Goal: Task Accomplishment & Management: Manage account settings

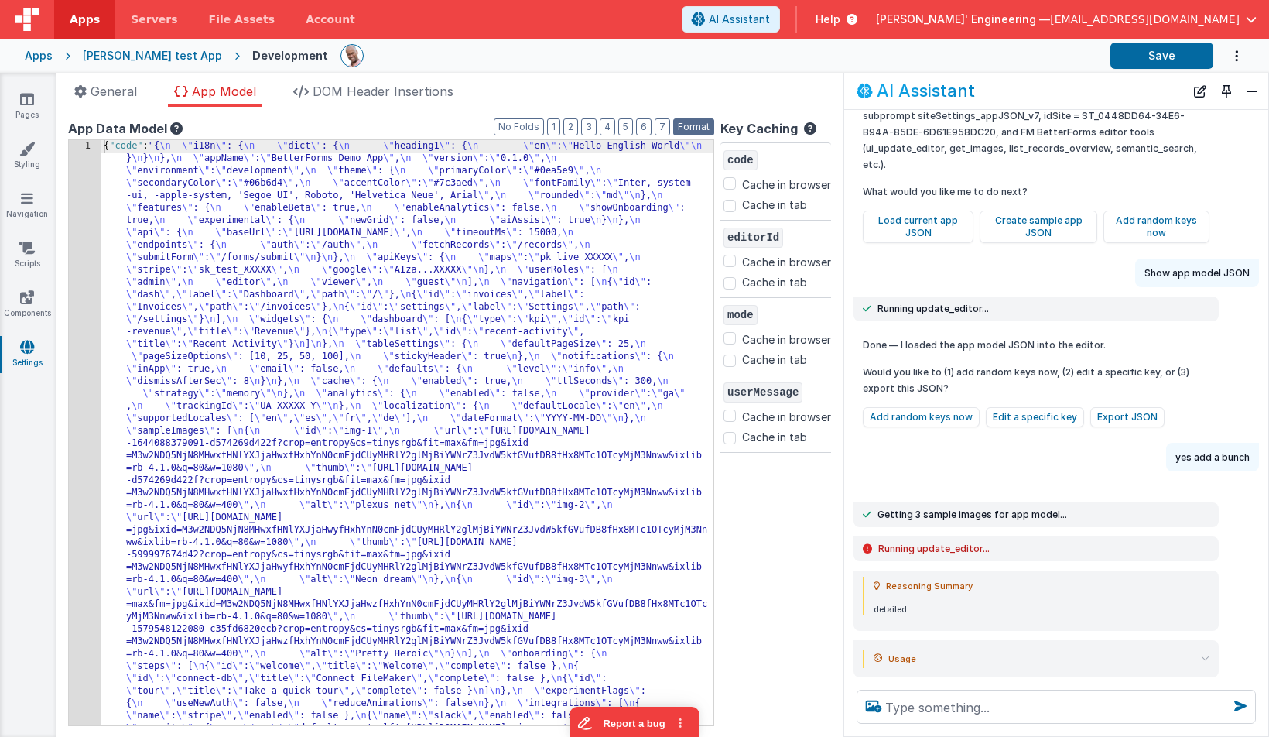
click at [697, 127] on button "Format" at bounding box center [693, 126] width 41 height 17
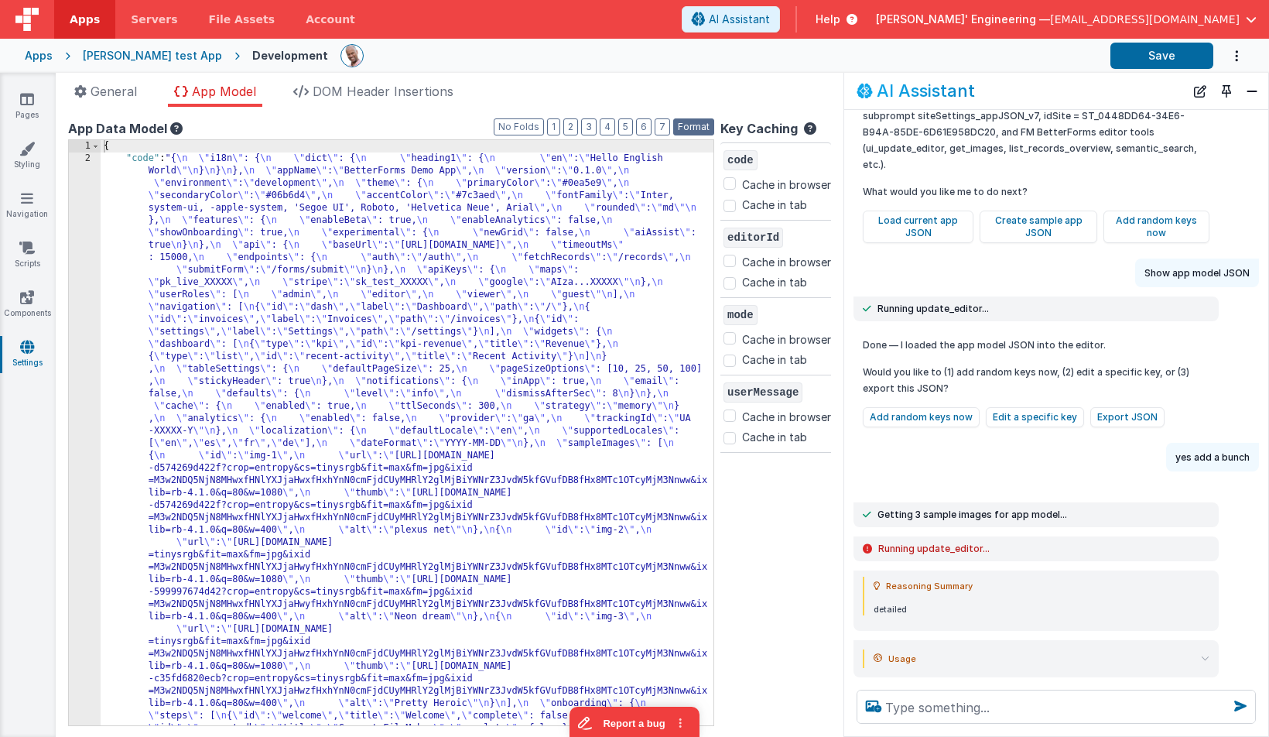
click at [697, 127] on button "Format" at bounding box center [693, 126] width 41 height 17
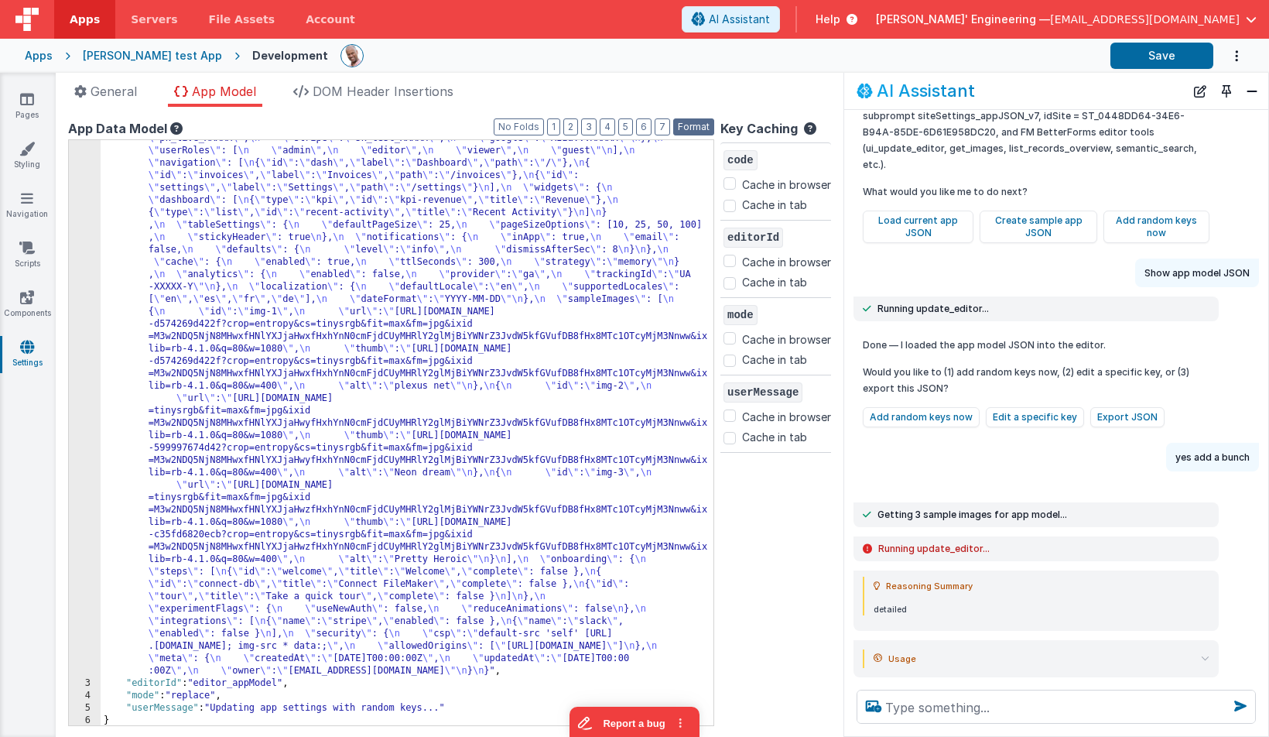
scroll to position [146, 0]
click at [1198, 94] on button "New Chat" at bounding box center [1201, 91] width 22 height 22
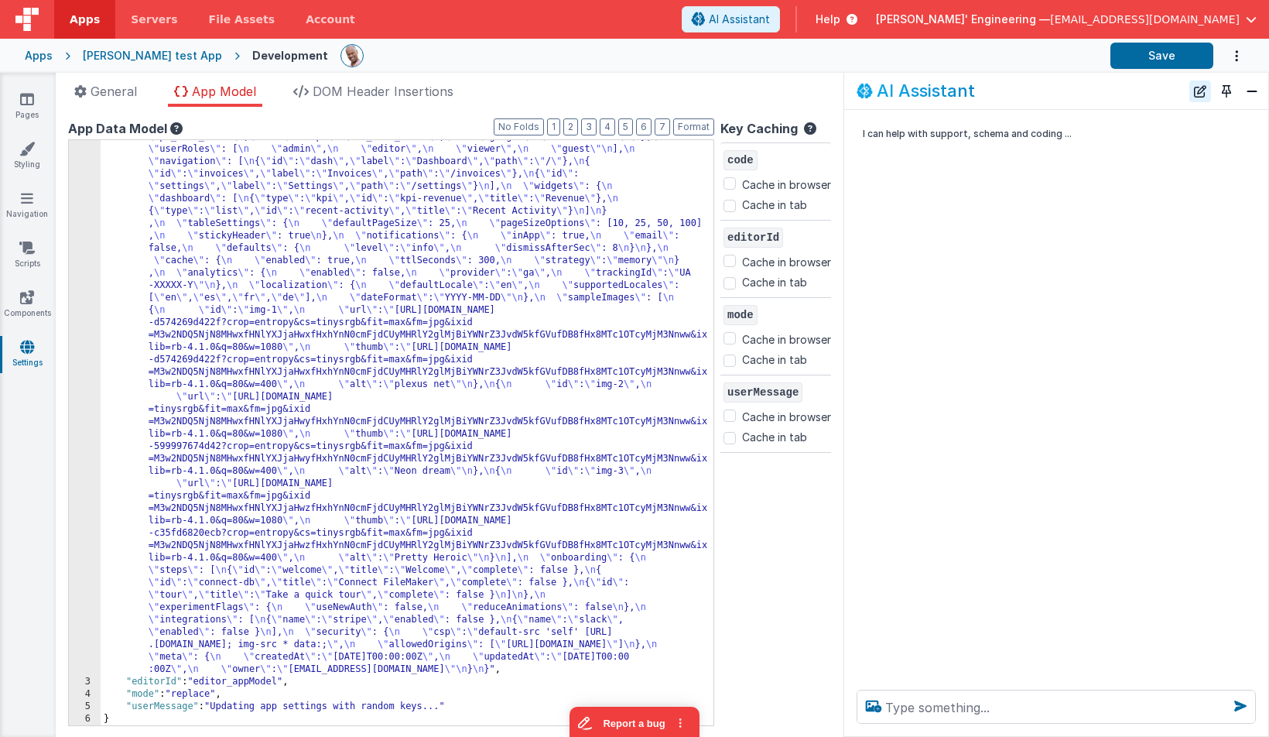
scroll to position [0, 0]
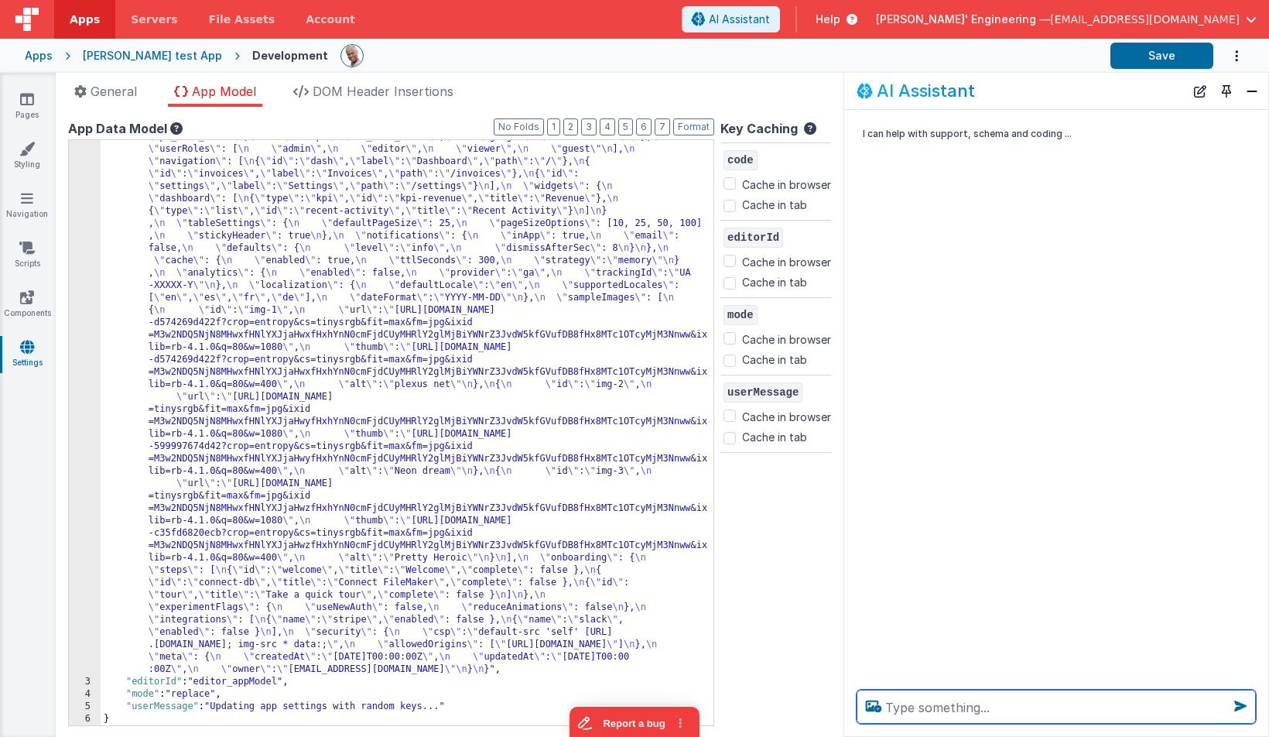
click at [983, 707] on textarea at bounding box center [1056, 707] width 399 height 34
paste textarea "c"
type textarea "can you see this pic"
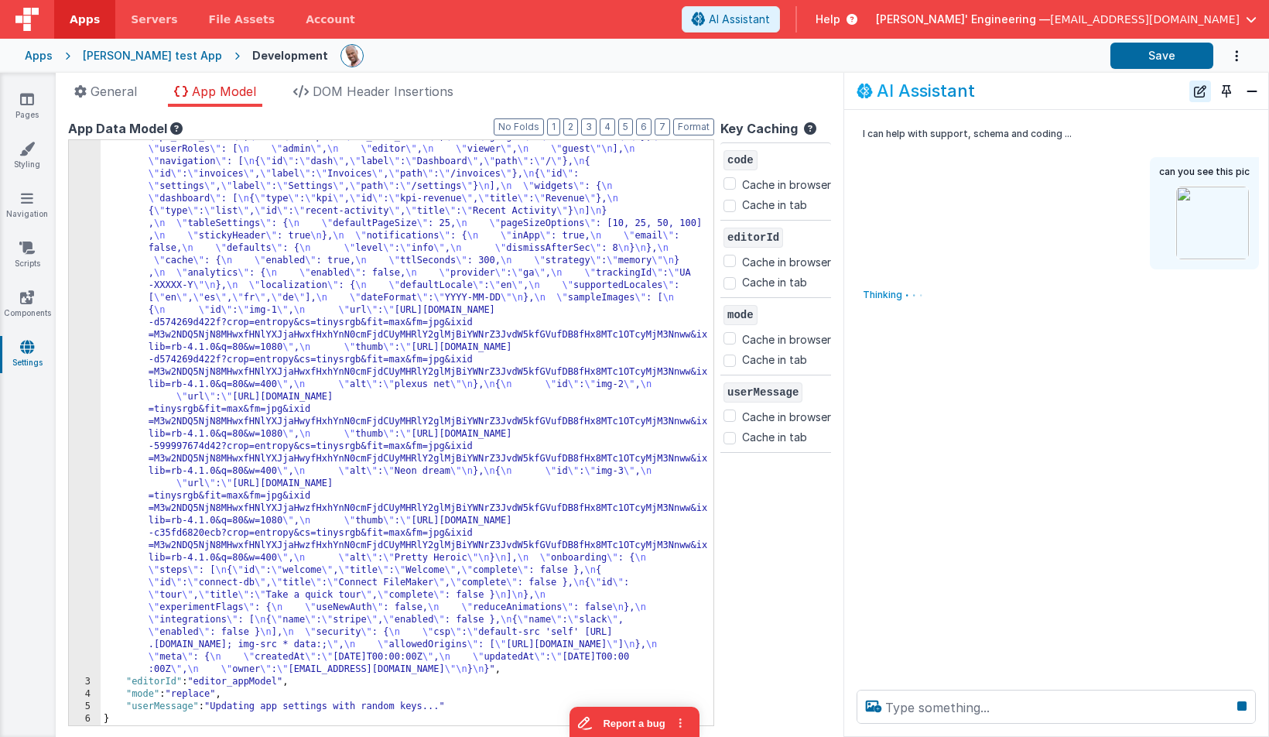
click at [1197, 89] on button "New Chat" at bounding box center [1201, 91] width 22 height 22
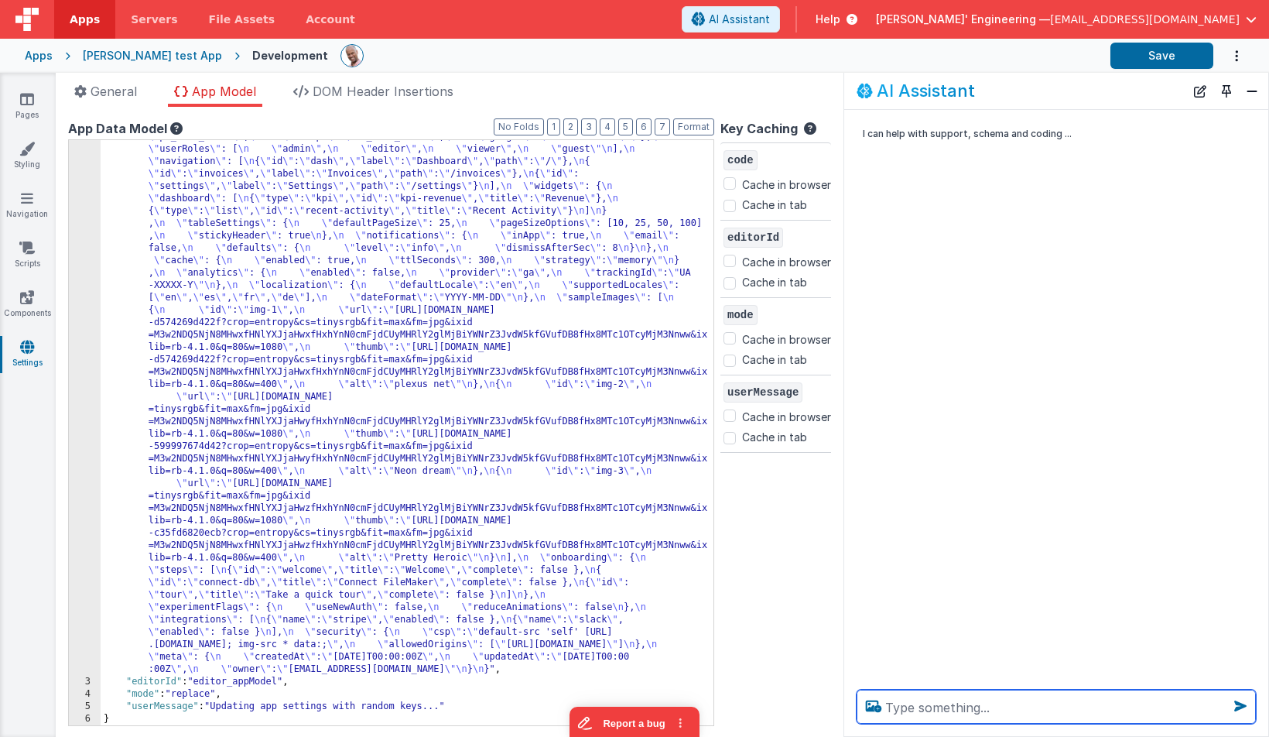
paste textarea "c"
click at [920, 705] on textarea at bounding box center [1056, 707] width 399 height 34
type textarea "can you see this"
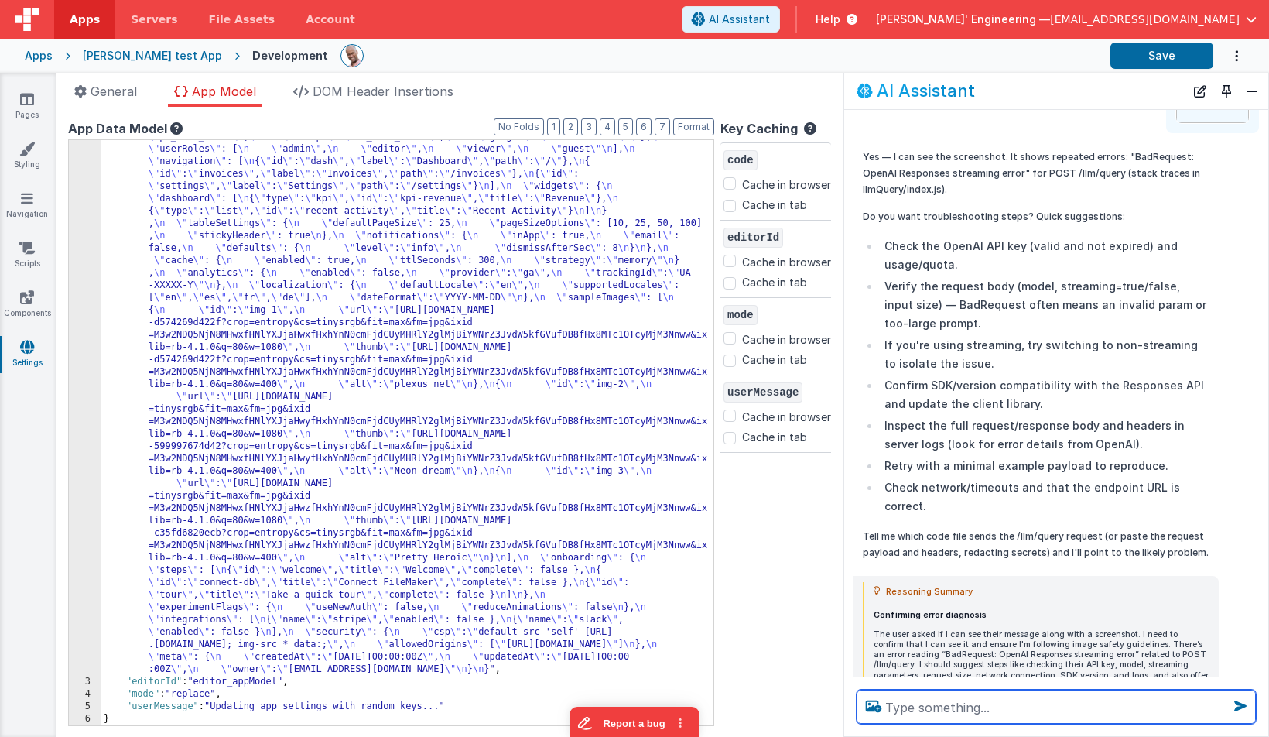
scroll to position [222, 0]
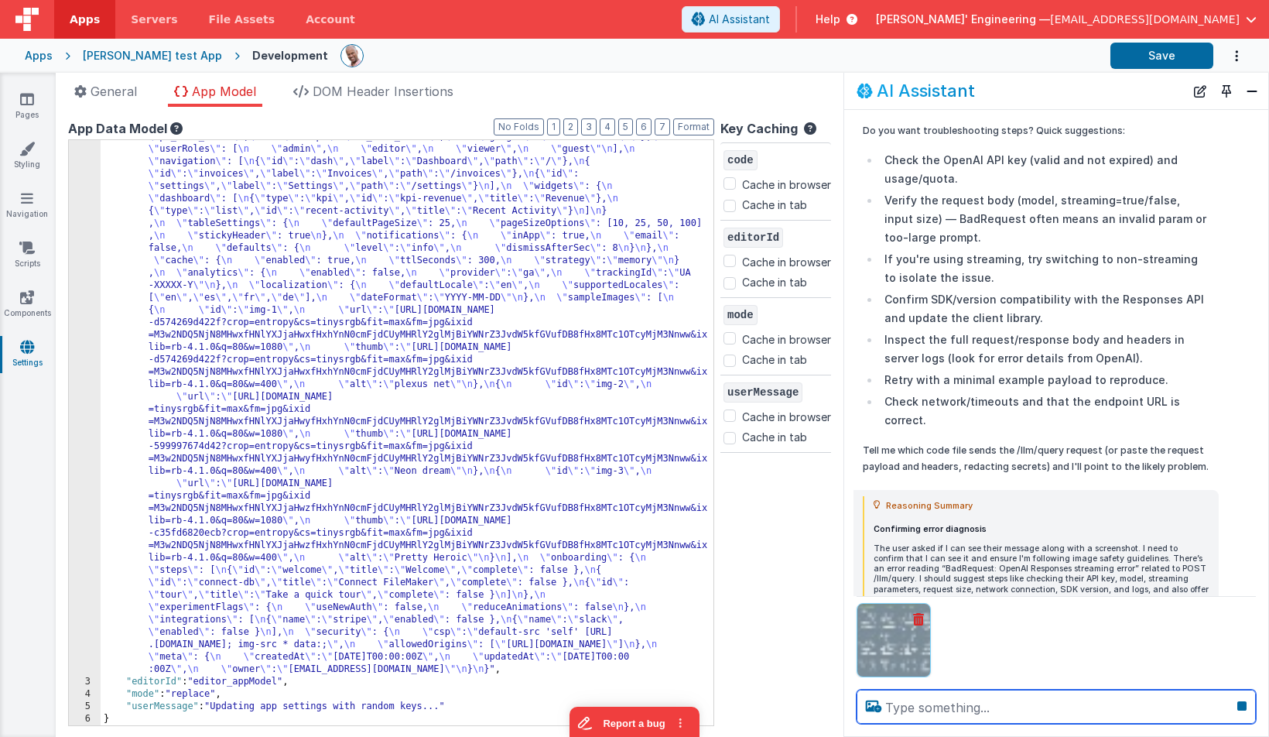
paste textarea "h"
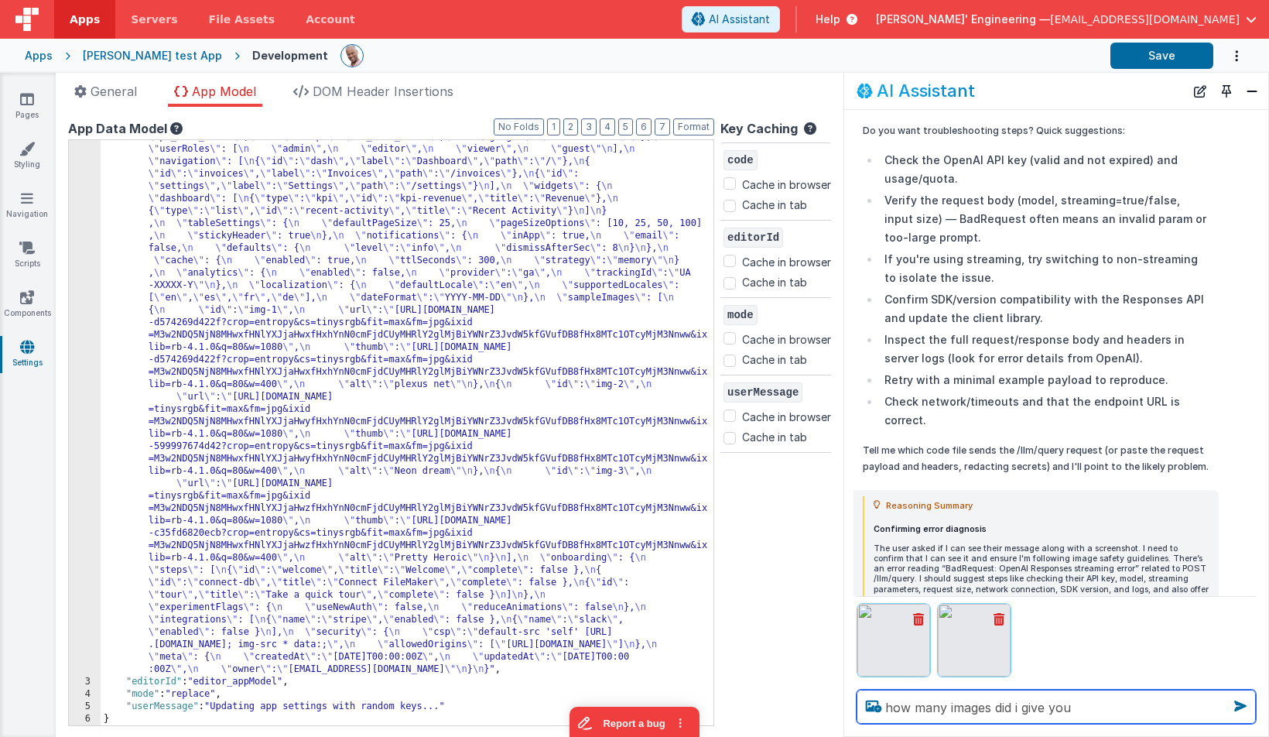
type textarea "how many images did i give you"
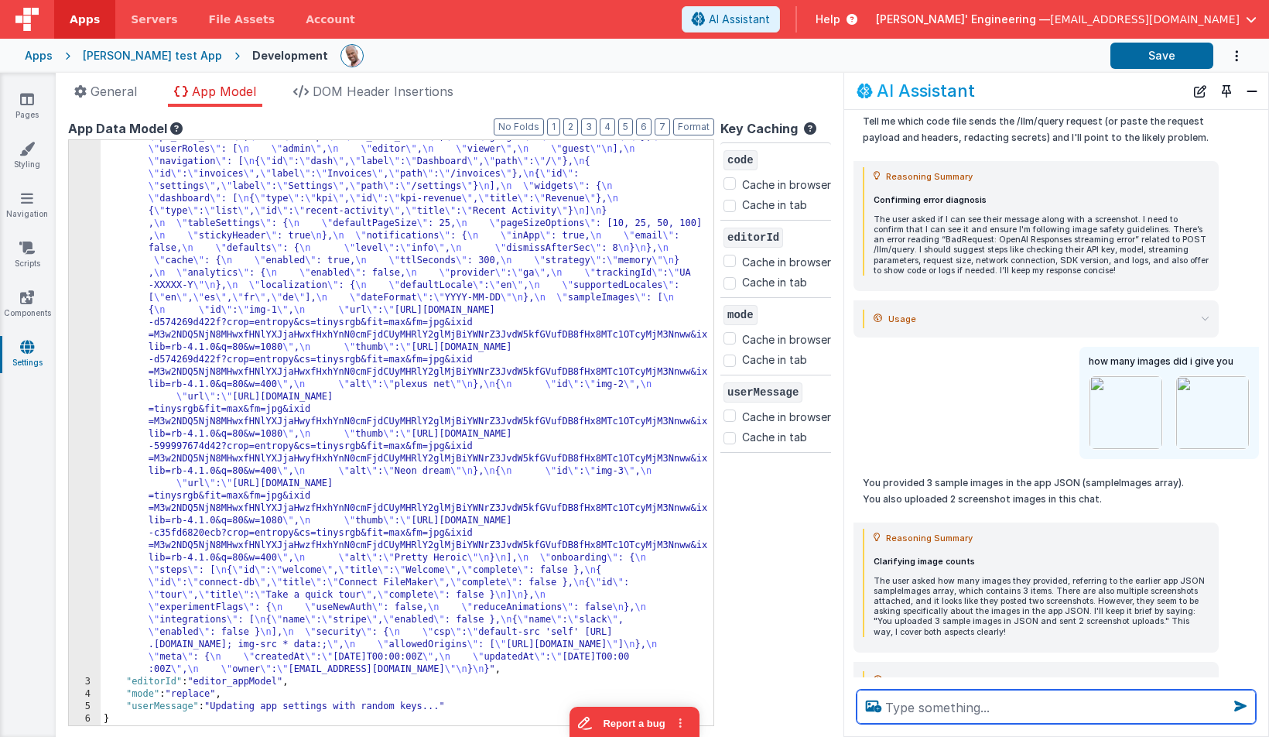
scroll to position [553, 0]
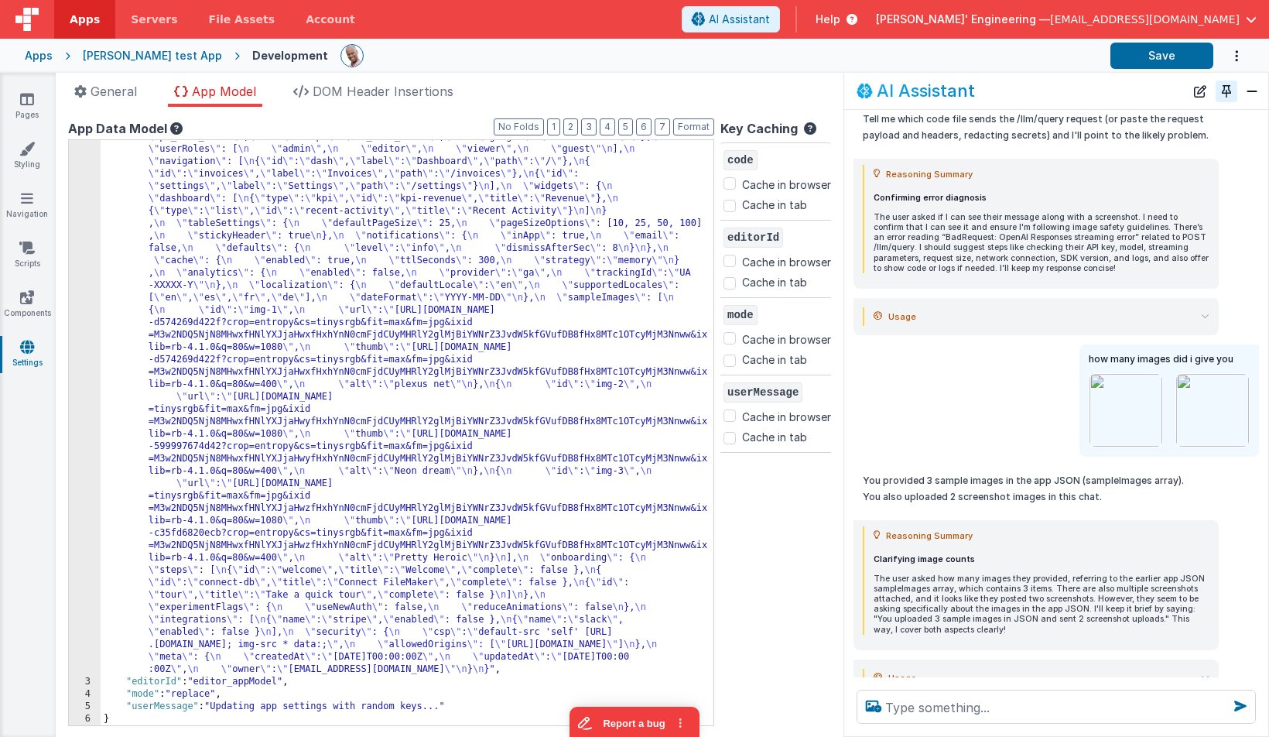
click at [1231, 97] on button "Toggle Pin" at bounding box center [1227, 91] width 22 height 22
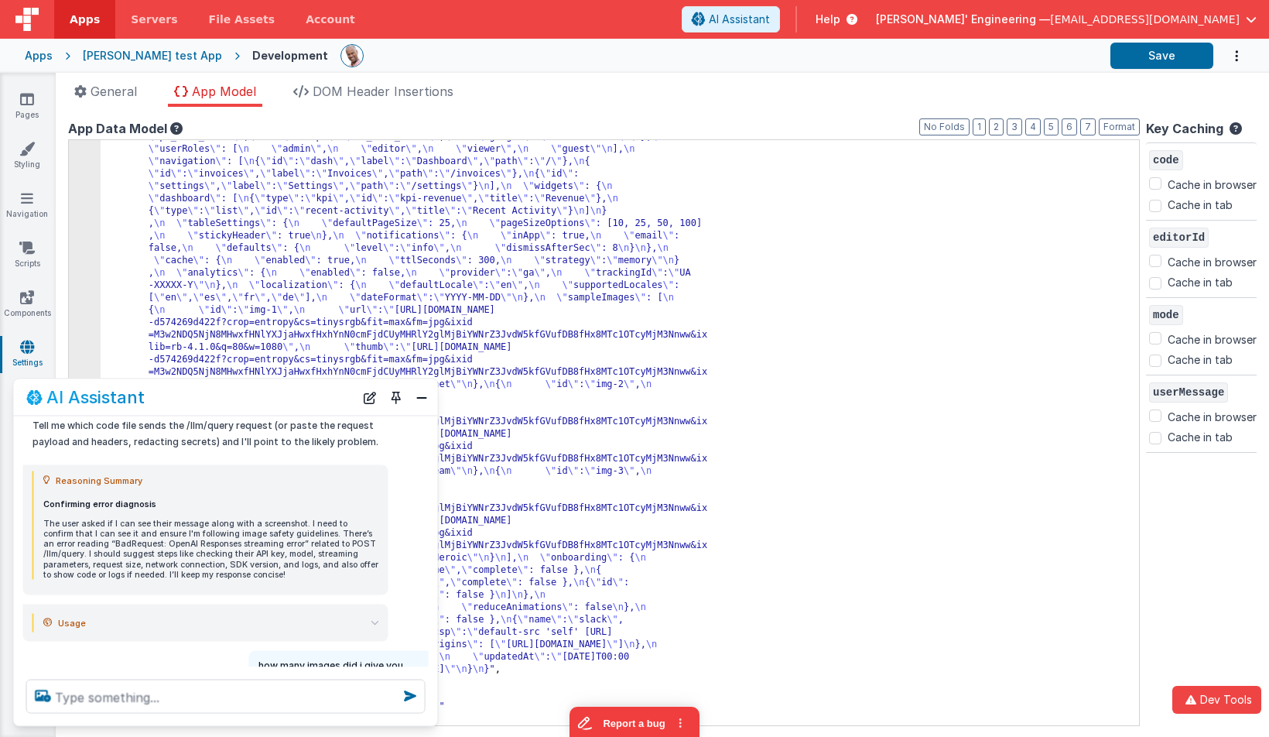
click at [399, 396] on button "Toggle Pin" at bounding box center [396, 397] width 22 height 22
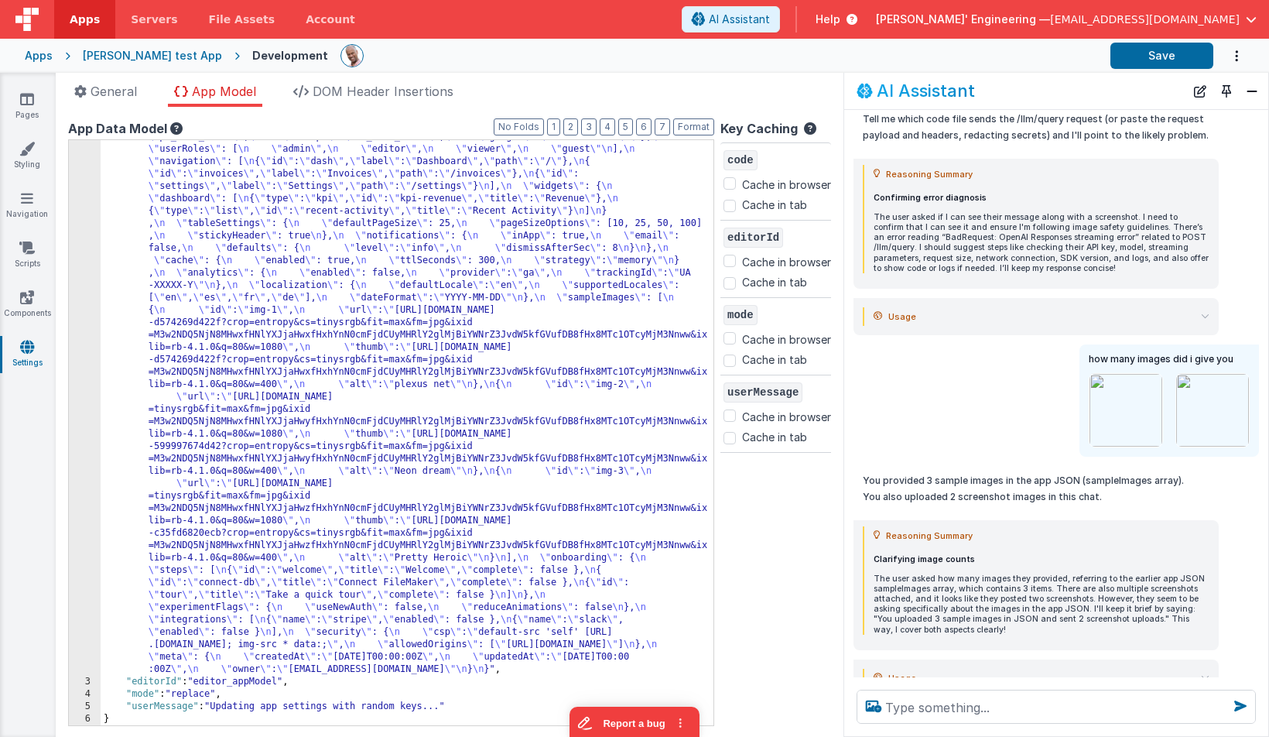
click at [1205, 312] on icon at bounding box center [1205, 316] width 9 height 9
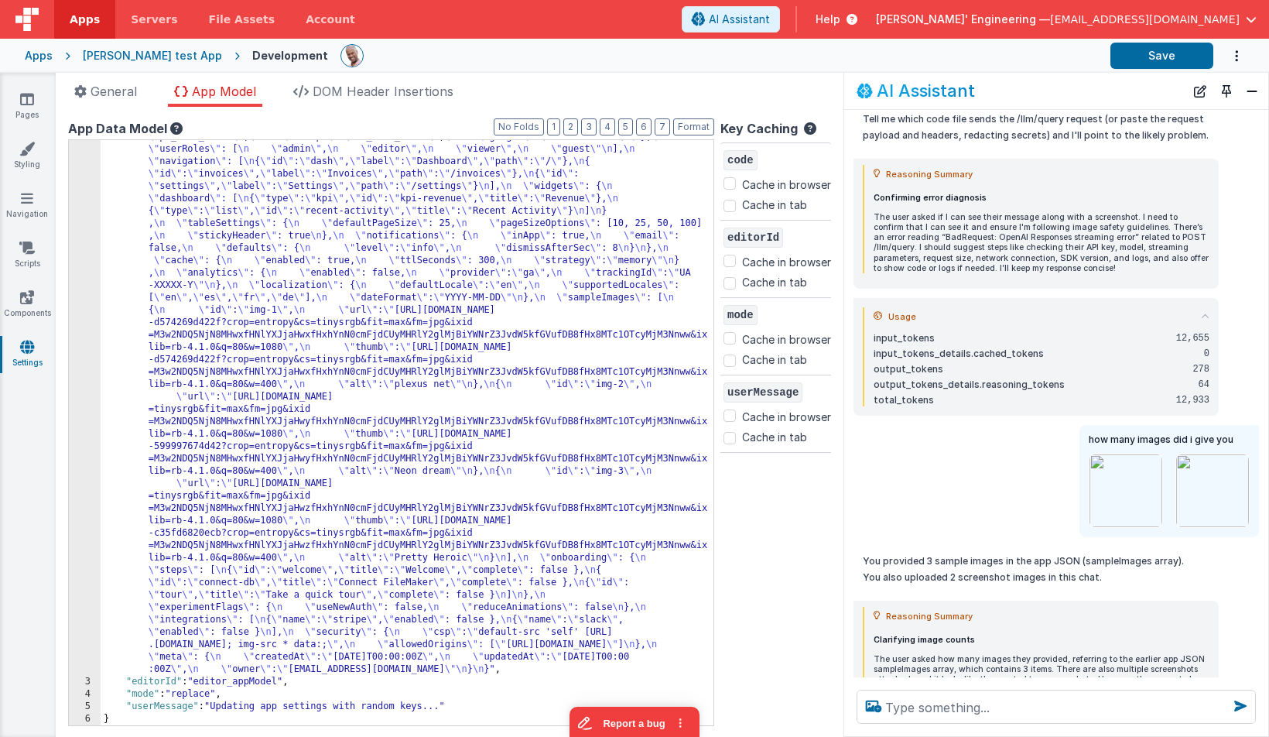
click at [1205, 312] on icon at bounding box center [1205, 316] width 9 height 9
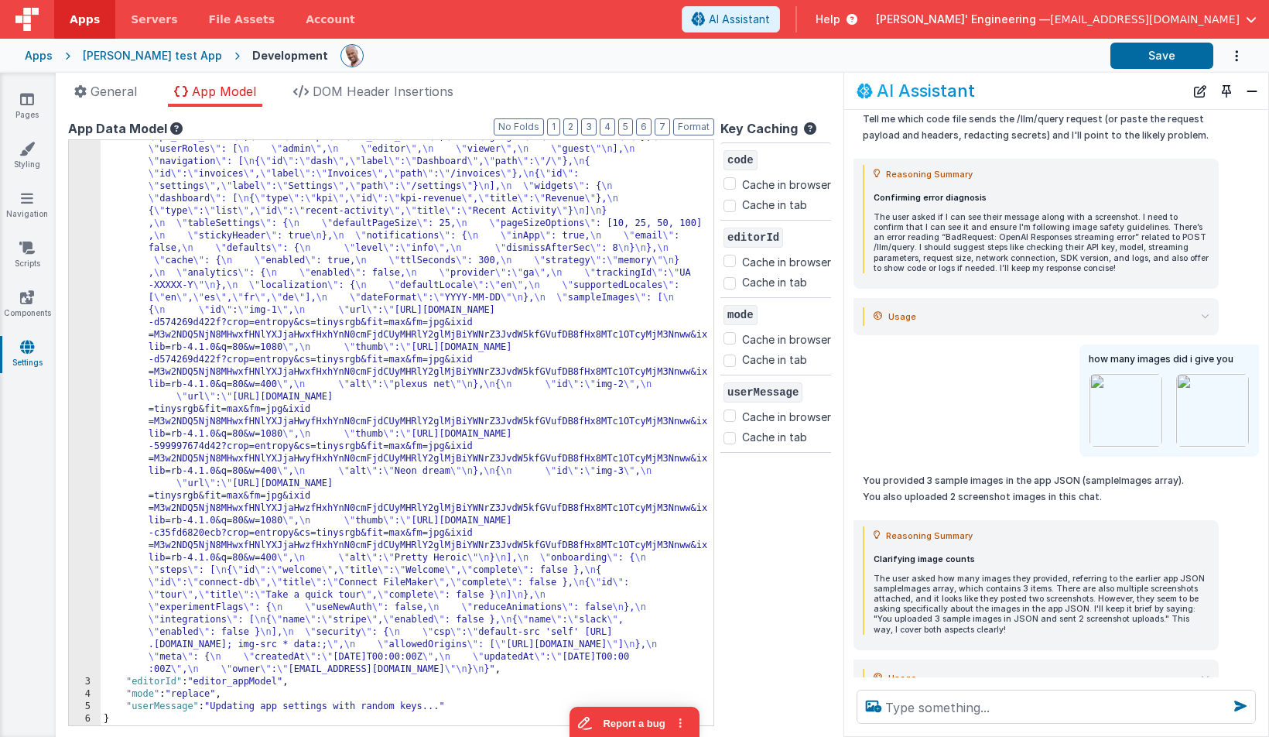
scroll to position [583, 0]
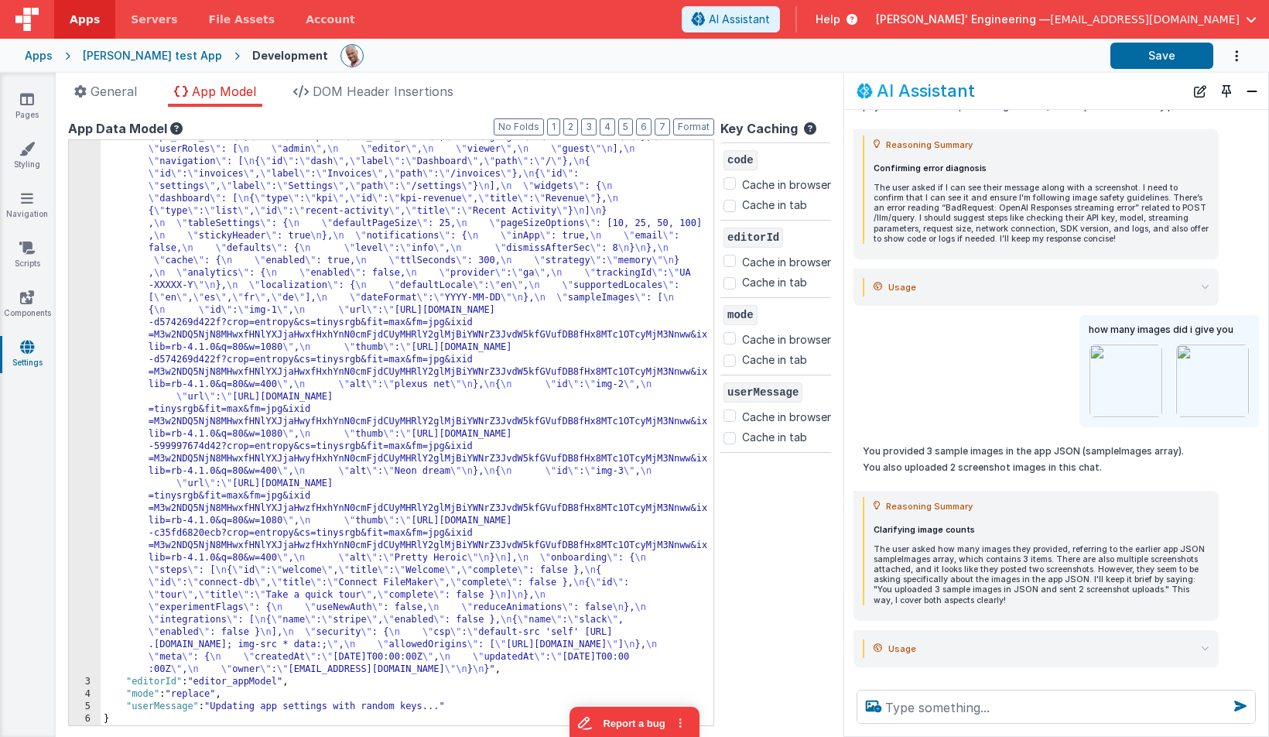
click at [1206, 644] on icon at bounding box center [1205, 648] width 9 height 9
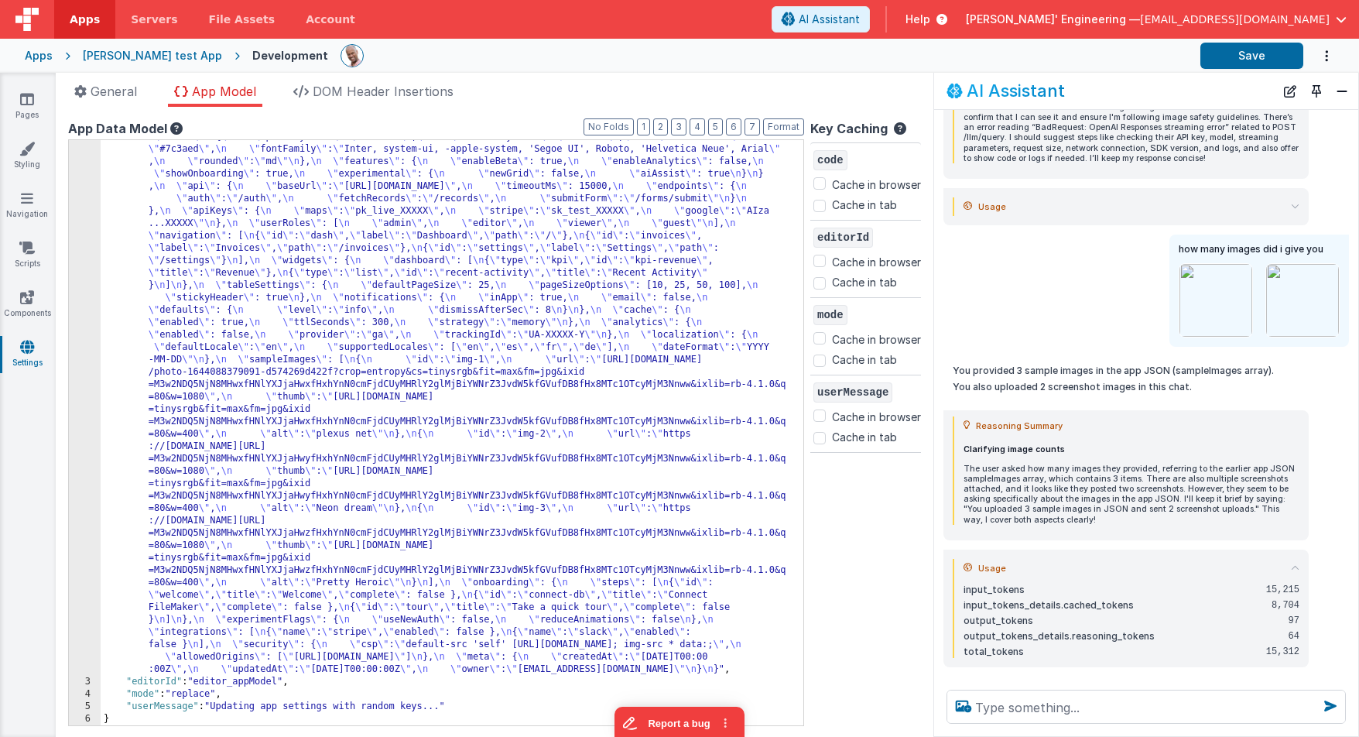
scroll to position [46, 0]
click at [558, 45] on div at bounding box center [765, 56] width 848 height 26
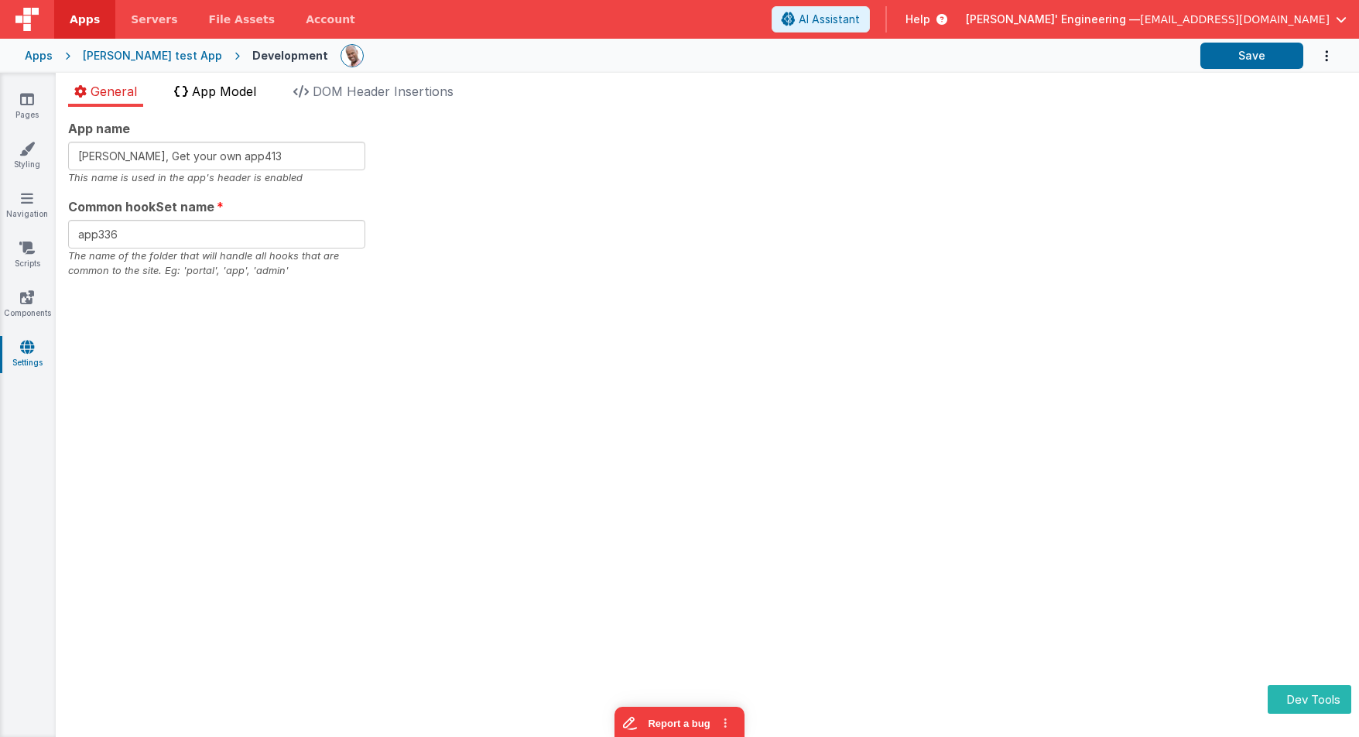
click at [242, 91] on span "App Model" at bounding box center [224, 91] width 64 height 15
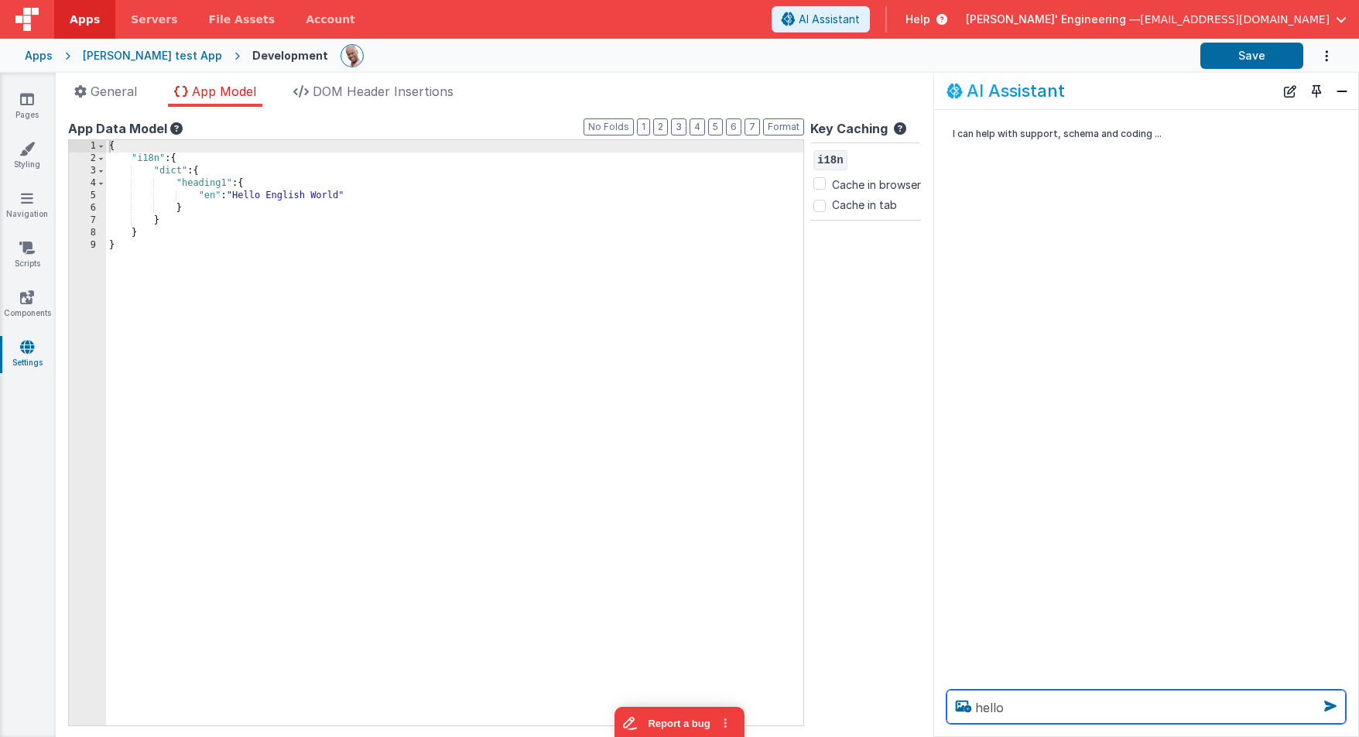
type textarea "hello"
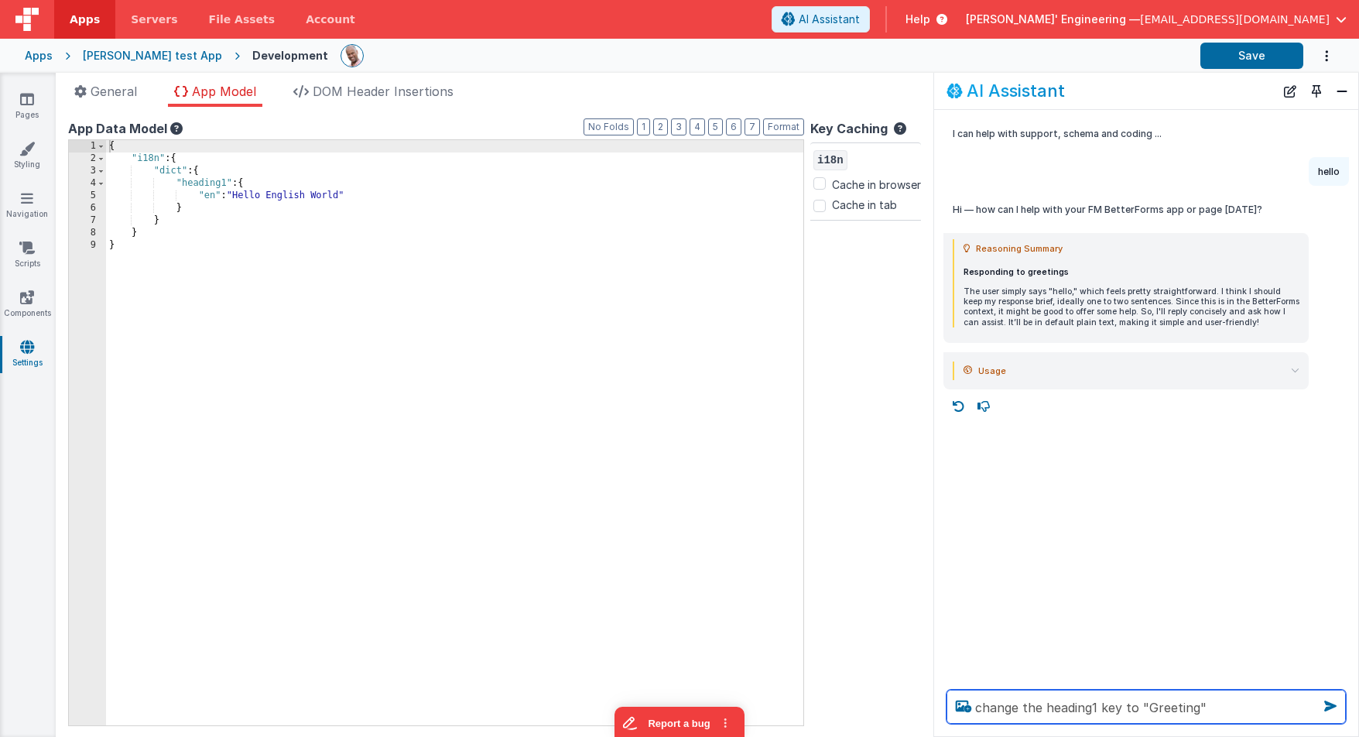
type textarea "change the heading1 key to "Greeting""
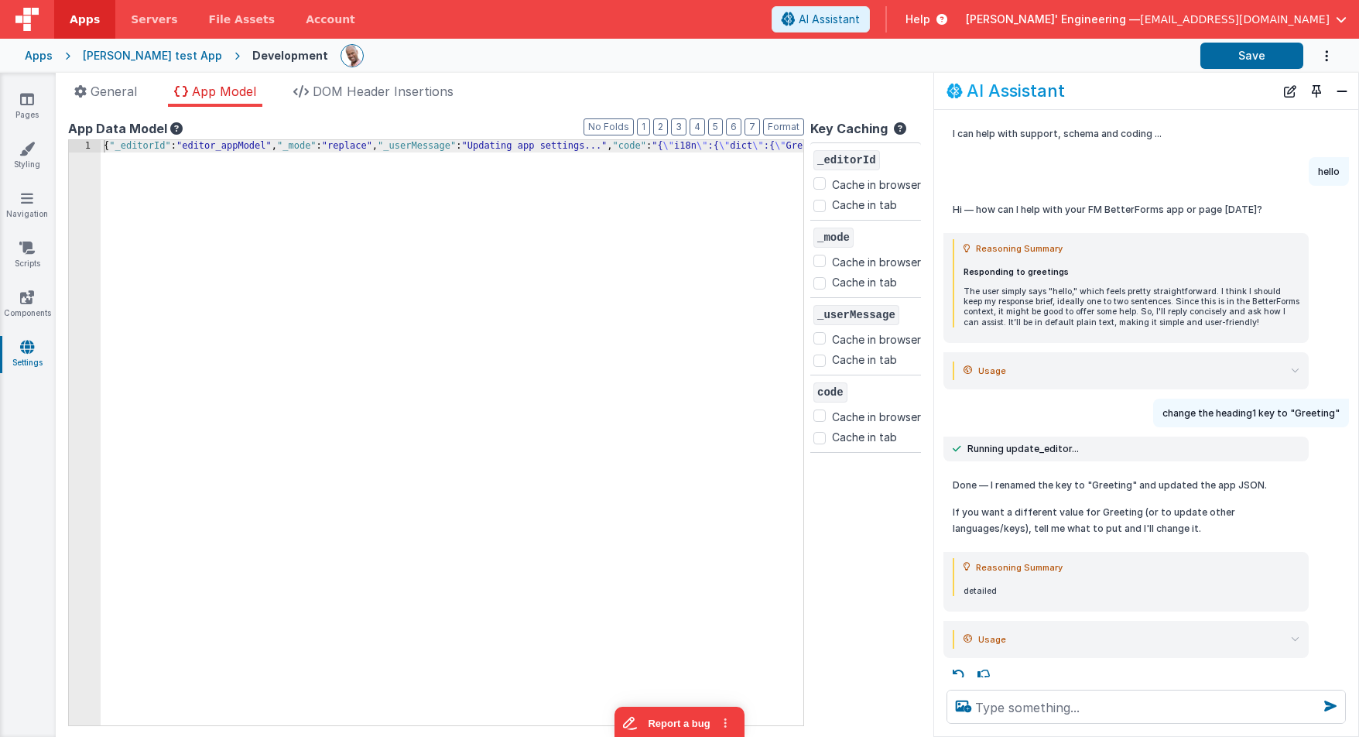
scroll to position [9, 0]
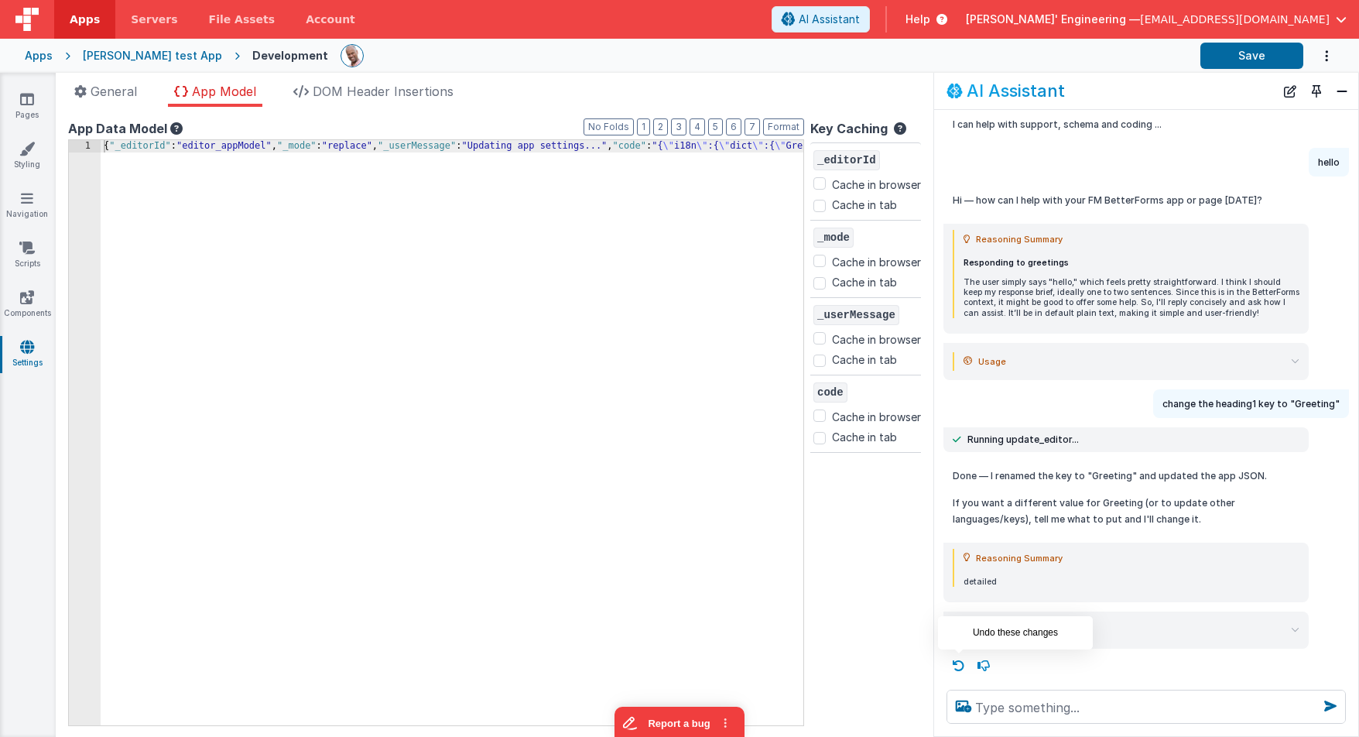
click at [960, 663] on icon at bounding box center [959, 665] width 25 height 25
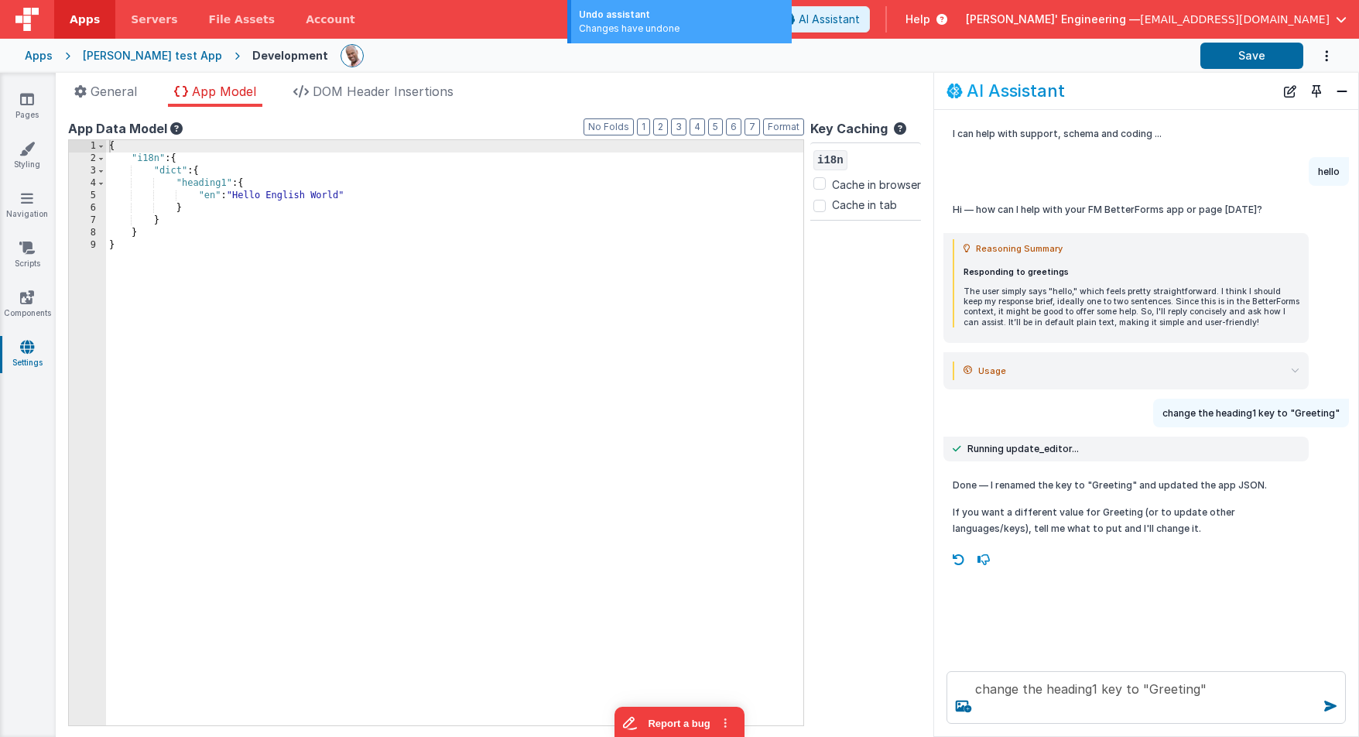
scroll to position [0, 0]
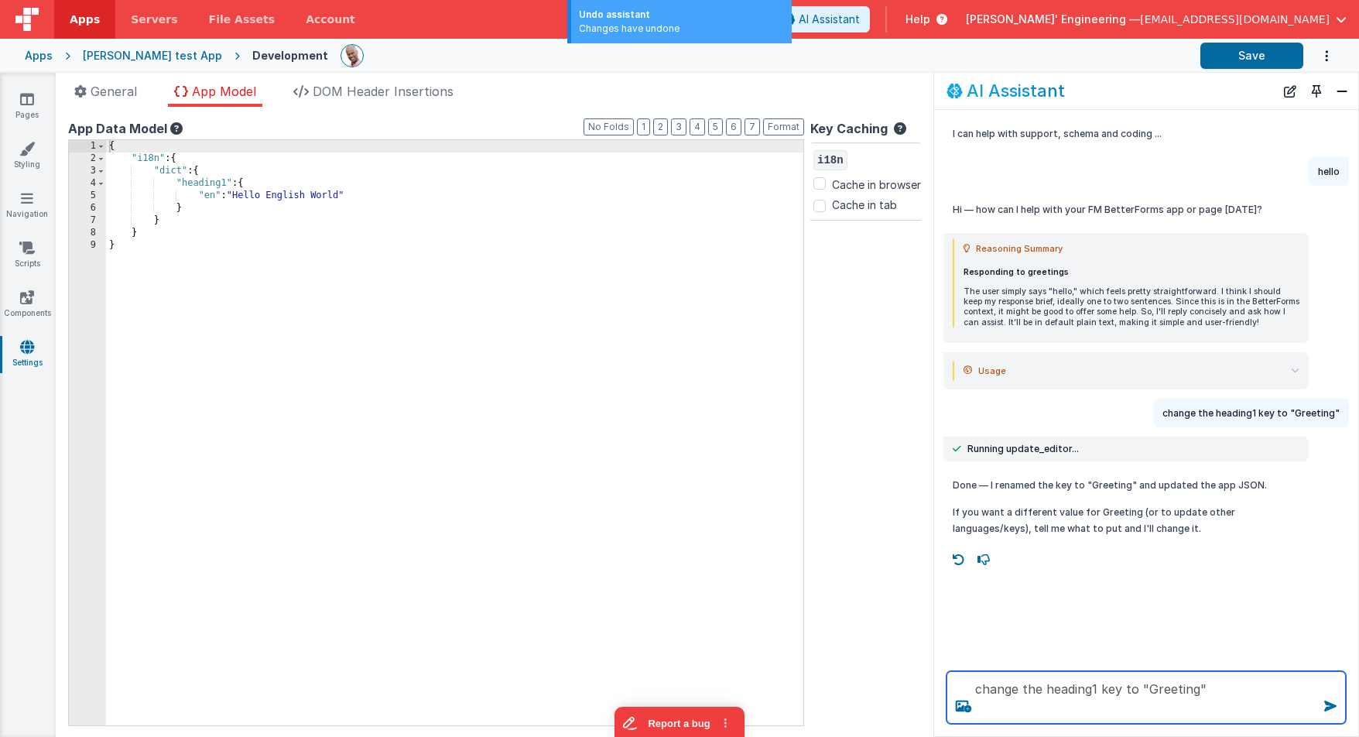
click at [1229, 698] on textarea "change the heading1 key to "Greeting"" at bounding box center [1146, 697] width 399 height 53
click at [1225, 691] on textarea "change the heading1 key to "Greeting"" at bounding box center [1146, 697] width 399 height 53
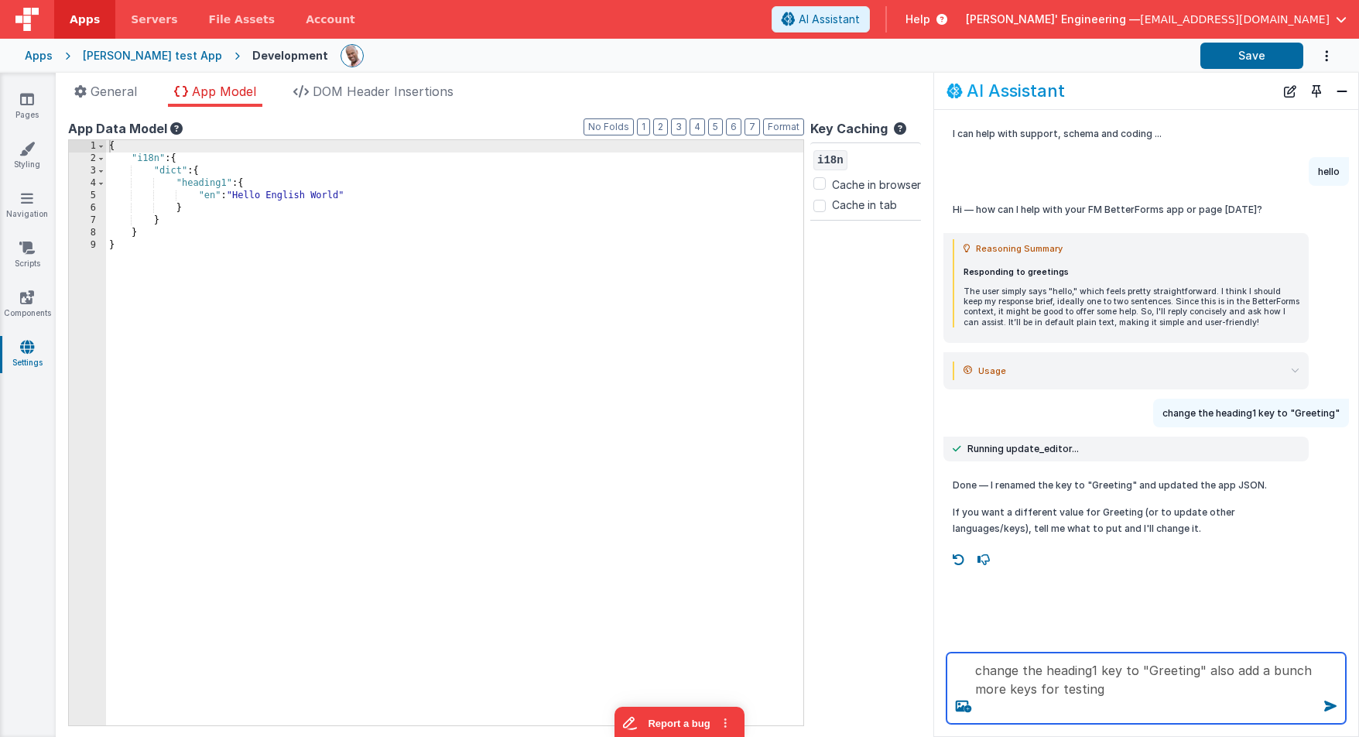
type textarea "change the heading1 key to "Greeting" also add a bunch more keys for testing"
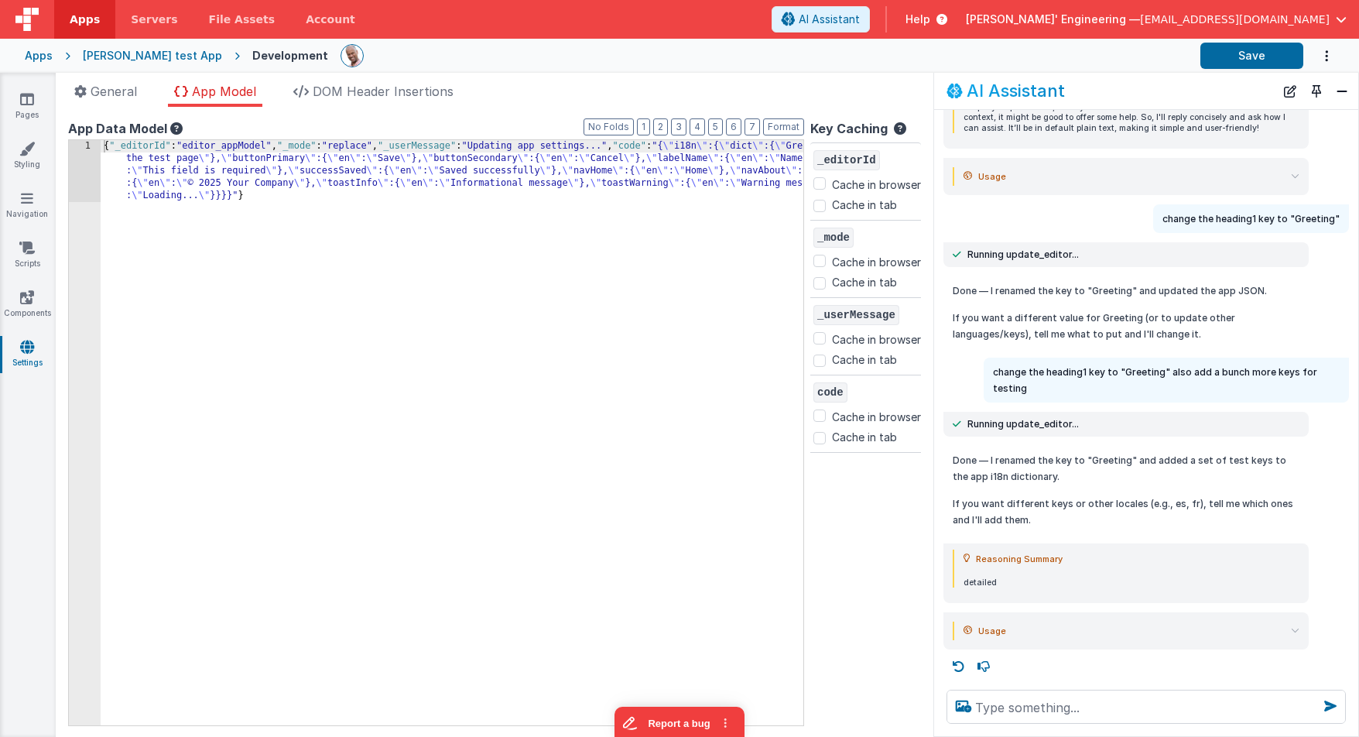
scroll to position [195, 0]
click at [782, 125] on button "Format" at bounding box center [783, 126] width 41 height 17
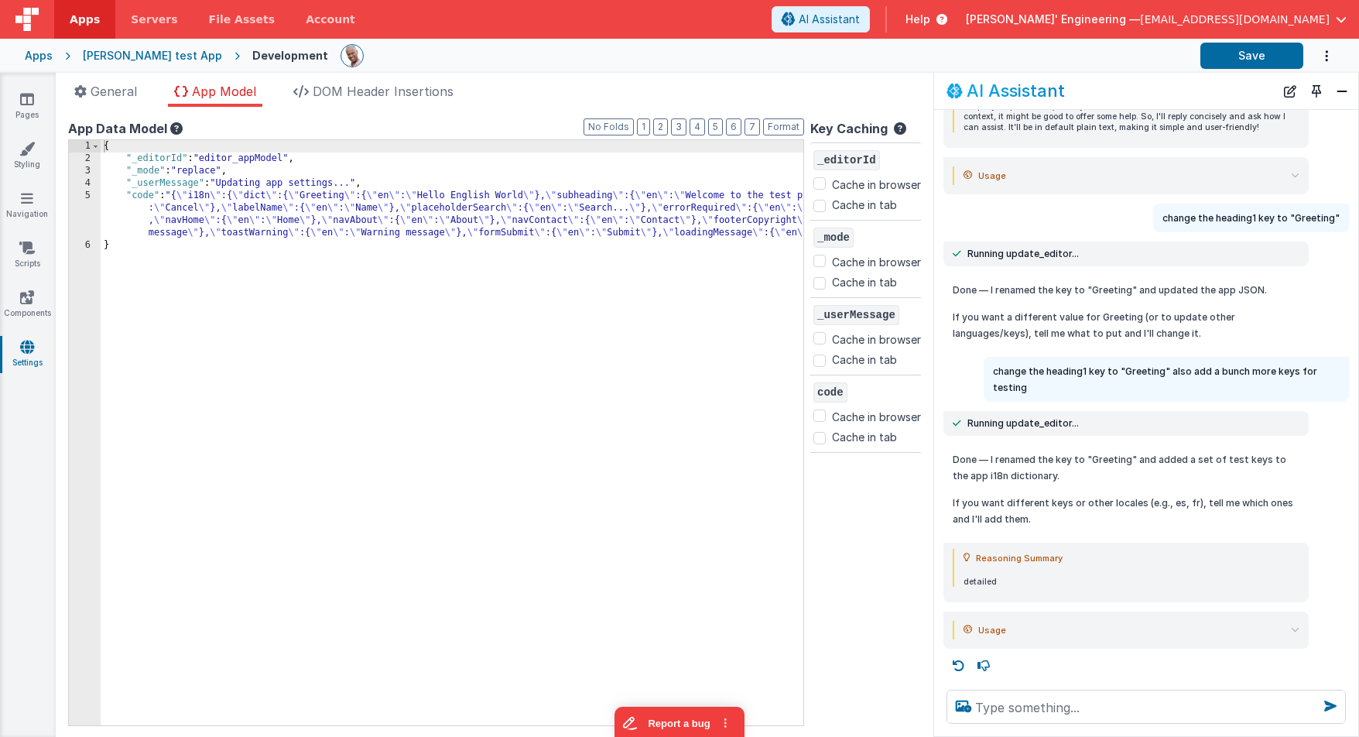
click at [725, 94] on ul "General App Model DOM Header Insertions" at bounding box center [495, 94] width 878 height 25
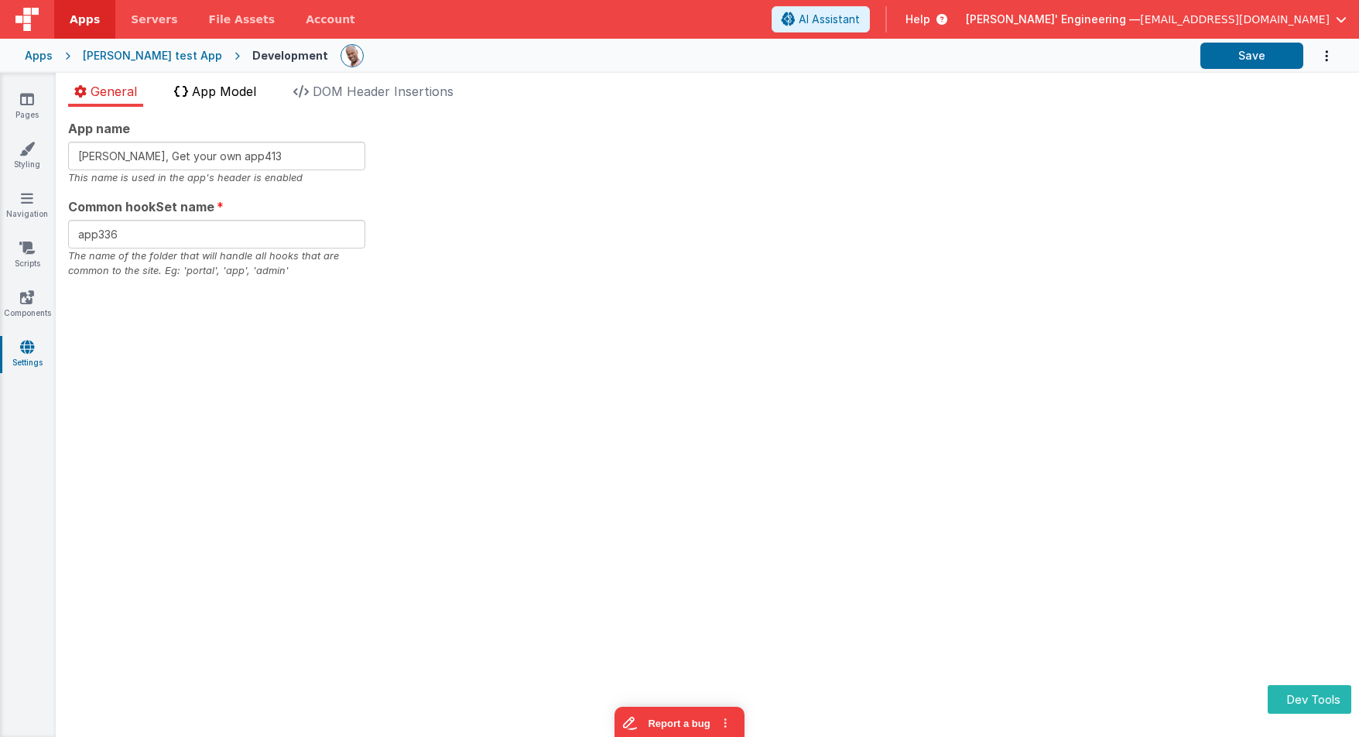
click at [225, 91] on span "App Model" at bounding box center [224, 91] width 64 height 15
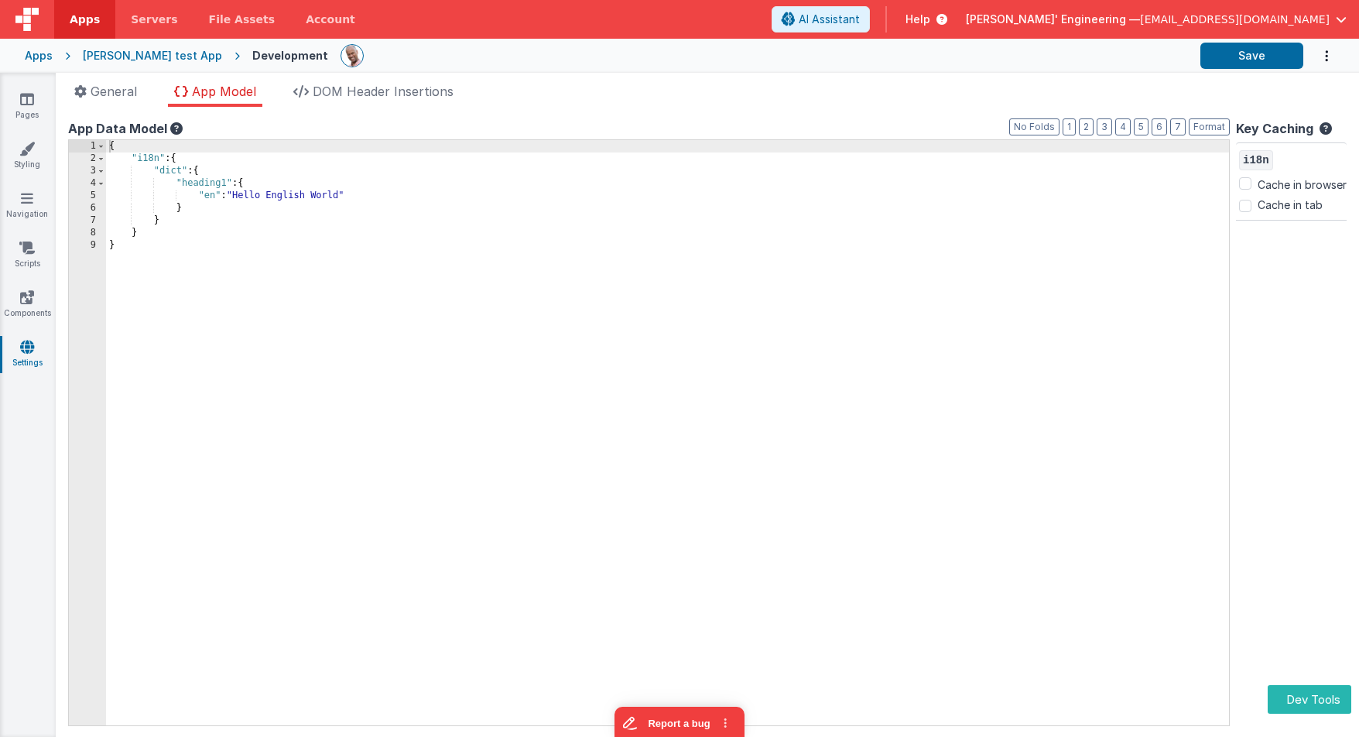
click at [669, 241] on div "{ "i18n" : { "dict" : { "heading1" : { "en" : "Hello English World" } } } }" at bounding box center [667, 445] width 1123 height 610
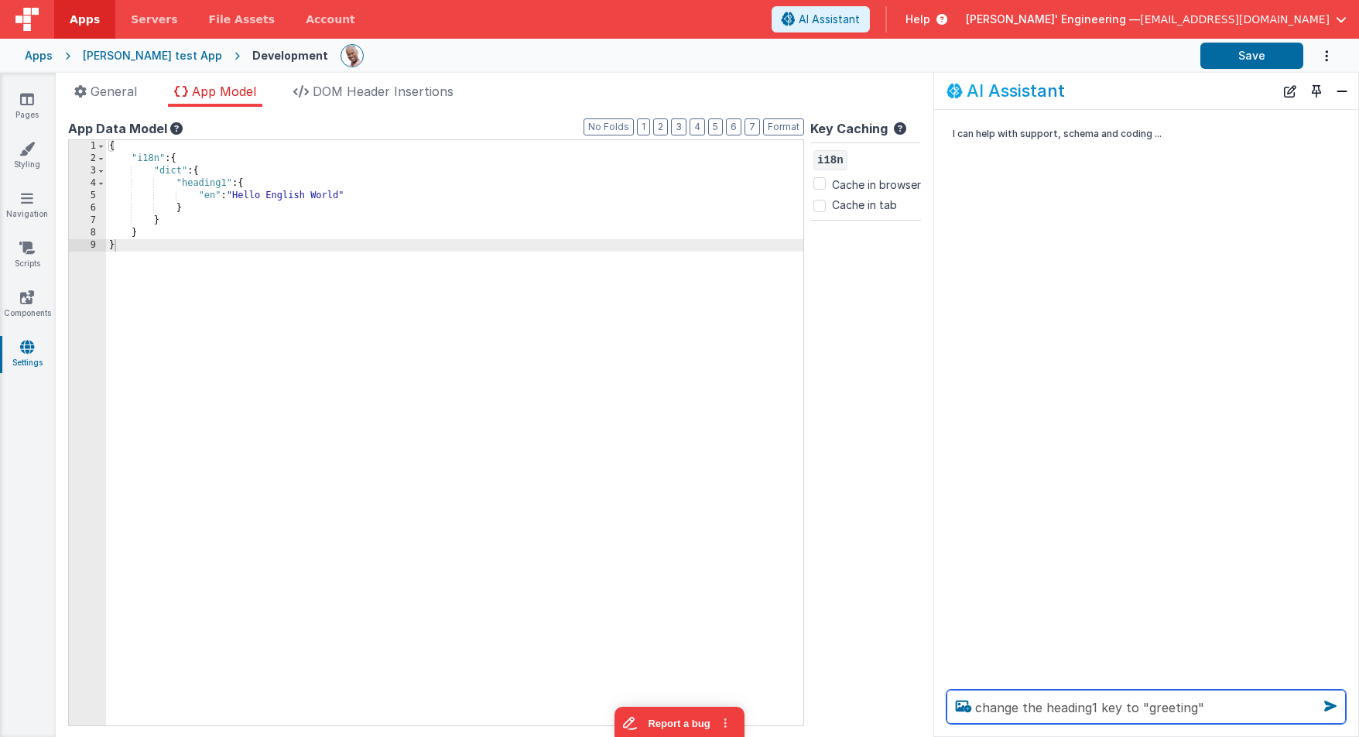
click at [1212, 691] on textarea "change the heading1 key to "greeting"" at bounding box center [1146, 707] width 399 height 34
click at [1214, 706] on textarea "change the heading1 key to "greeting"" at bounding box center [1146, 707] width 399 height 34
type textarea "change the heading1 key to "greeting""
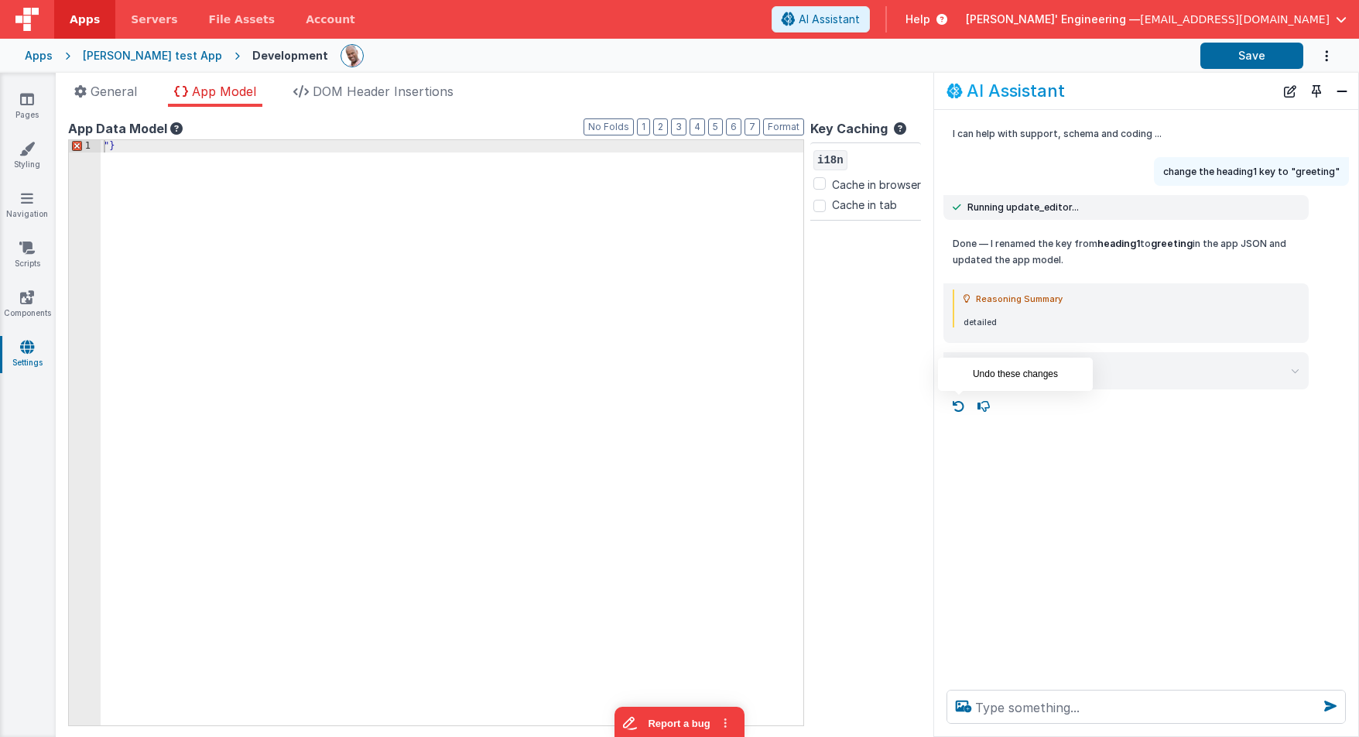
click at [961, 402] on icon at bounding box center [959, 406] width 25 height 25
type textarea "change the heading1 key to "greeting""
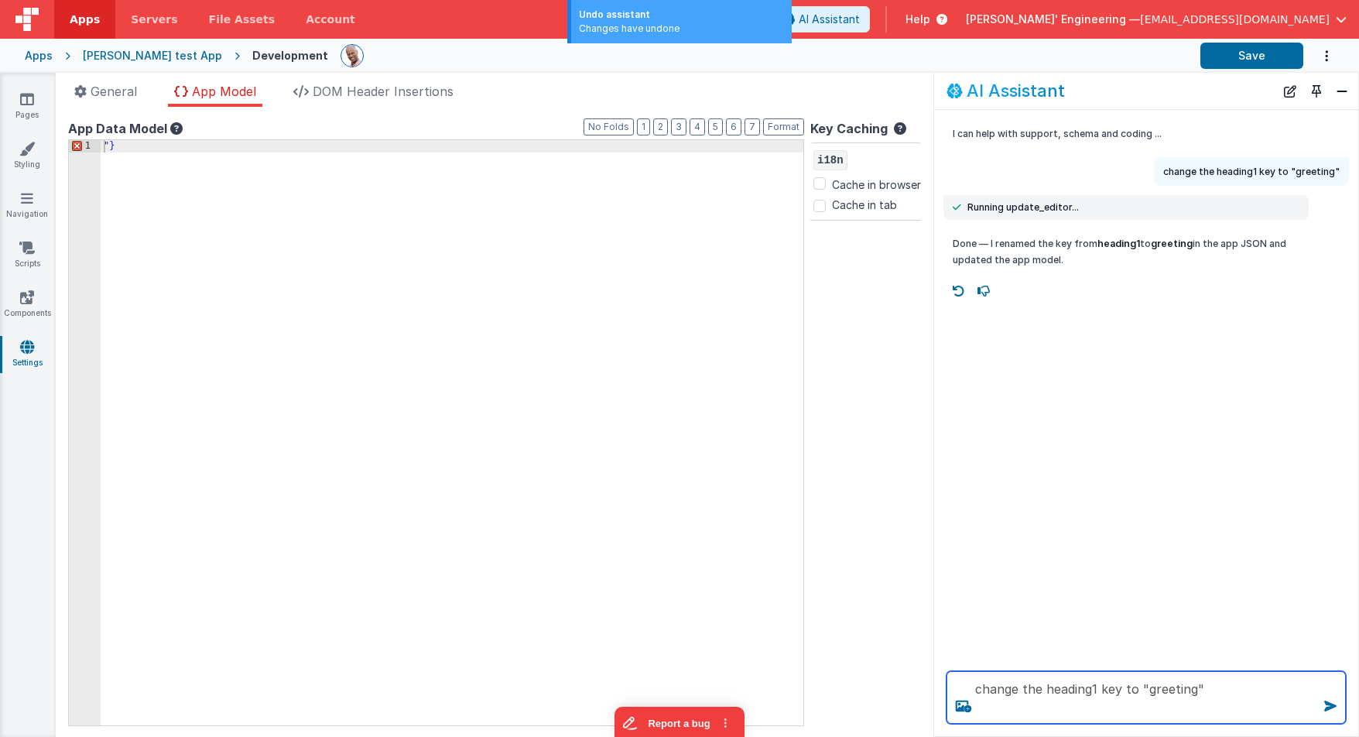
click at [1259, 696] on textarea "change the heading1 key to "greeting"" at bounding box center [1146, 697] width 399 height 53
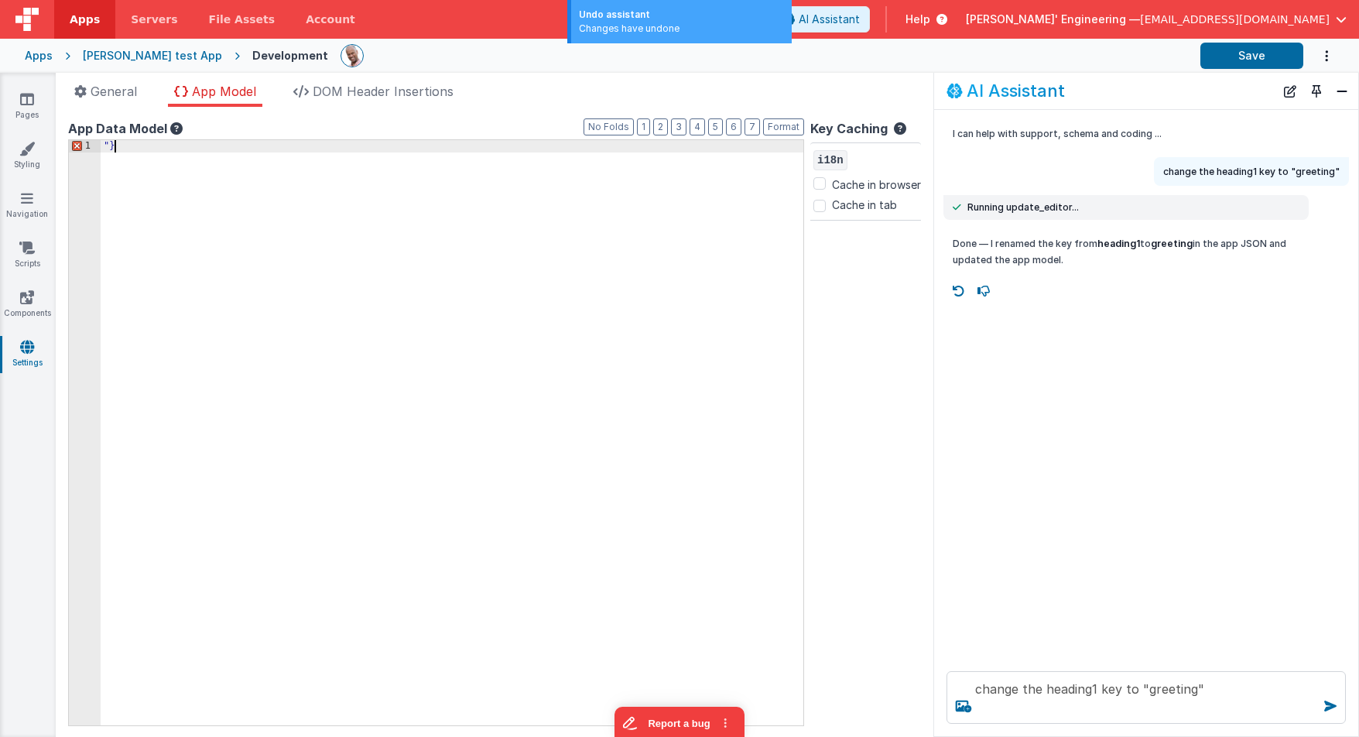
click at [481, 441] on div ""}" at bounding box center [665, 445] width 1128 height 610
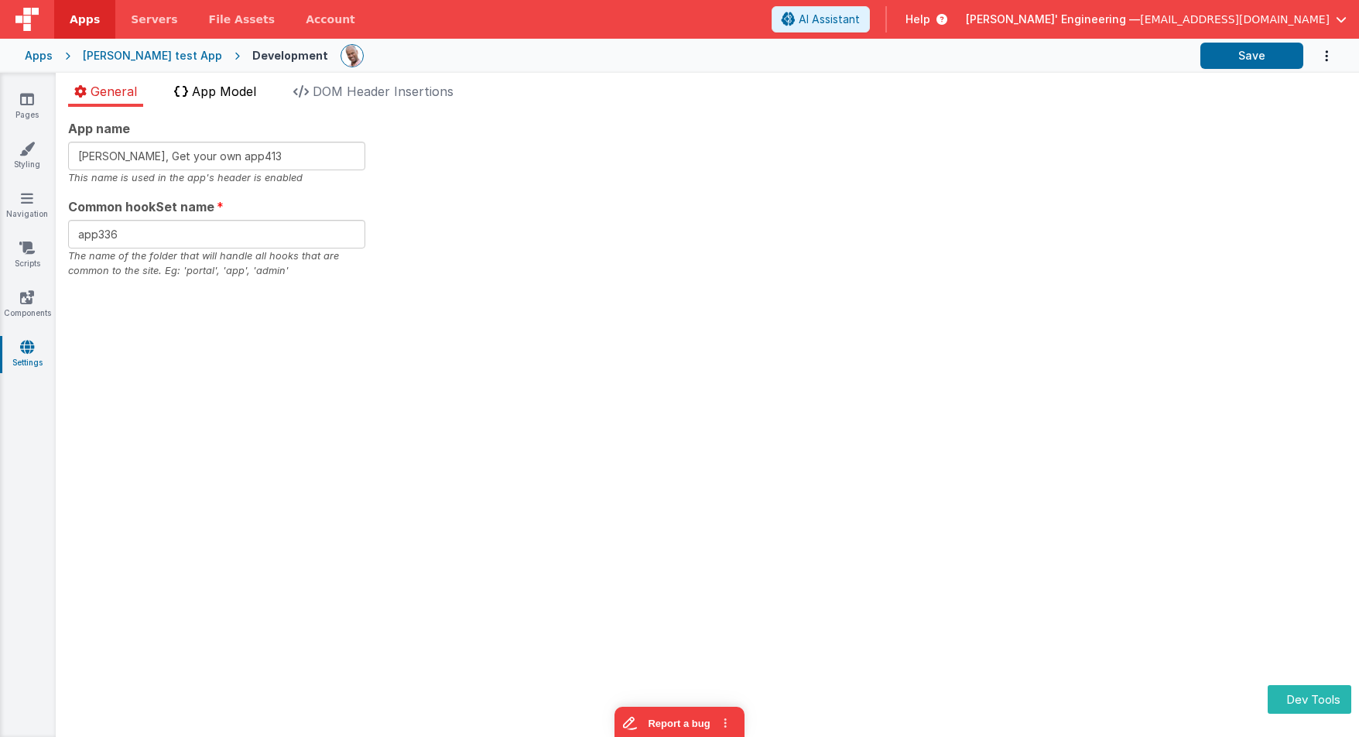
click at [208, 88] on span "App Model" at bounding box center [224, 91] width 64 height 15
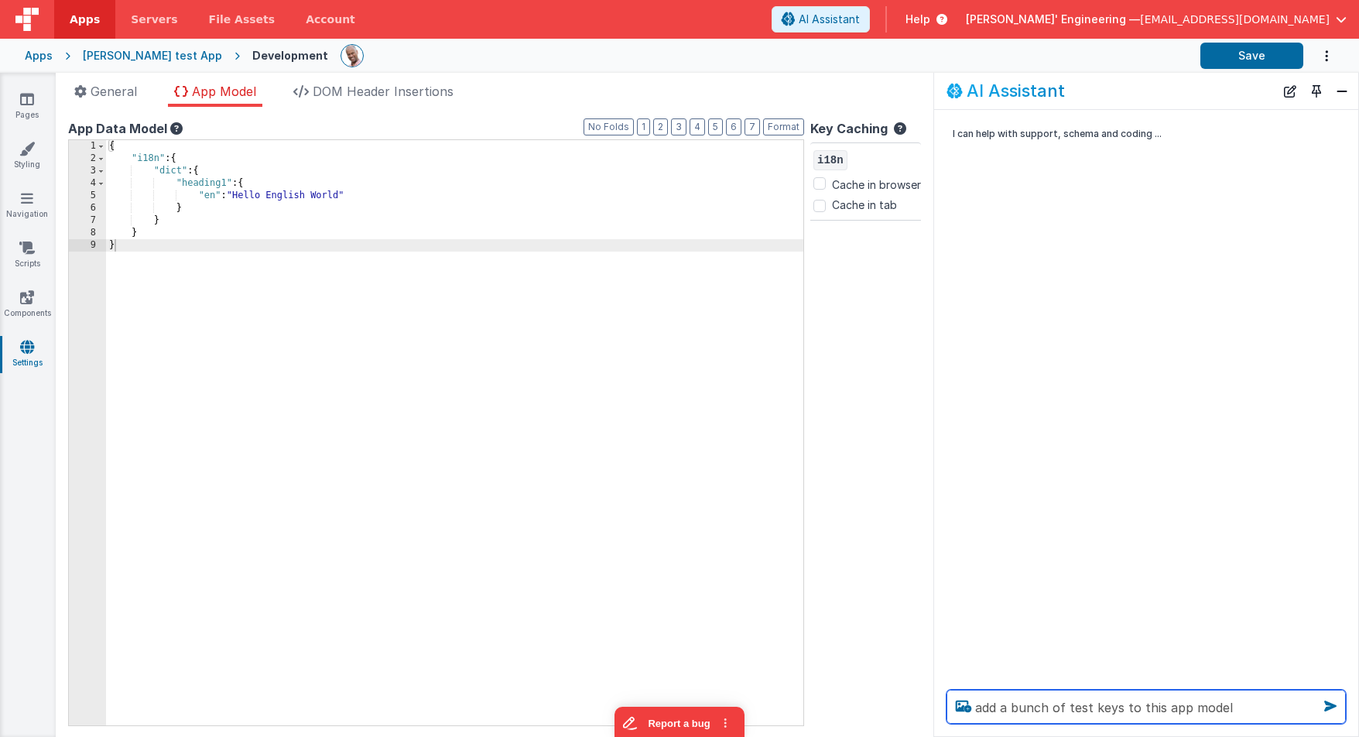
type textarea "add a bunch of test keys to this app model"
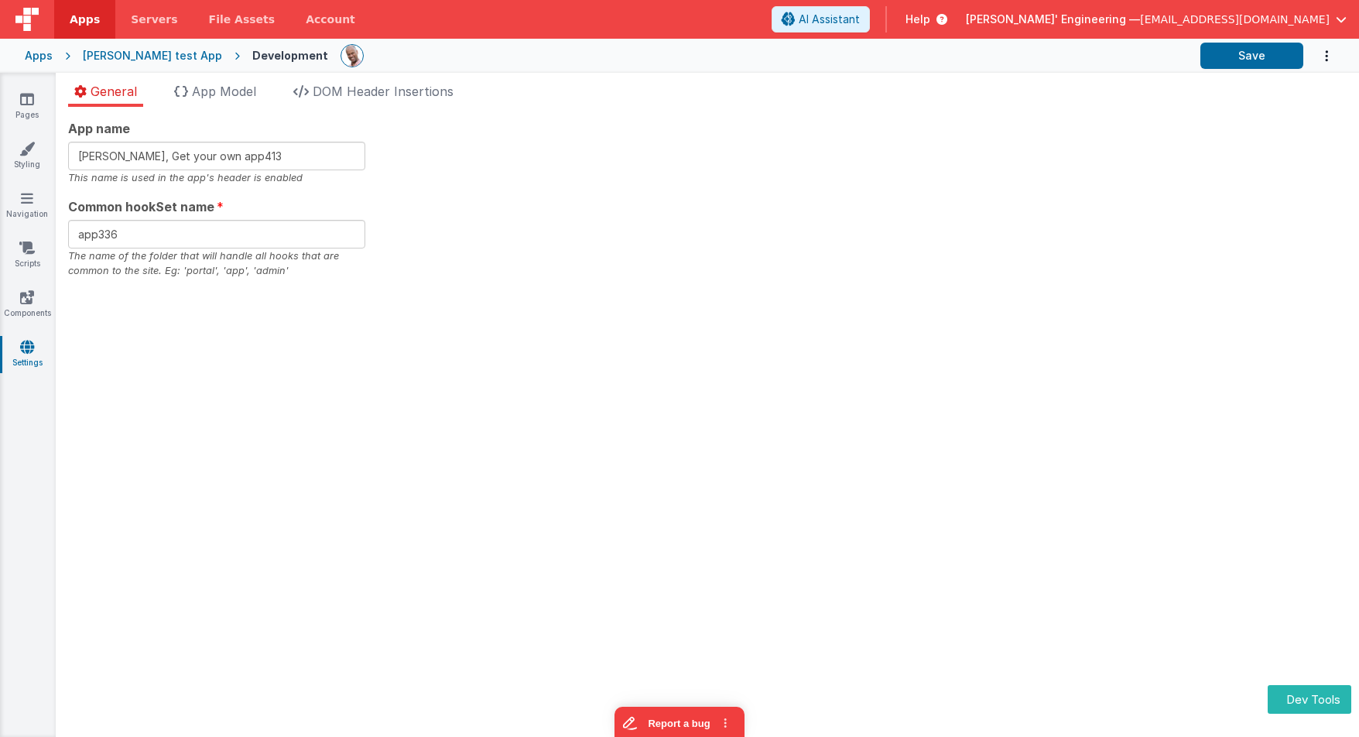
click at [463, 167] on div "App name [PERSON_NAME], Get your own app413 This name is used in the app's head…" at bounding box center [707, 198] width 1279 height 159
click at [256, 84] on span "App Model" at bounding box center [224, 91] width 64 height 15
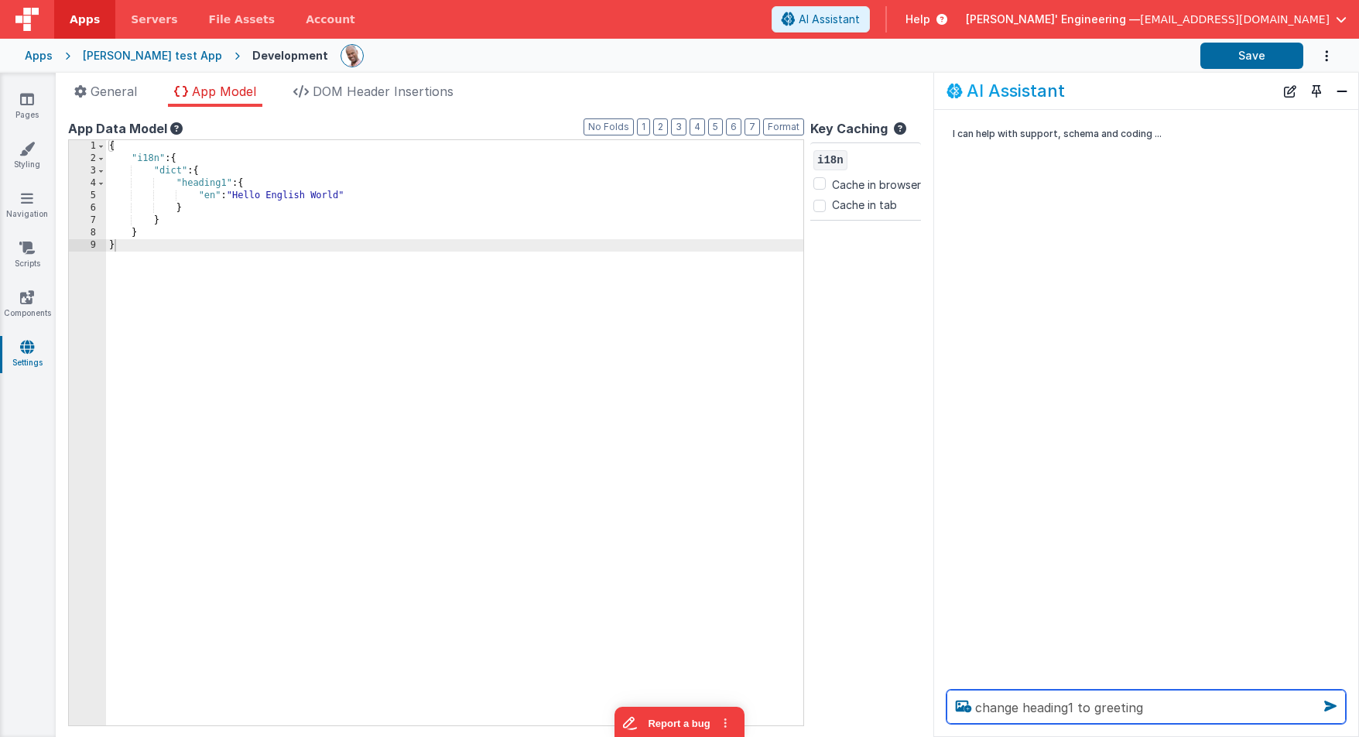
type textarea "change heading1 to greeting"
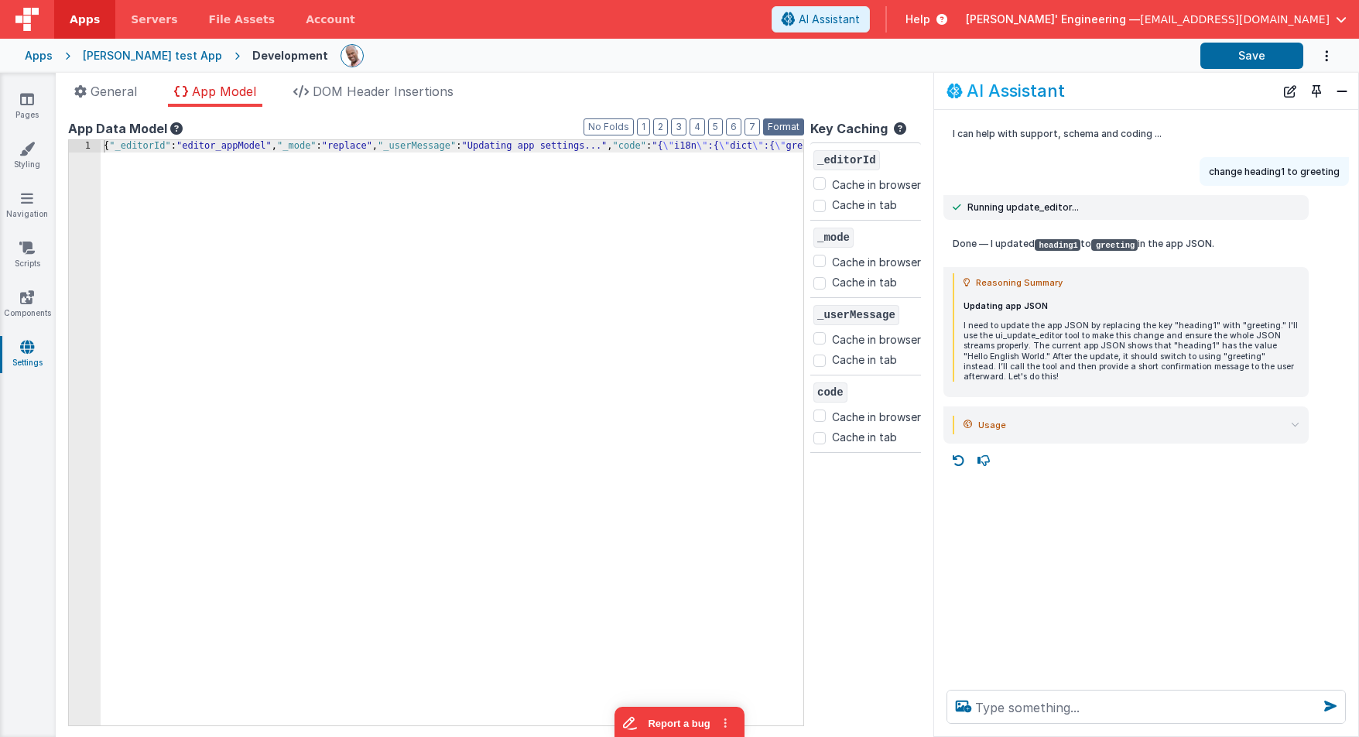
click at [778, 127] on button "Format" at bounding box center [783, 126] width 41 height 17
click at [786, 128] on button "Format" at bounding box center [783, 126] width 41 height 17
click at [787, 125] on button "Format" at bounding box center [783, 126] width 41 height 17
click at [629, 202] on div "{ "_editorId" : "editor_appModel" , "_mode" : "replace" , "_userMessage" : "Upd…" at bounding box center [665, 445] width 1128 height 610
click at [556, 140] on div "{ "_editorId" : "editor_appModel" , "_mode" : "replace" , "_userMessage" : "Upd…" at bounding box center [665, 445] width 1128 height 610
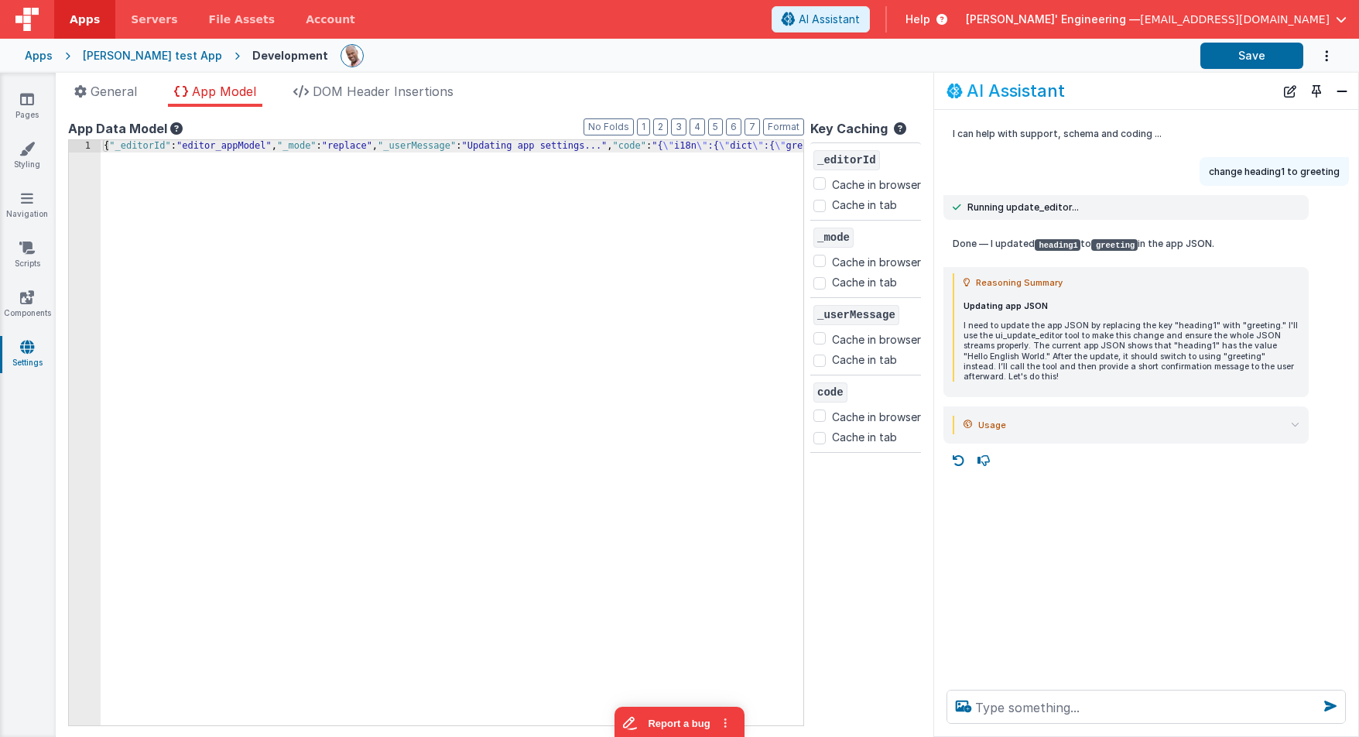
click at [610, 149] on div "{ "_editorId" : "editor_appModel" , "_mode" : "replace" , "_userMessage" : "Upd…" at bounding box center [665, 445] width 1128 height 610
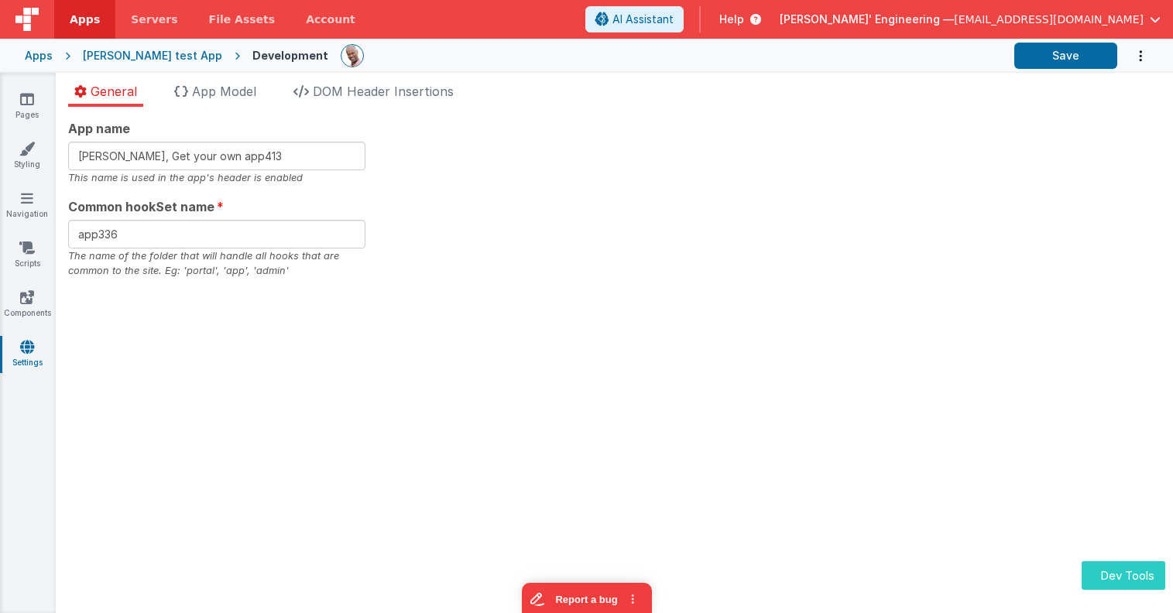
click at [1142, 577] on button "Dev Tools" at bounding box center [1123, 575] width 84 height 29
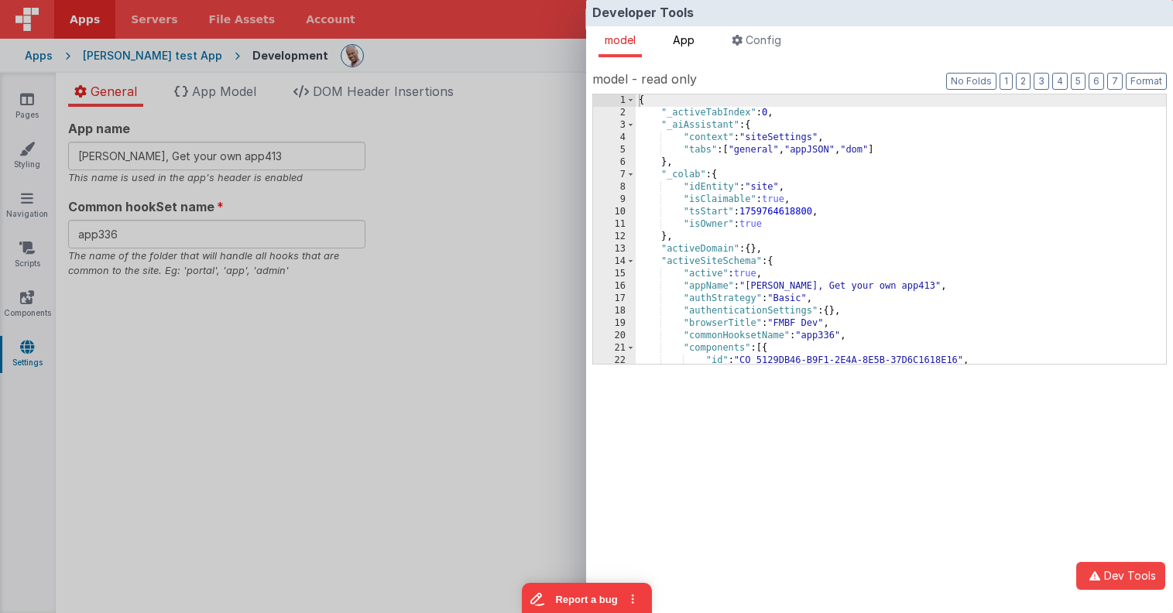
drag, startPoint x: 693, startPoint y: 30, endPoint x: 703, endPoint y: 33, distance: 10.5
click at [693, 30] on li "App" at bounding box center [683, 41] width 34 height 31
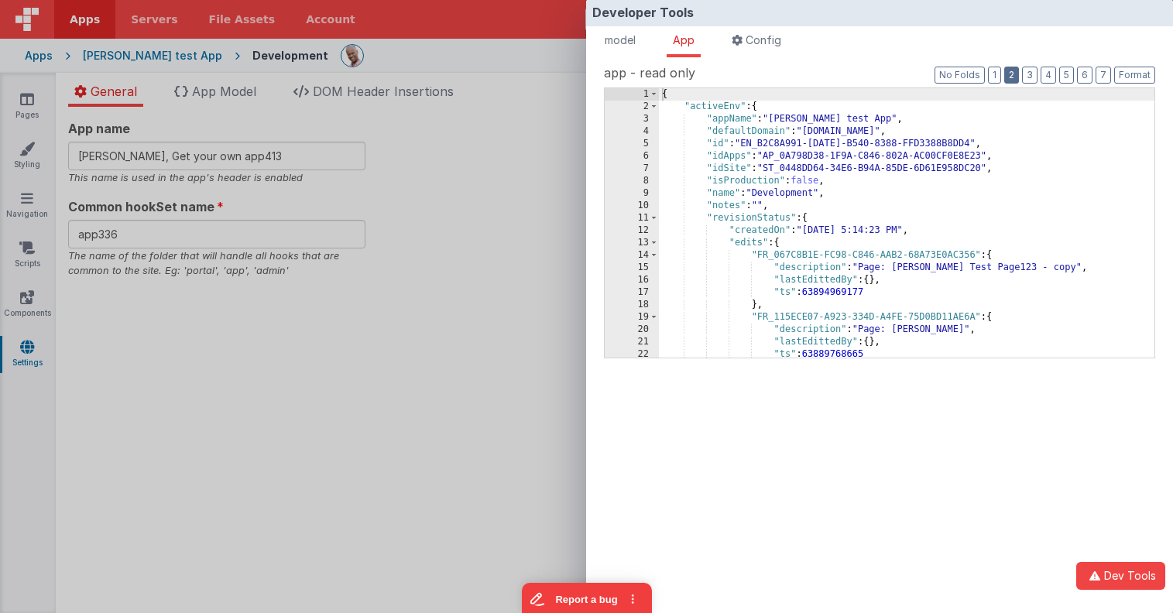
click at [1013, 73] on button "2" at bounding box center [1011, 75] width 15 height 17
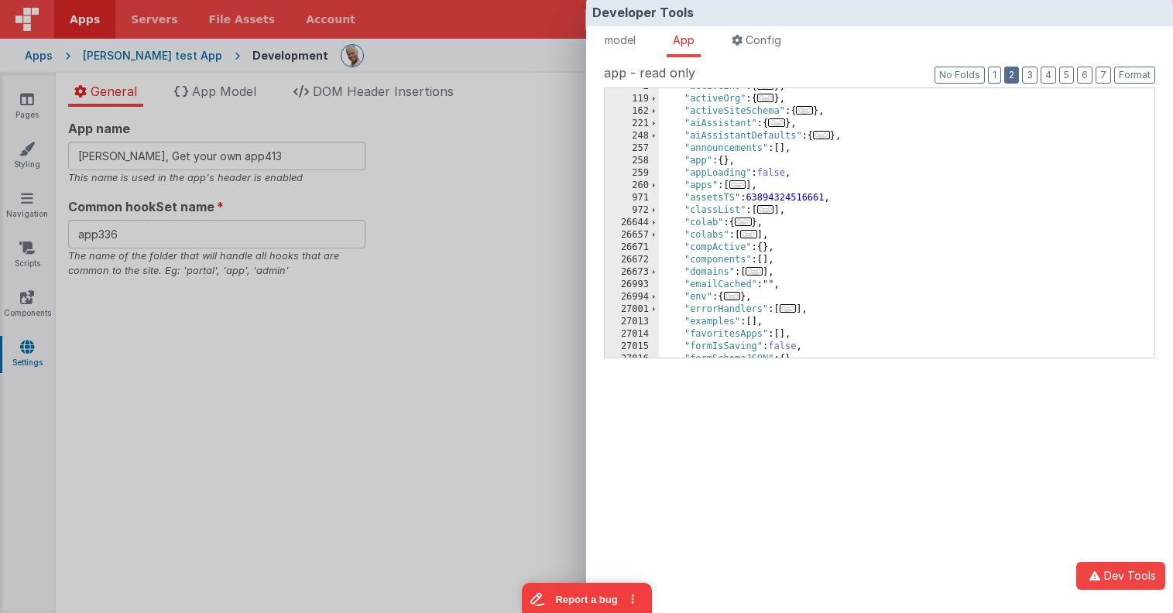
scroll to position [36, 0]
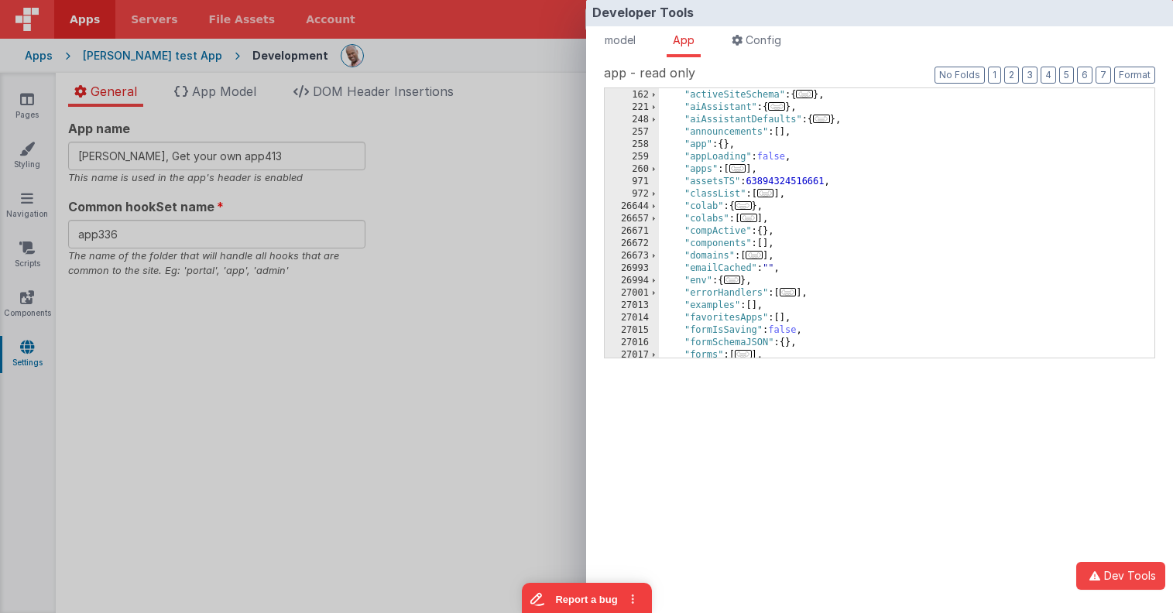
click at [781, 205] on div ""activeOrg" : { ... } , "activeSiteSchema" : { ... } , "aiAssistant" : { ... } …" at bounding box center [906, 224] width 495 height 294
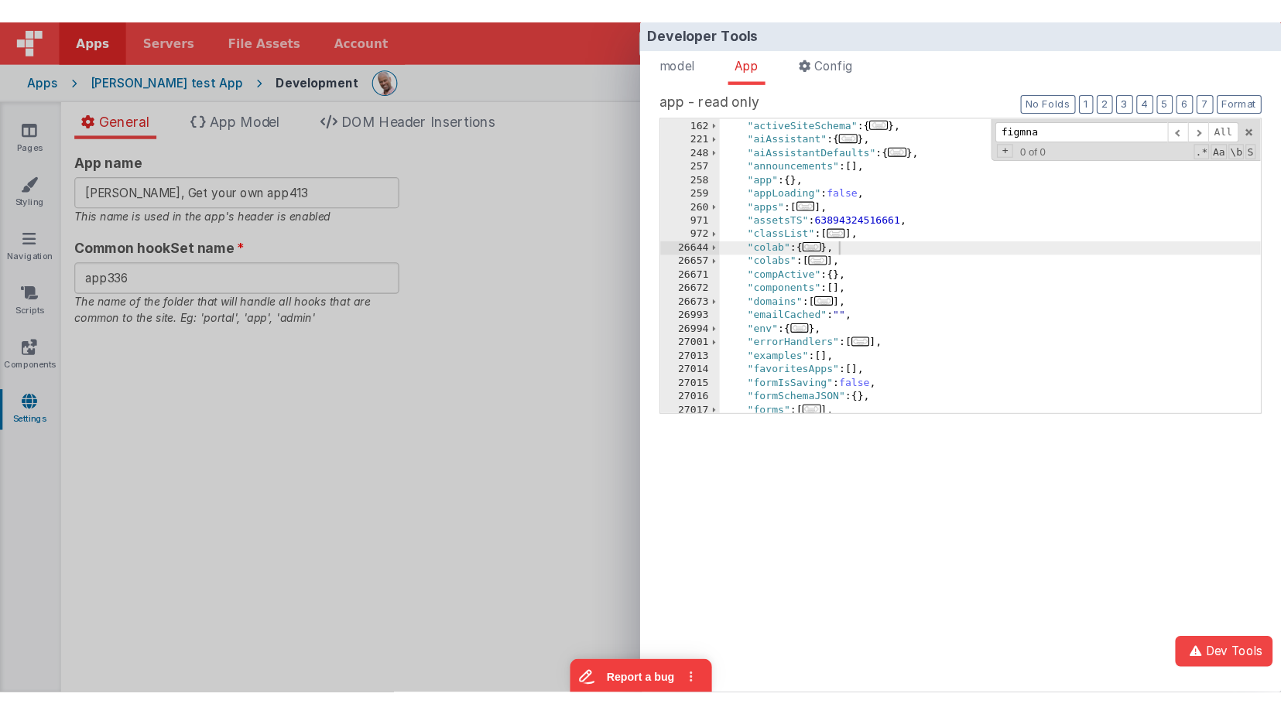
scroll to position [324, 0]
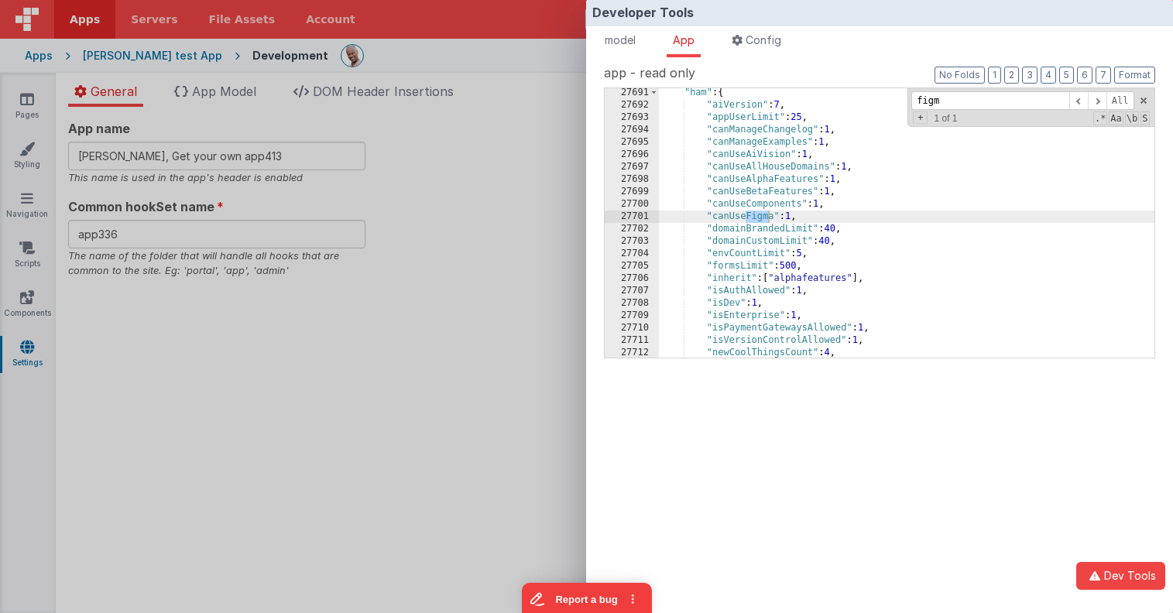
type input "figm"
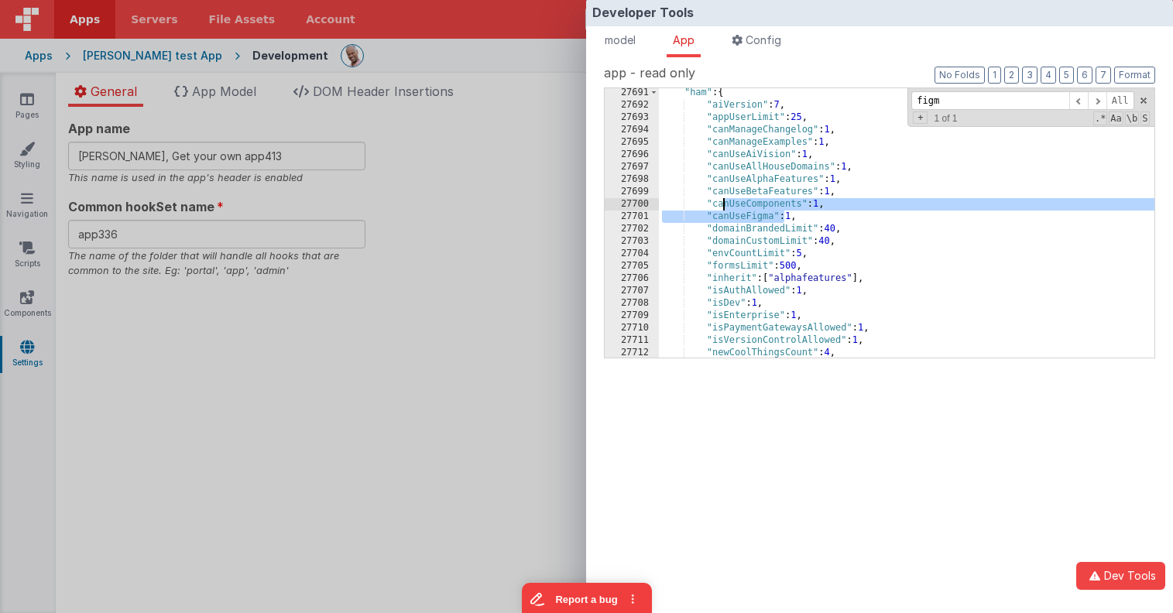
drag, startPoint x: 753, startPoint y: 211, endPoint x: 723, endPoint y: 210, distance: 30.2
click at [723, 210] on div ""ham" : { "aiVersion" : 7 , "appUserLimit" : 25 , "canManageChangelog" : 1 , "c…" at bounding box center [906, 234] width 495 height 294
click at [723, 215] on div ""ham" : { "aiVersion" : 7 , "appUserLimit" : 25 , "canManageChangelog" : 1 , "c…" at bounding box center [906, 234] width 495 height 294
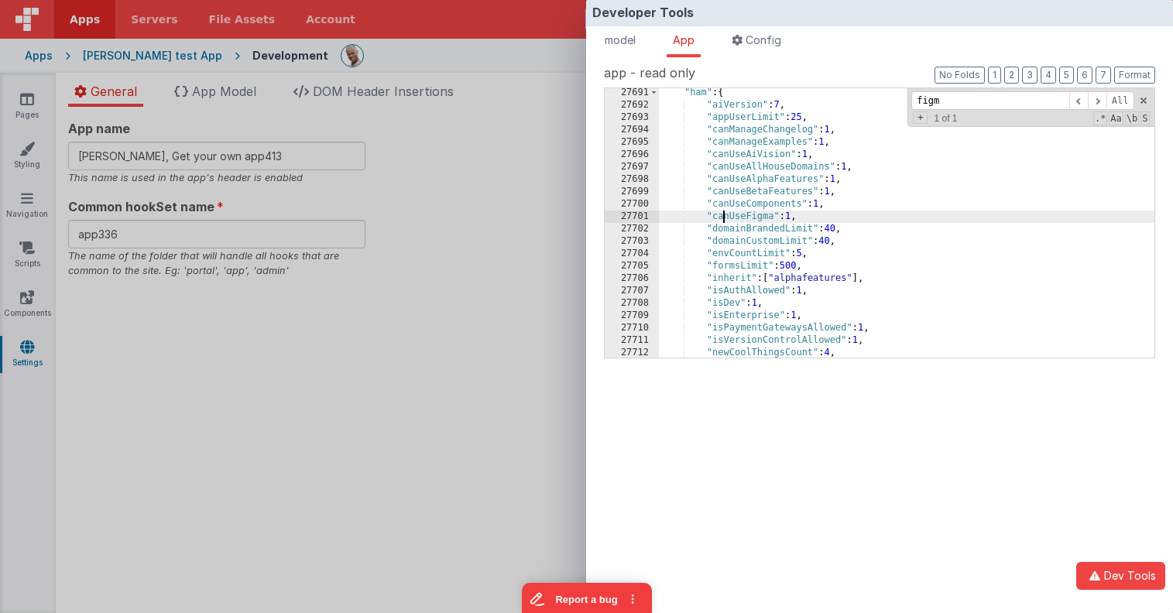
click at [724, 216] on div ""ham" : { "aiVersion" : 7 , "appUserLimit" : 25 , "canManageChangelog" : 1 , "c…" at bounding box center [906, 234] width 495 height 294
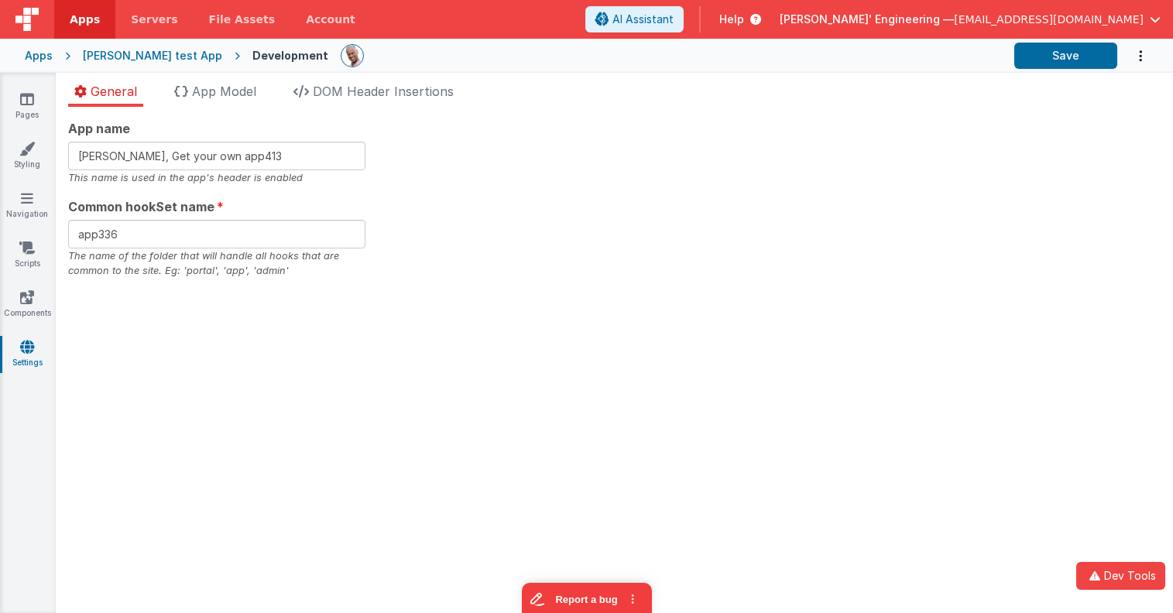
click at [412, 204] on div "Developer Tools model App Params Log (1) Misc Windows Config model - read only …" at bounding box center [586, 306] width 1173 height 613
click at [35, 102] on link "Pages" at bounding box center [27, 106] width 56 height 31
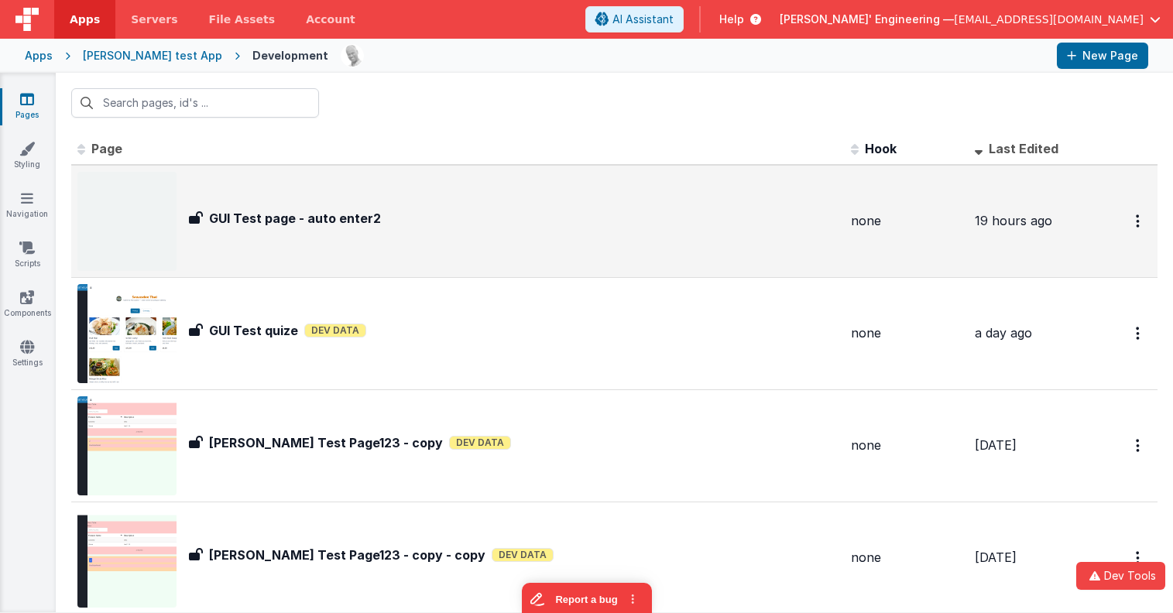
click at [451, 225] on div "GUI Test page - auto enter2" at bounding box center [513, 218] width 649 height 19
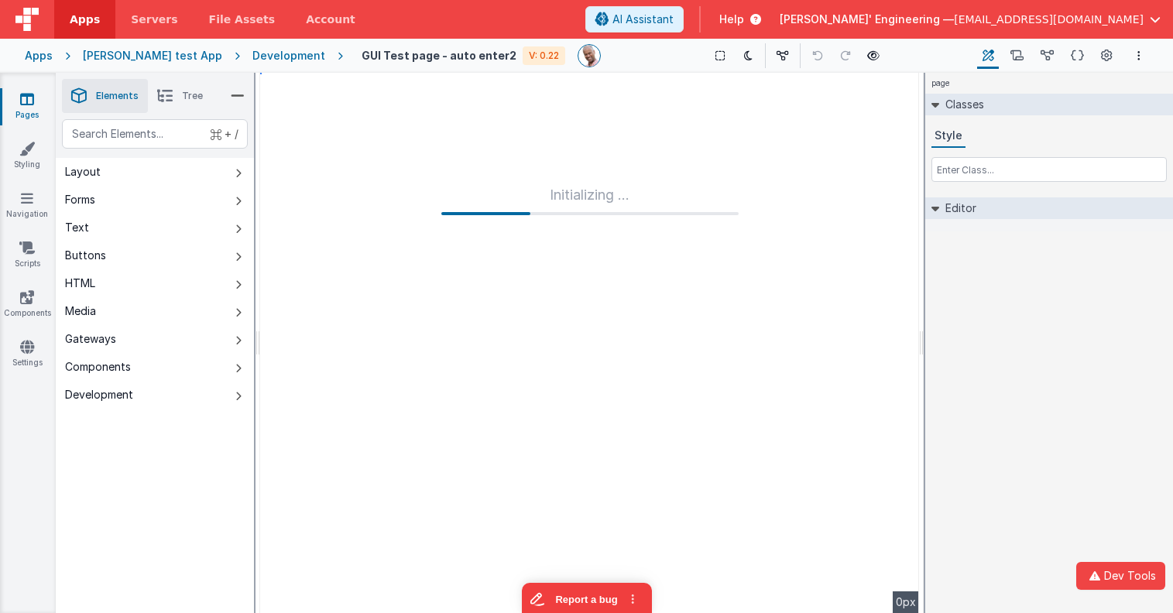
click at [24, 101] on icon at bounding box center [27, 98] width 14 height 15
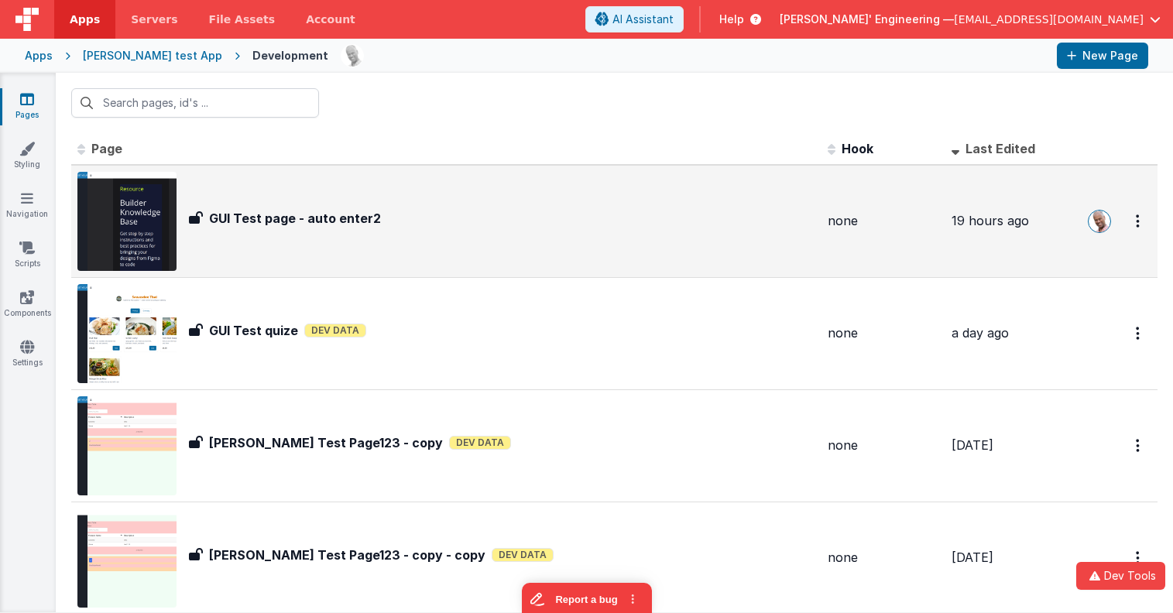
click at [642, 227] on div "GUI Test page - auto enter2 GUI Test page - auto enter2" at bounding box center [502, 221] width 626 height 25
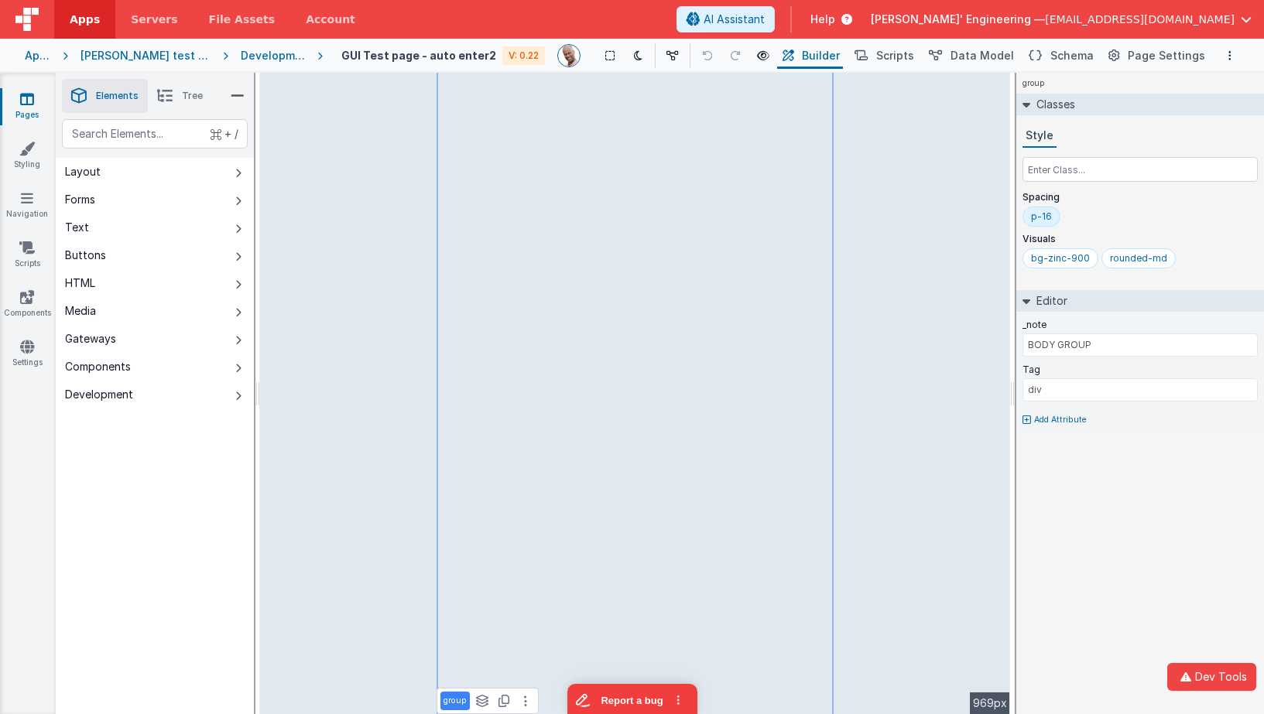
type input "View Doc"
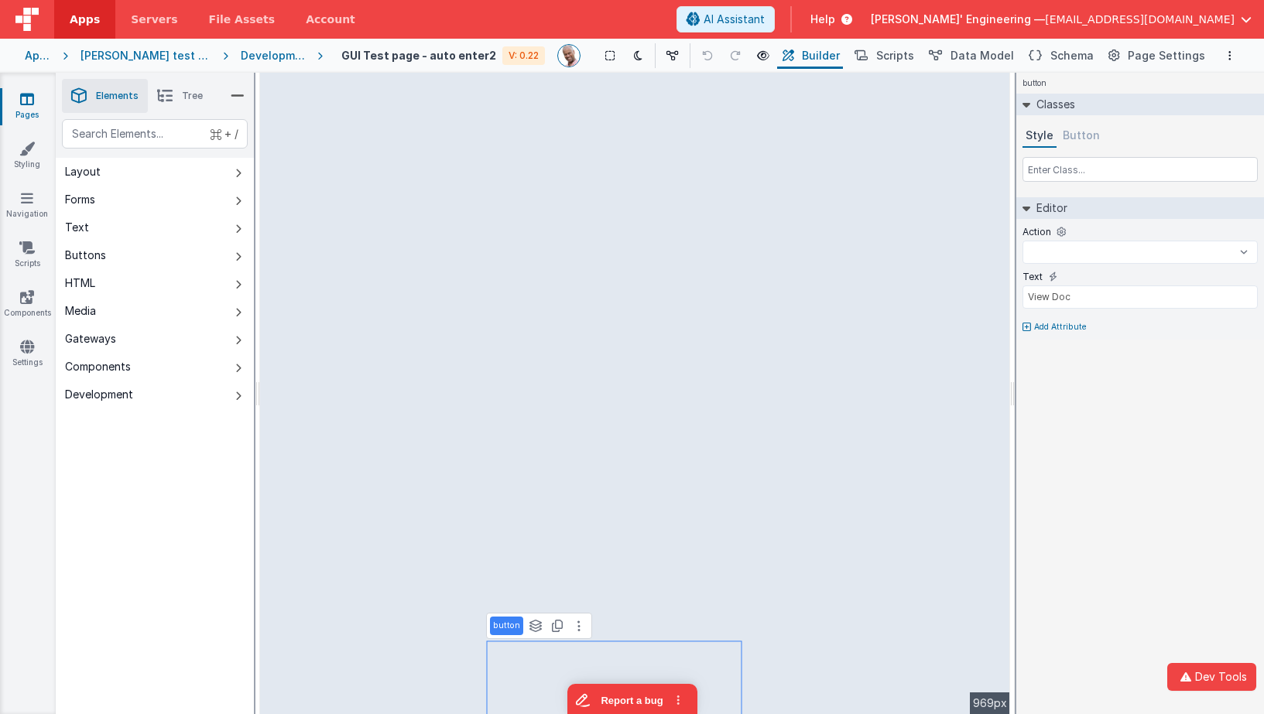
select select
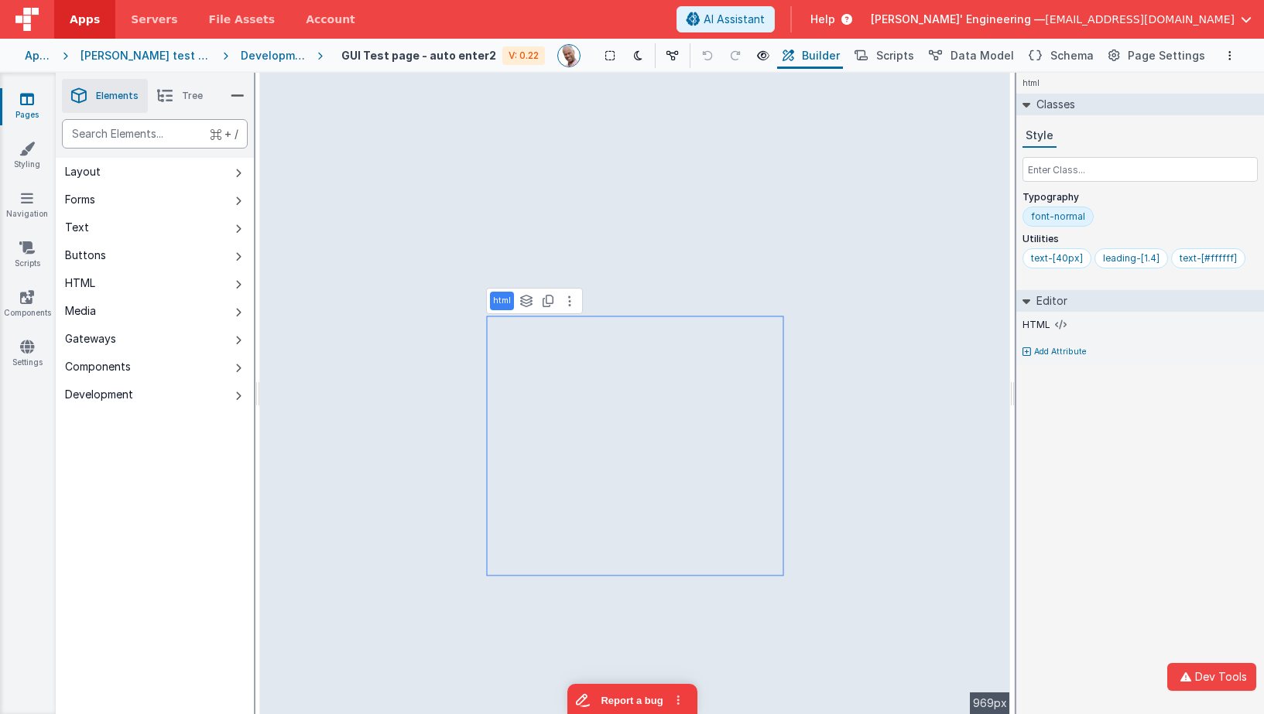
click at [140, 135] on div "text" at bounding box center [155, 133] width 186 height 29
type div "grou"
drag, startPoint x: 228, startPoint y: 176, endPoint x: 251, endPoint y: 172, distance: 23.5
click at [228, 176] on button "Layout" at bounding box center [155, 172] width 198 height 28
click at [200, 123] on div "text" at bounding box center [155, 133] width 186 height 29
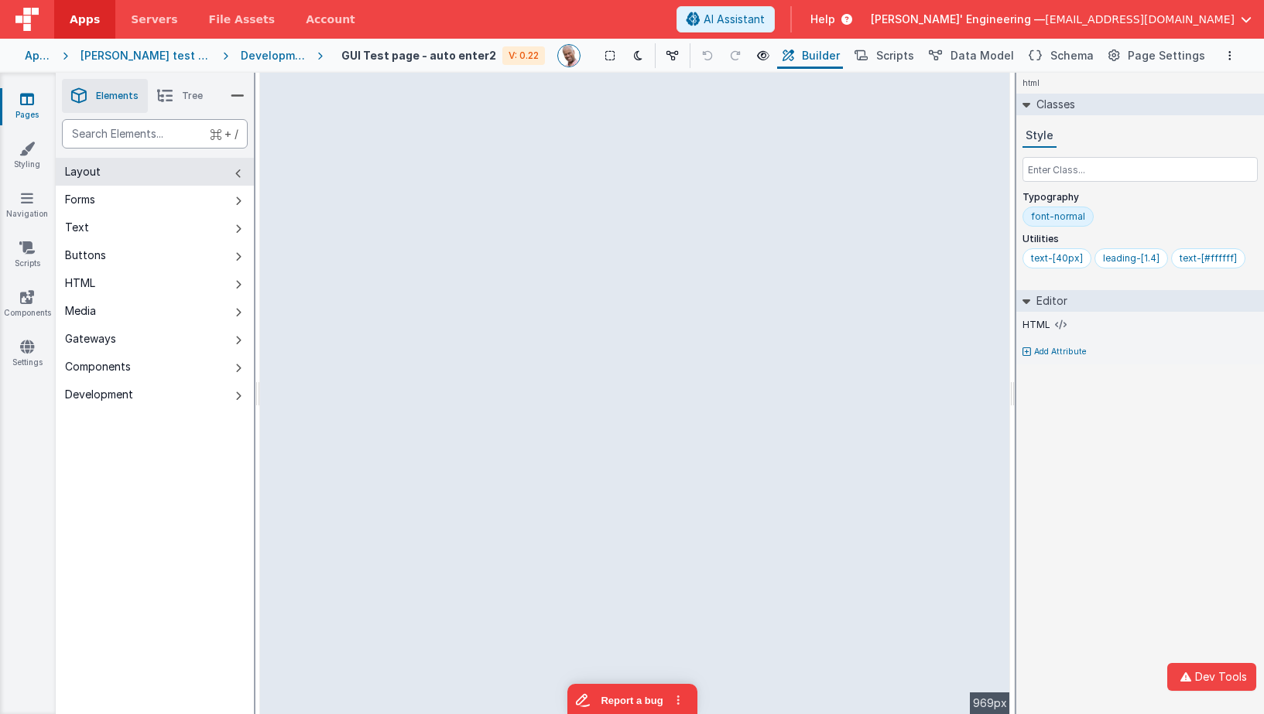
click at [183, 132] on div "text" at bounding box center [155, 133] width 186 height 29
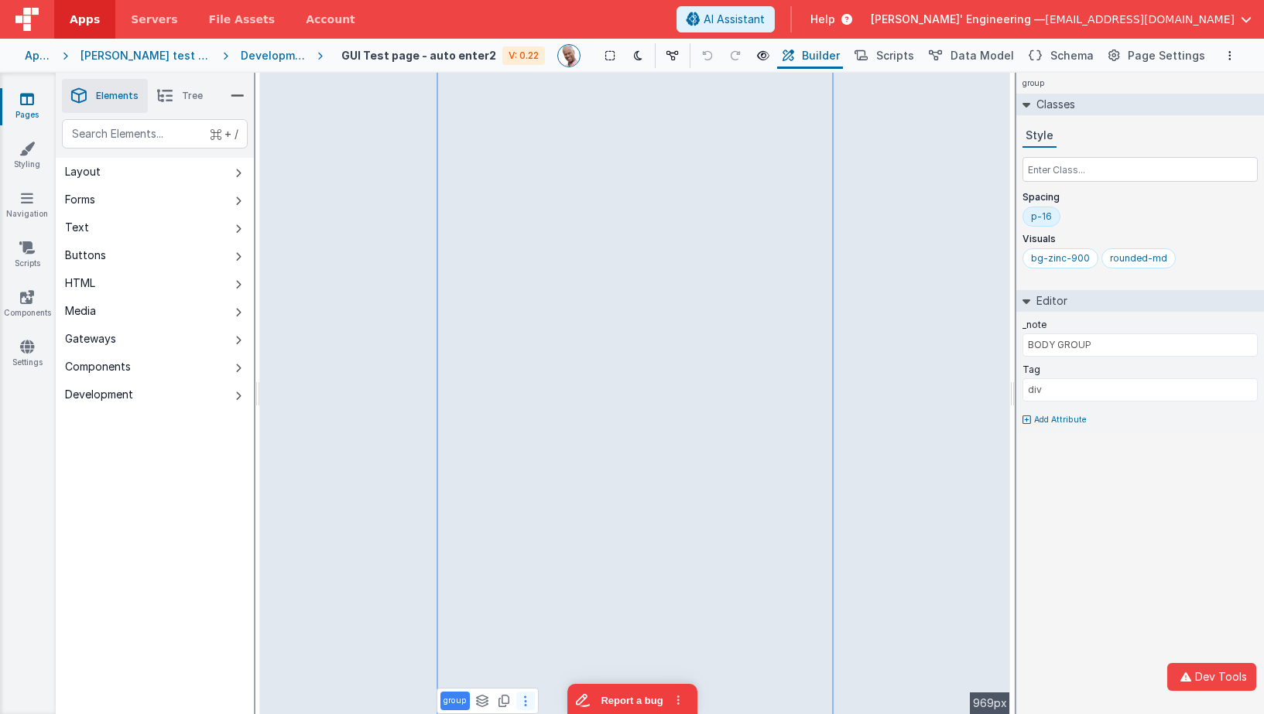
click at [527, 702] on button at bounding box center [525, 701] width 19 height 19
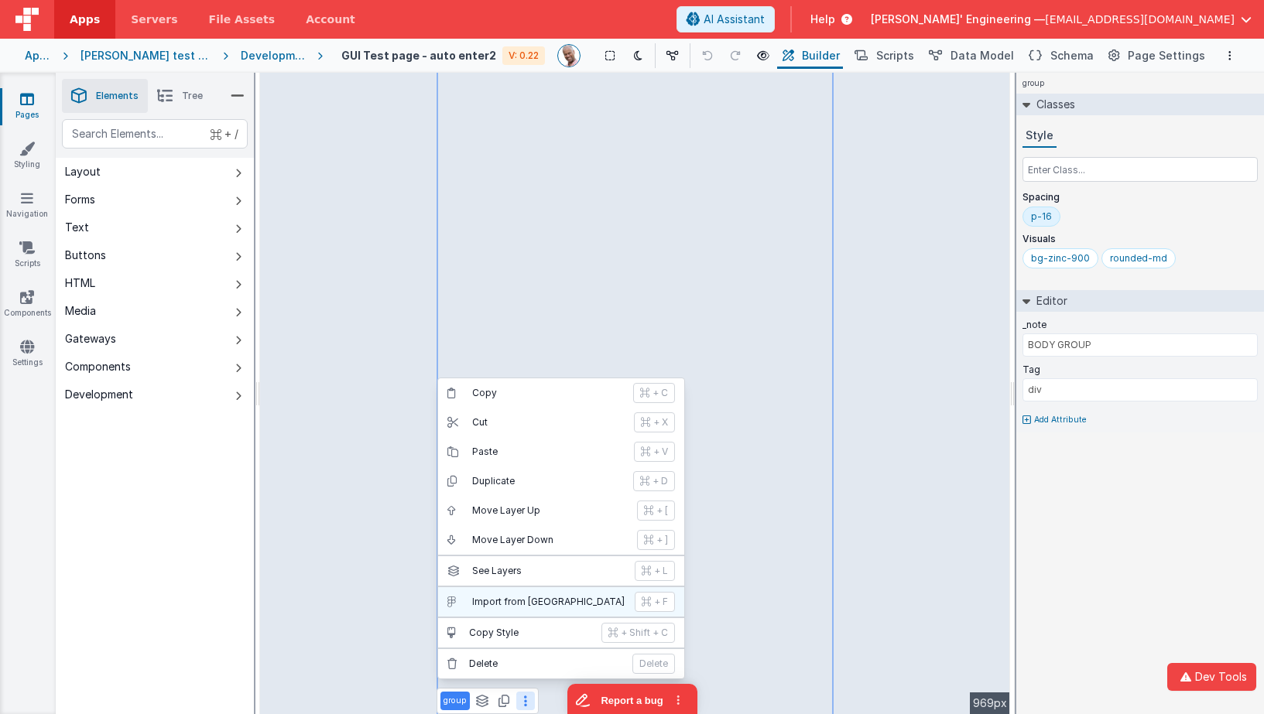
click at [563, 603] on p "Import from Figma" at bounding box center [548, 602] width 153 height 12
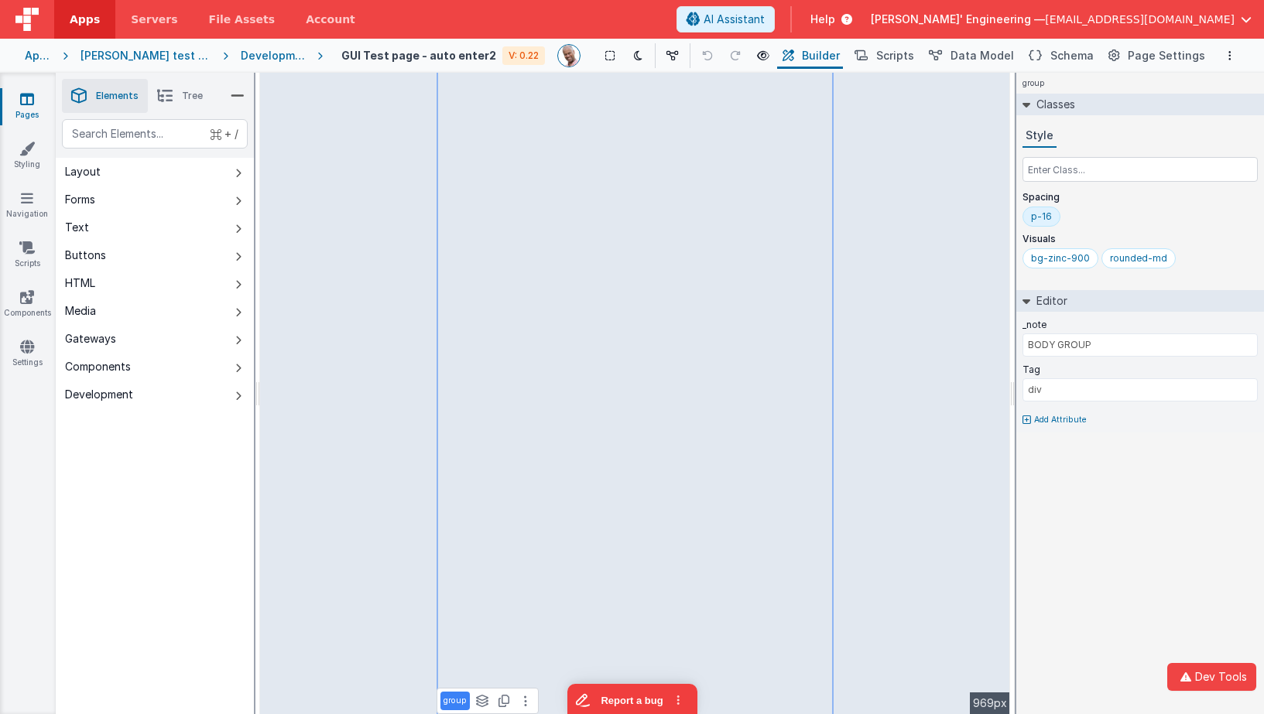
type input "View Doc"
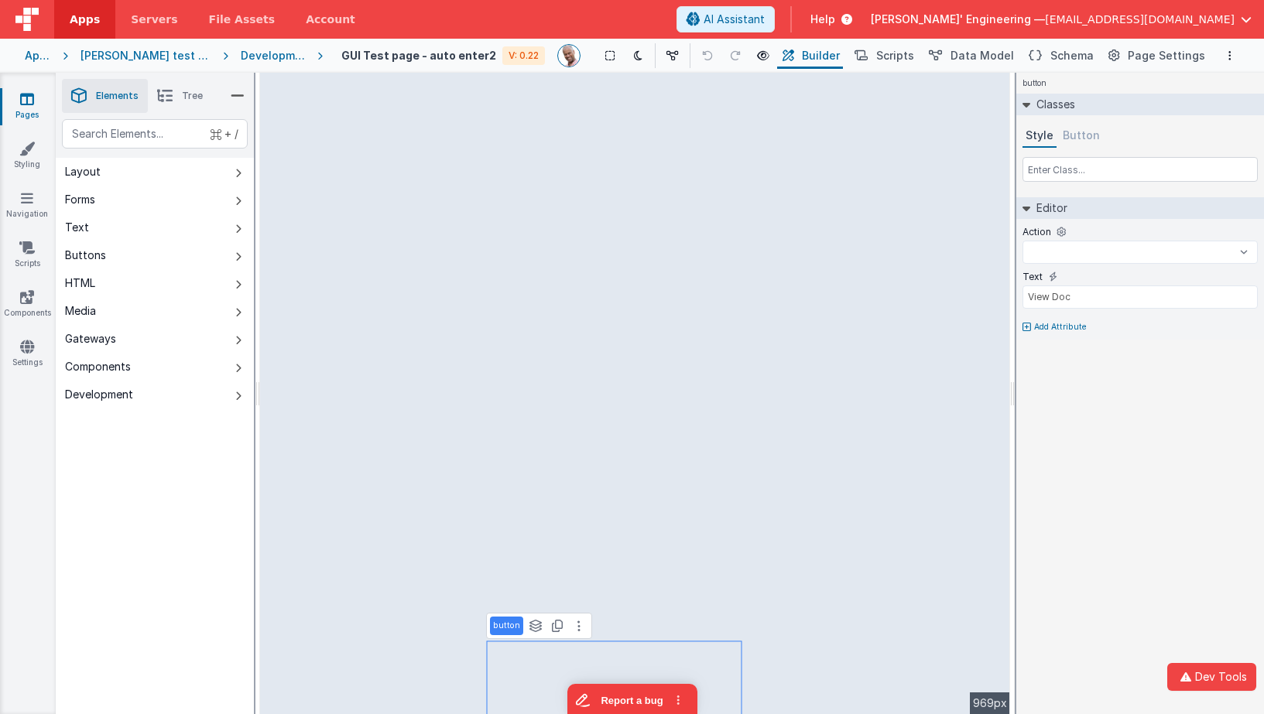
click at [586, 626] on div "button See Layers + L Duplicate + D" at bounding box center [539, 626] width 106 height 26
click at [574, 627] on button at bounding box center [579, 626] width 19 height 19
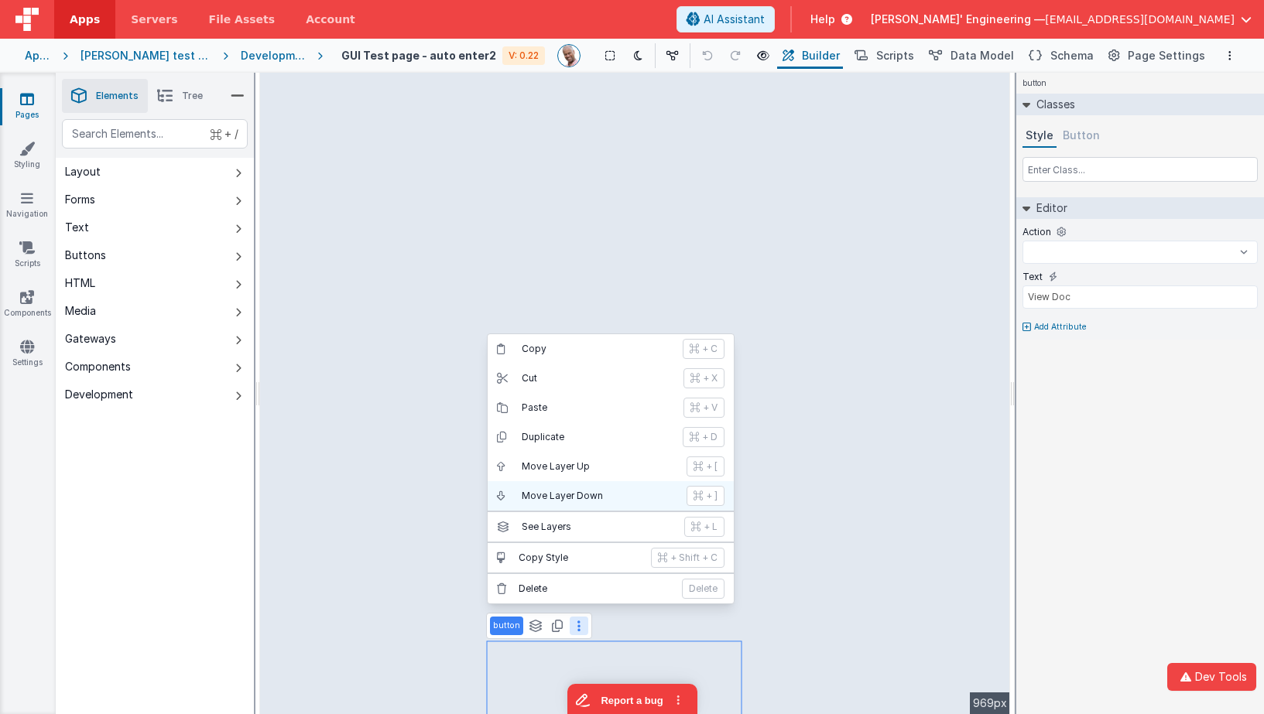
select select
type input "div"
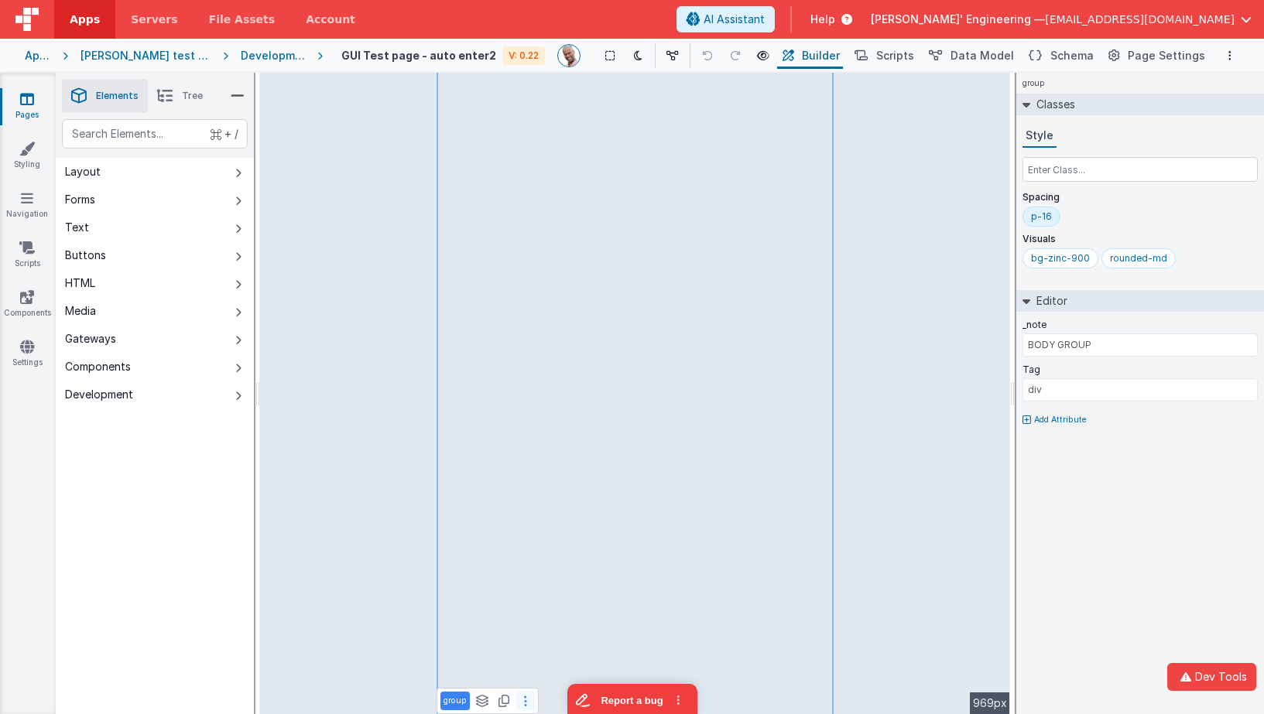
click at [524, 699] on icon at bounding box center [525, 701] width 3 height 12
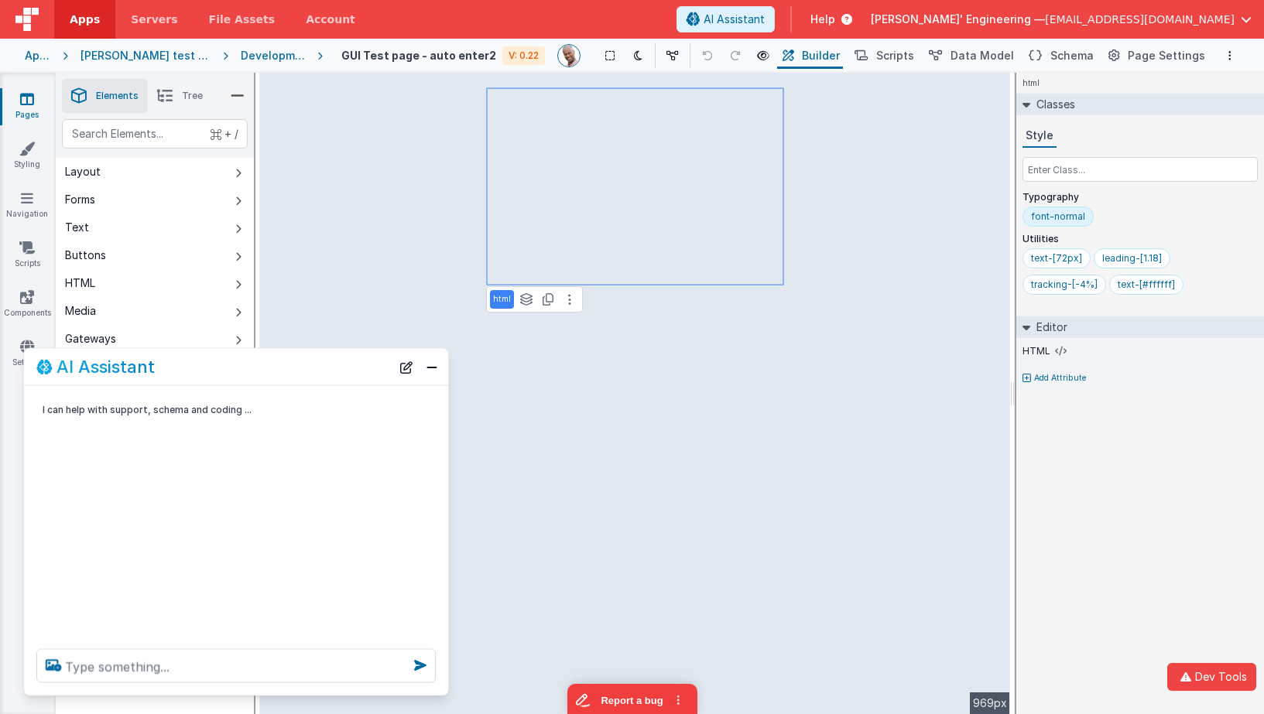
drag, startPoint x: 262, startPoint y: 372, endPoint x: 272, endPoint y: 364, distance: 13.3
click at [272, 365] on div "AI Assistant" at bounding box center [213, 367] width 354 height 19
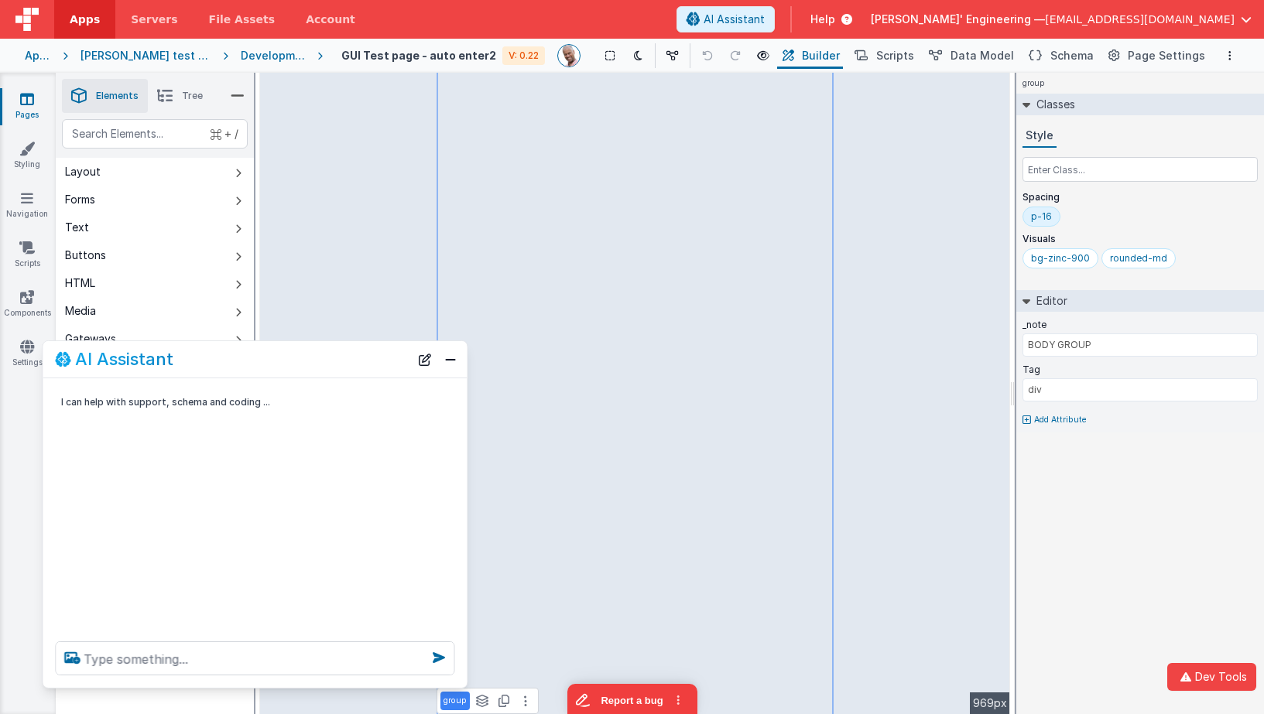
drag, startPoint x: 307, startPoint y: 358, endPoint x: 341, endPoint y: 351, distance: 34.8
click at [326, 354] on div "AI Assistant" at bounding box center [232, 359] width 354 height 19
drag, startPoint x: 630, startPoint y: 50, endPoint x: 632, endPoint y: 59, distance: 8.8
click at [634, 50] on icon at bounding box center [638, 55] width 9 height 11
click at [341, 663] on textarea at bounding box center [254, 659] width 399 height 34
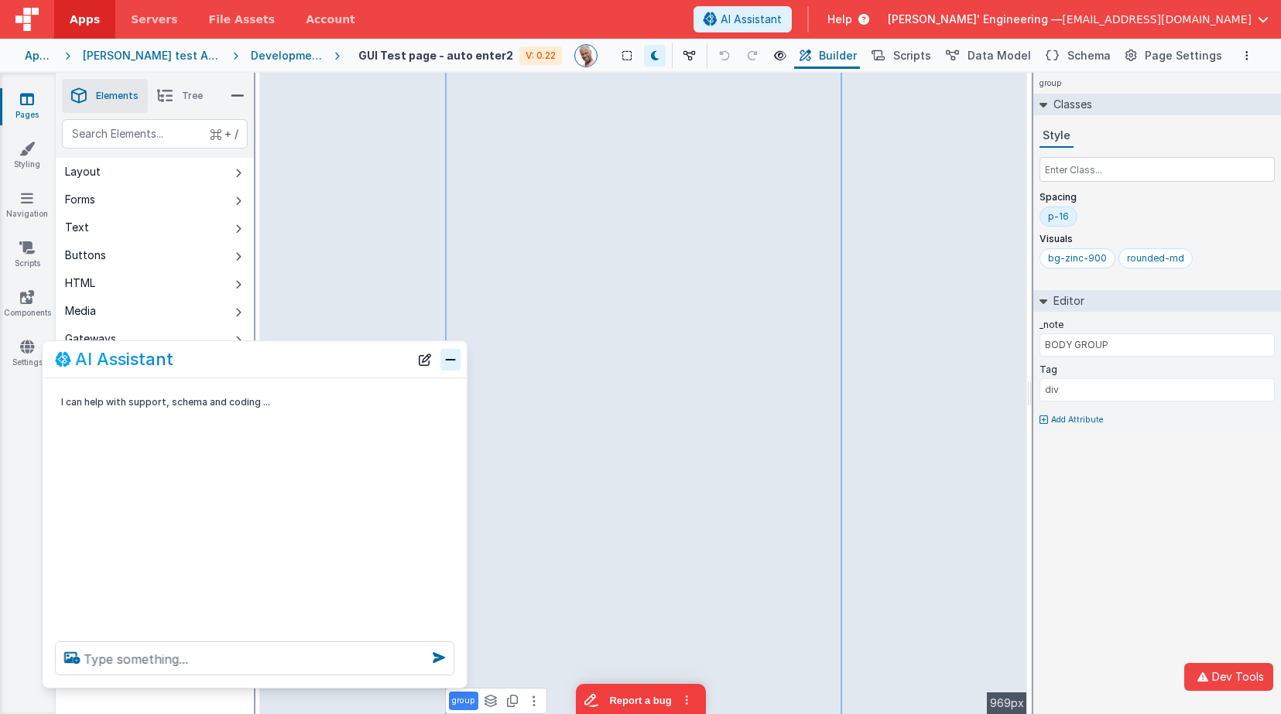
click at [455, 356] on button "Close" at bounding box center [450, 359] width 20 height 22
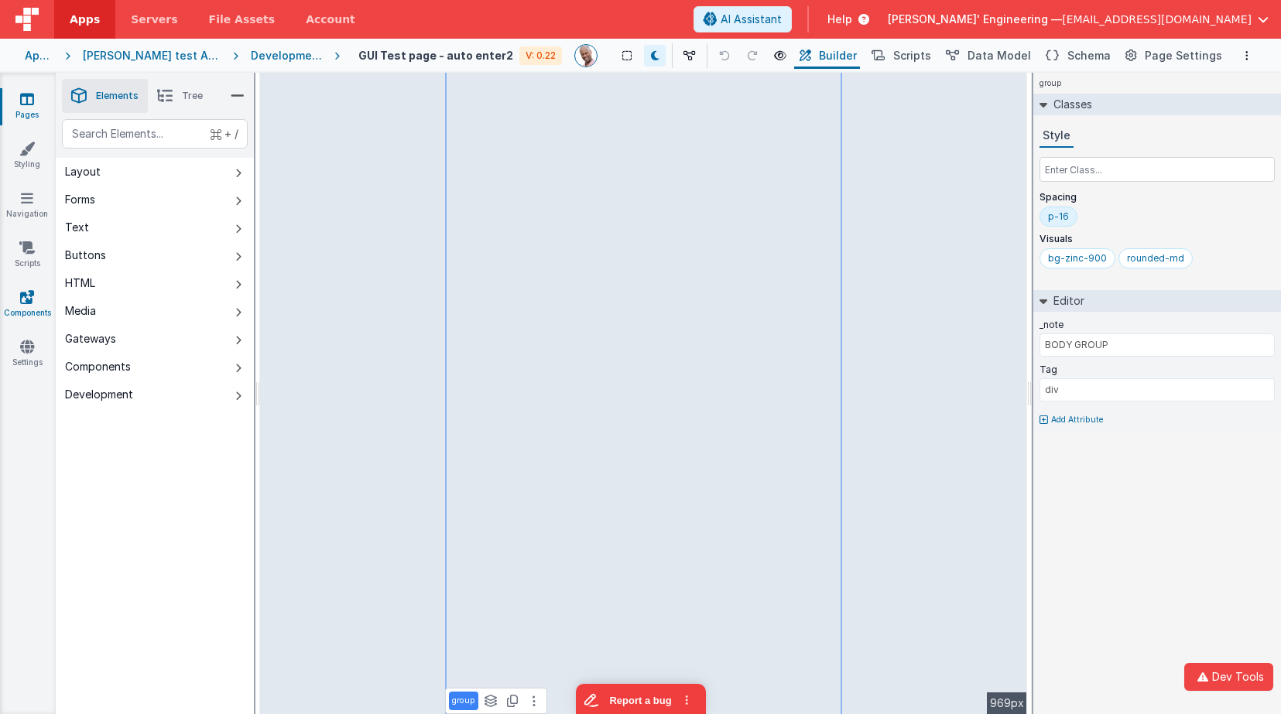
click at [35, 310] on link "Components" at bounding box center [27, 304] width 56 height 31
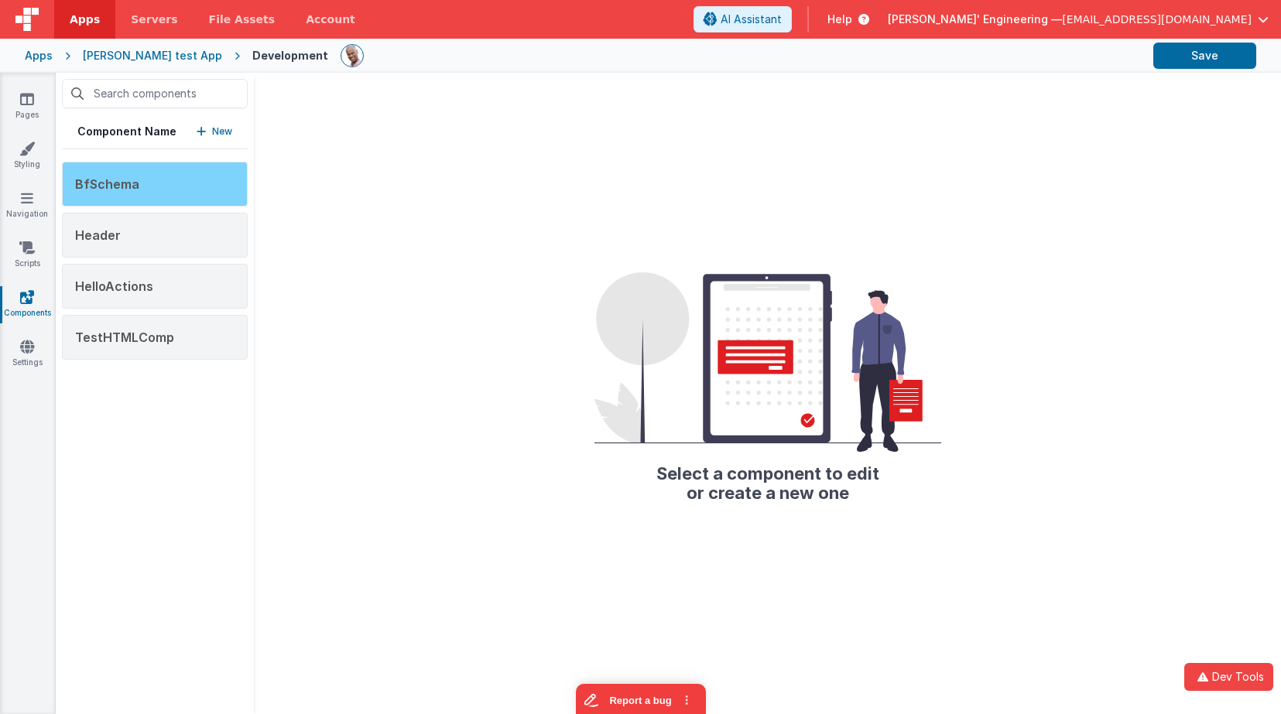
click at [179, 162] on div "BfSchema" at bounding box center [155, 184] width 186 height 45
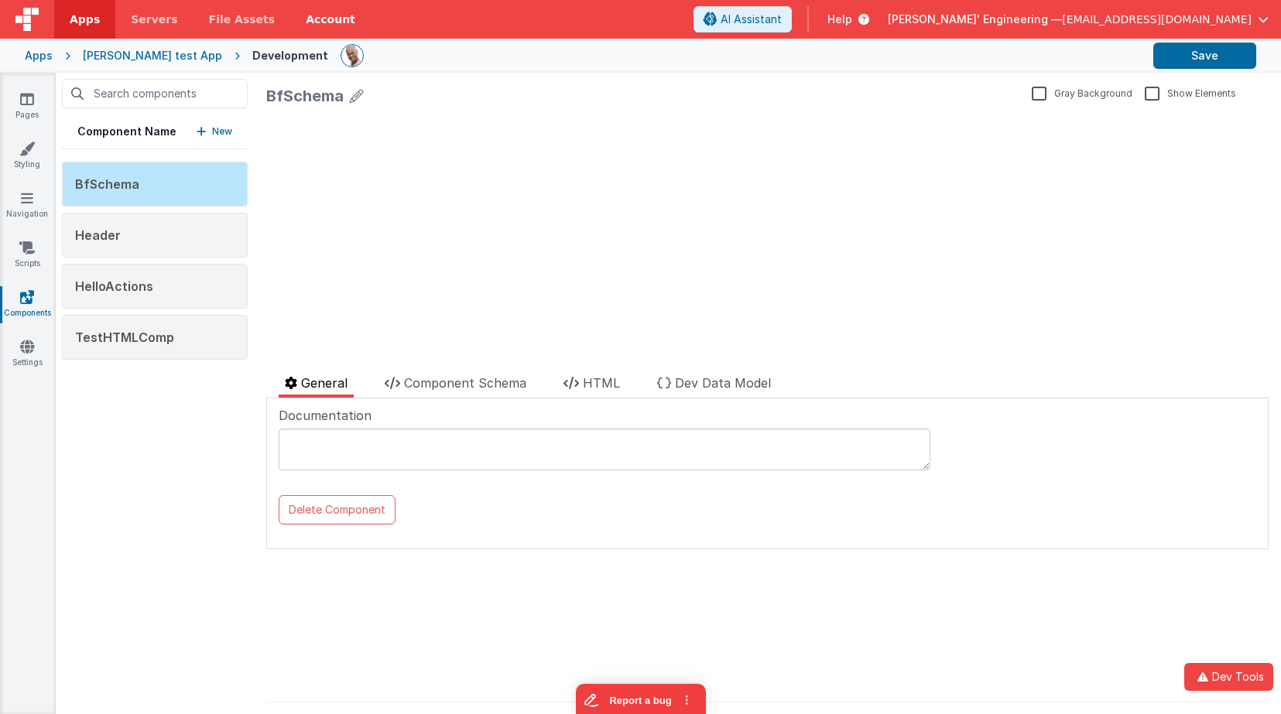
click at [316, 15] on link "Account" at bounding box center [330, 19] width 80 height 39
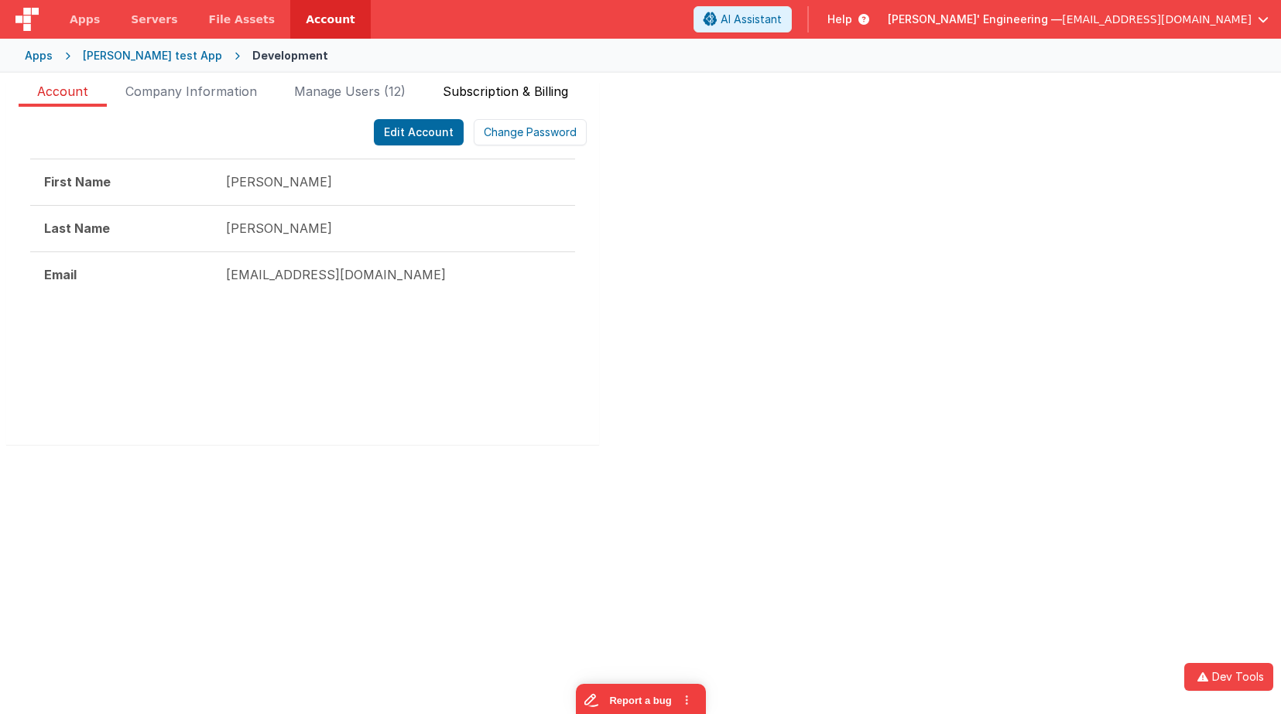
click at [509, 90] on span "Subscription & Billing" at bounding box center [505, 94] width 125 height 25
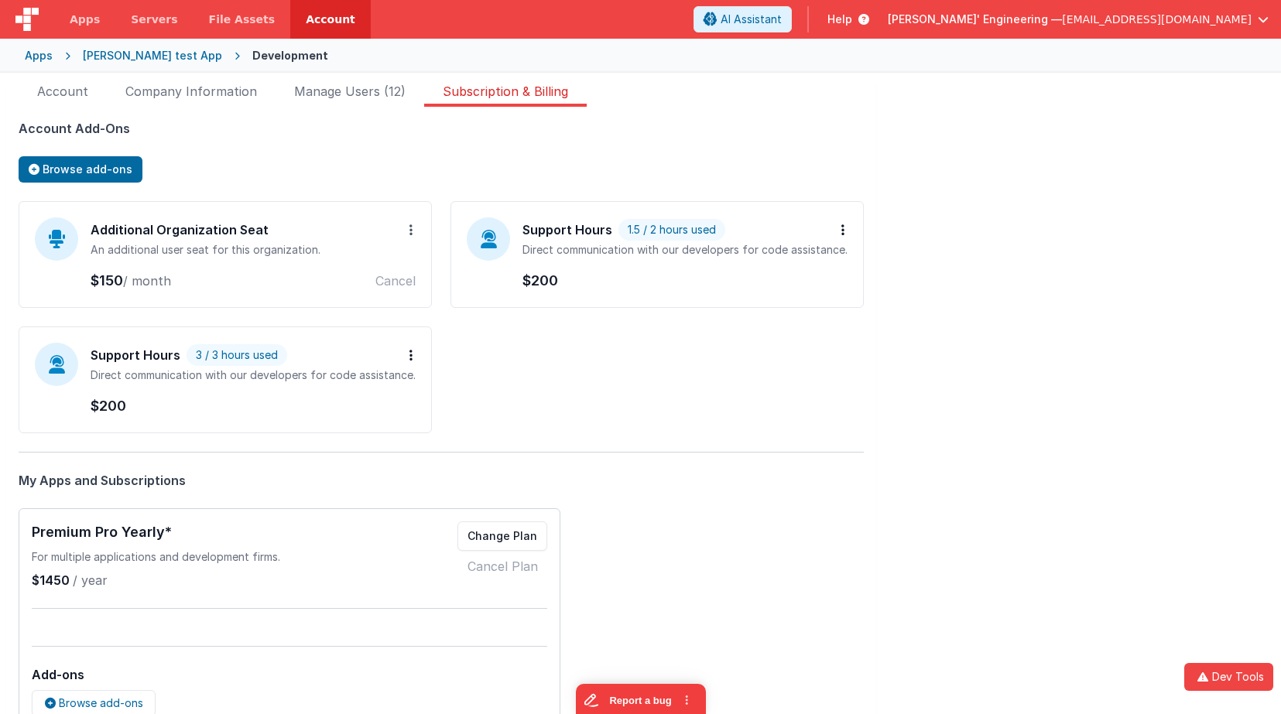
click at [406, 217] on button at bounding box center [410, 229] width 9 height 25
click at [415, 349] on div "Support Hours 3 / 3 hours used Add more hours Remove Direct communication with …" at bounding box center [225, 380] width 413 height 107
click at [409, 355] on icon at bounding box center [410, 355] width 3 height 12
drag, startPoint x: 855, startPoint y: 381, endPoint x: 683, endPoint y: 375, distance: 172.7
click at [852, 381] on div "Additional Organization Seat Add more seats Remove An additional user seat for …" at bounding box center [441, 327] width 845 height 252
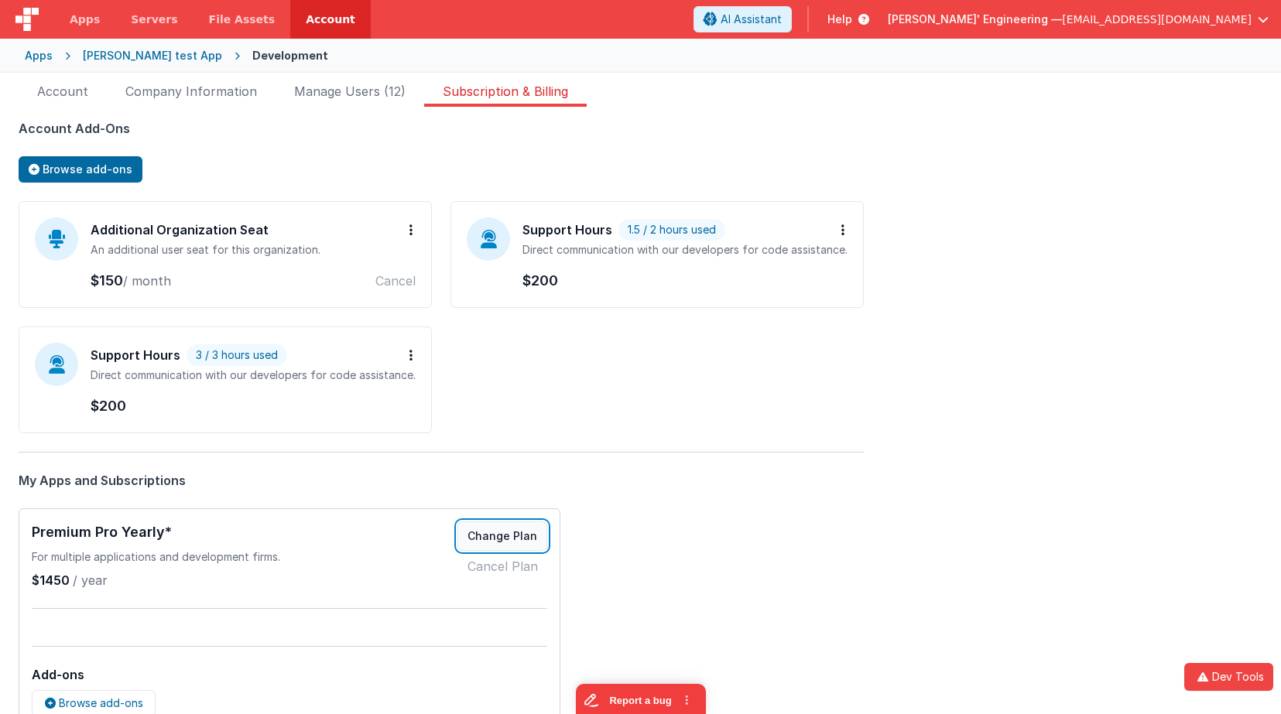
click at [515, 529] on button "Change Plan" at bounding box center [502, 536] width 90 height 29
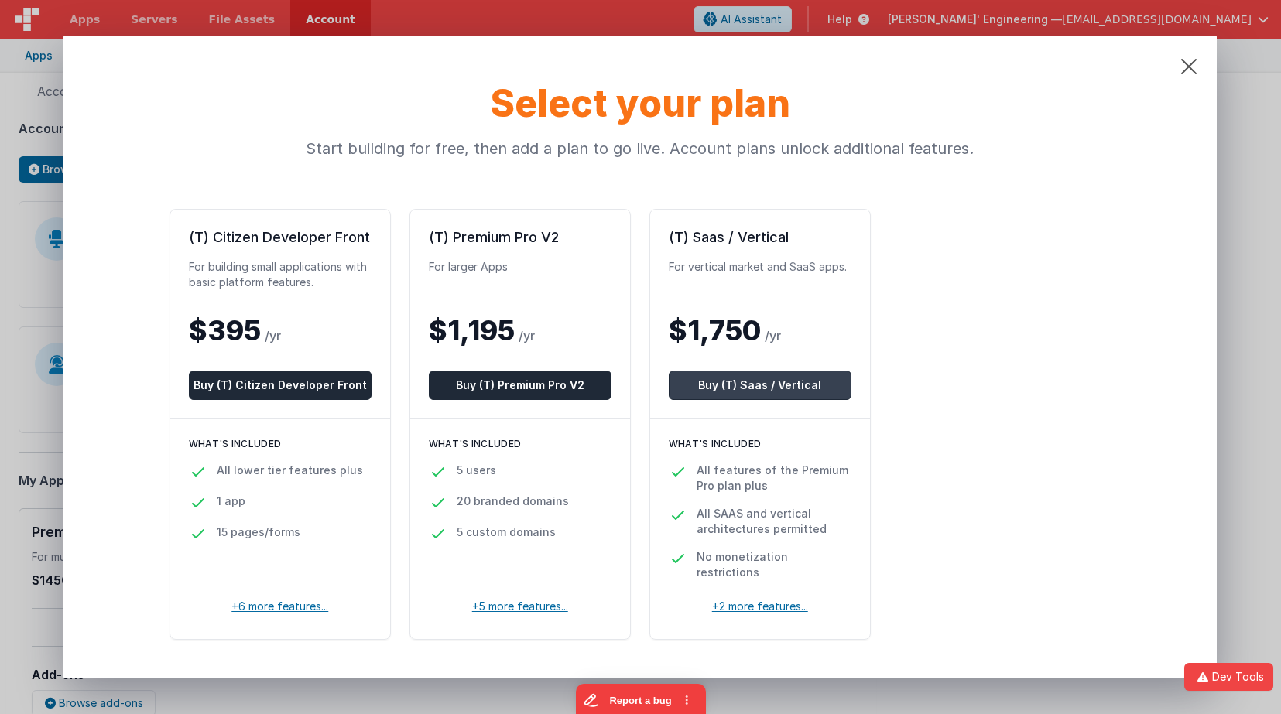
click at [738, 380] on button "Buy (T) Saas / Vertical" at bounding box center [760, 385] width 183 height 29
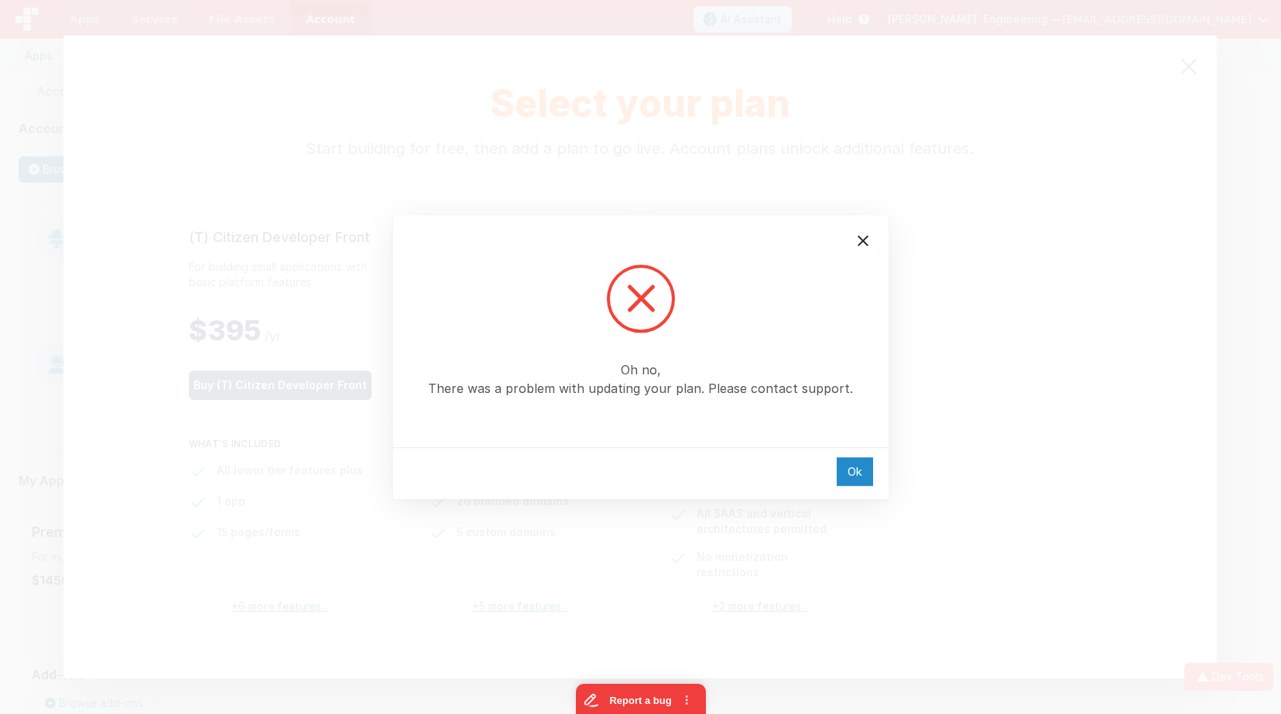
click at [851, 474] on div "Ok" at bounding box center [855, 471] width 36 height 29
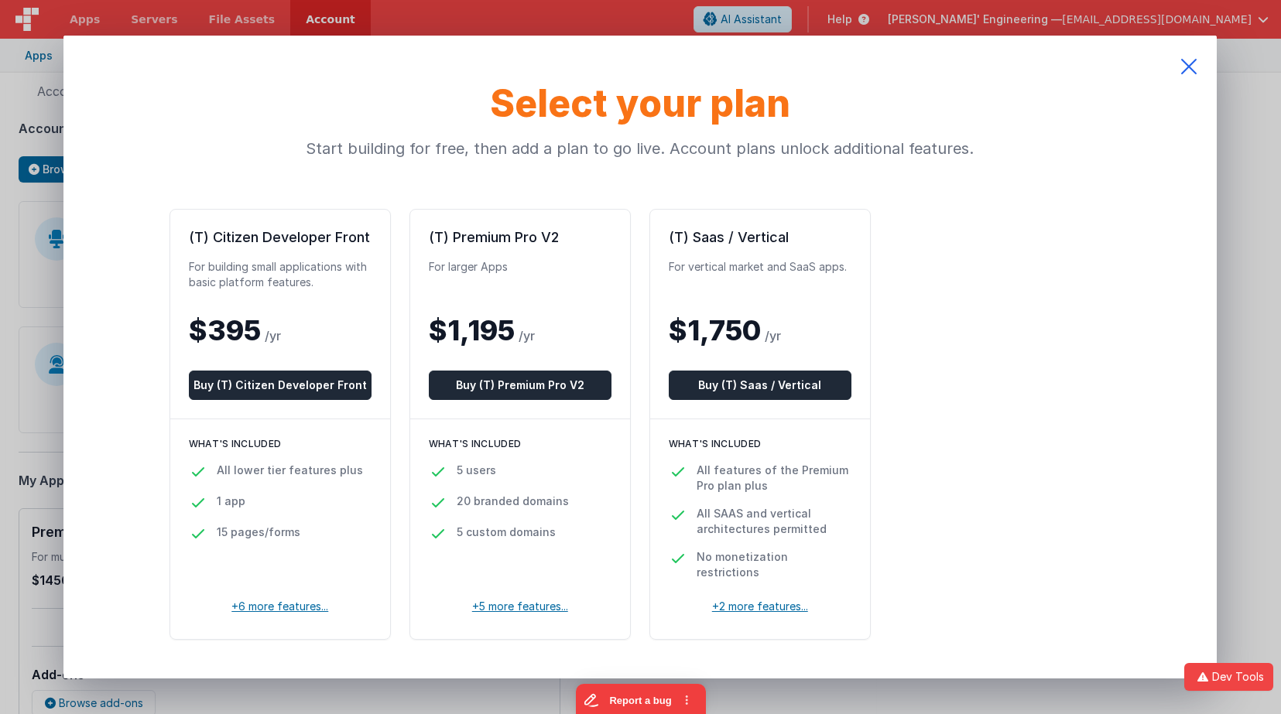
click at [1198, 63] on icon at bounding box center [1189, 67] width 56 height 62
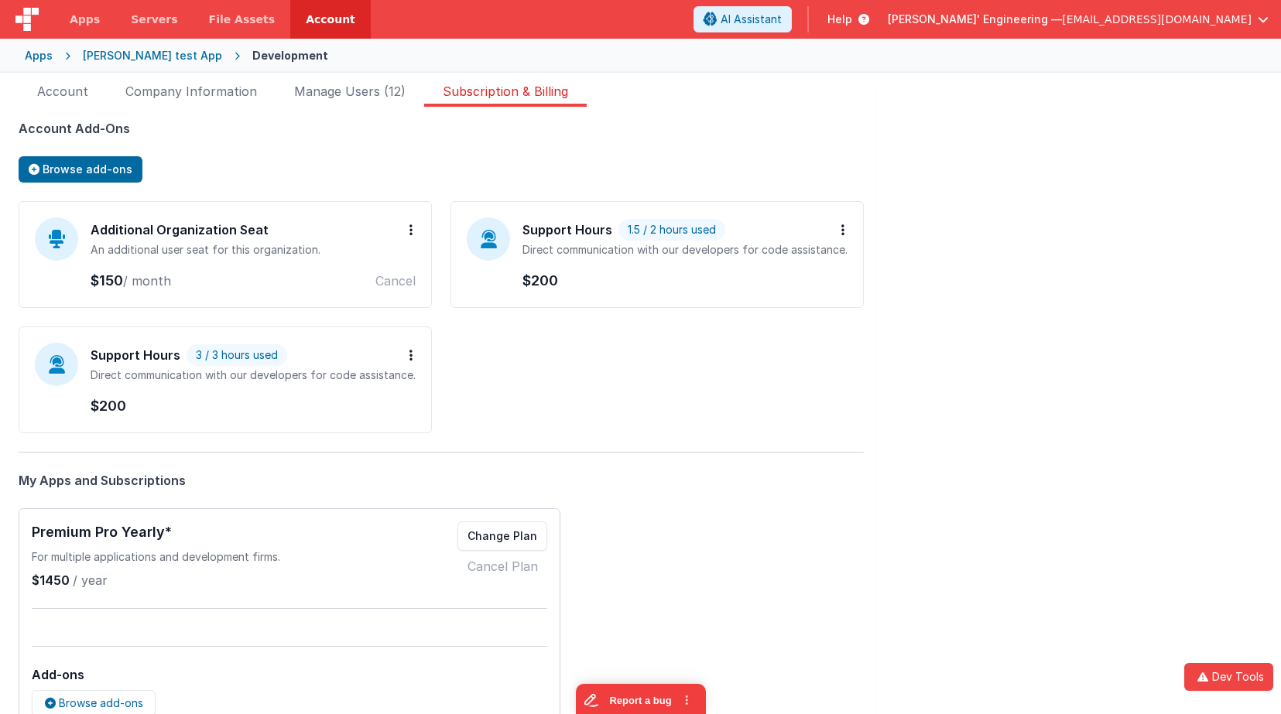
drag, startPoint x: 553, startPoint y: 607, endPoint x: 567, endPoint y: 583, distance: 27.7
click at [553, 607] on div "Premium Pro Yearly* For multiple applications and development firms. $1450 / ye…" at bounding box center [290, 619] width 542 height 221
click at [627, 680] on div "Account Add-Ons Browse add-ons Additional Organization Seat Add more seats Remo…" at bounding box center [441, 652] width 845 height 1066
click at [625, 688] on button "Report a bug" at bounding box center [640, 699] width 130 height 33
click at [1240, 50] on div at bounding box center [1238, 47] width 15 height 15
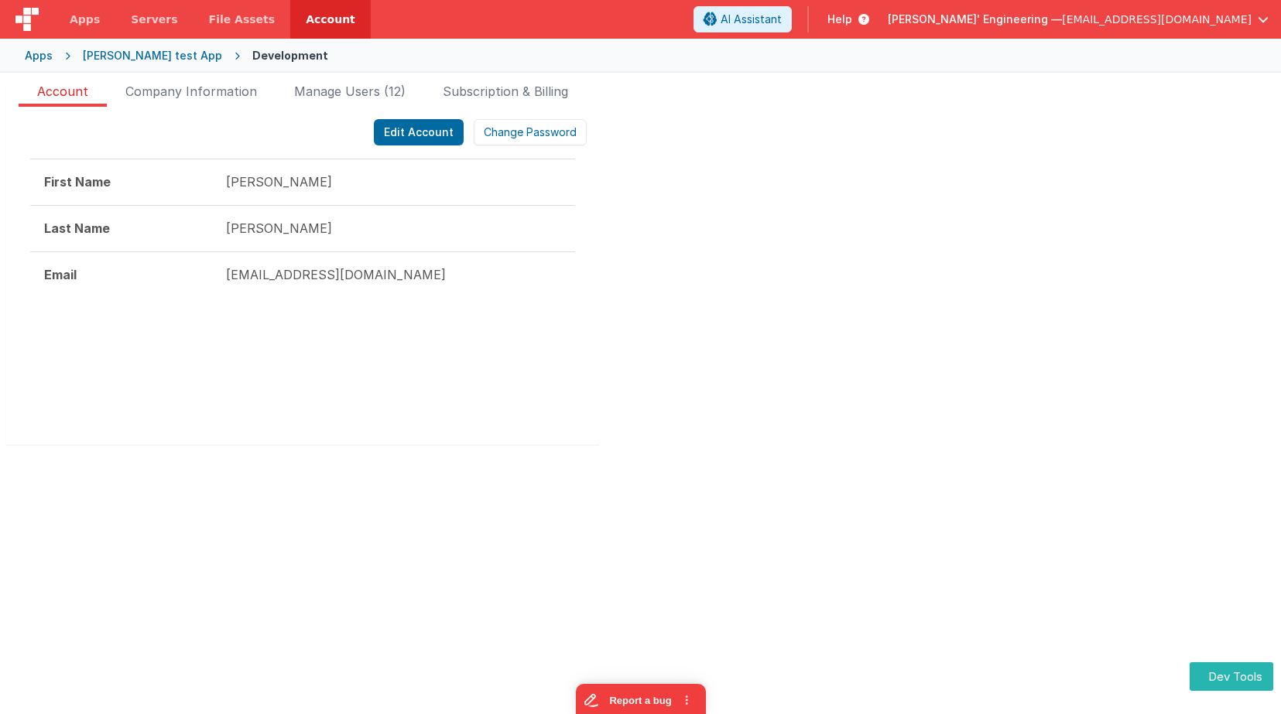
click at [44, 53] on div "Apps" at bounding box center [39, 55] width 28 height 15
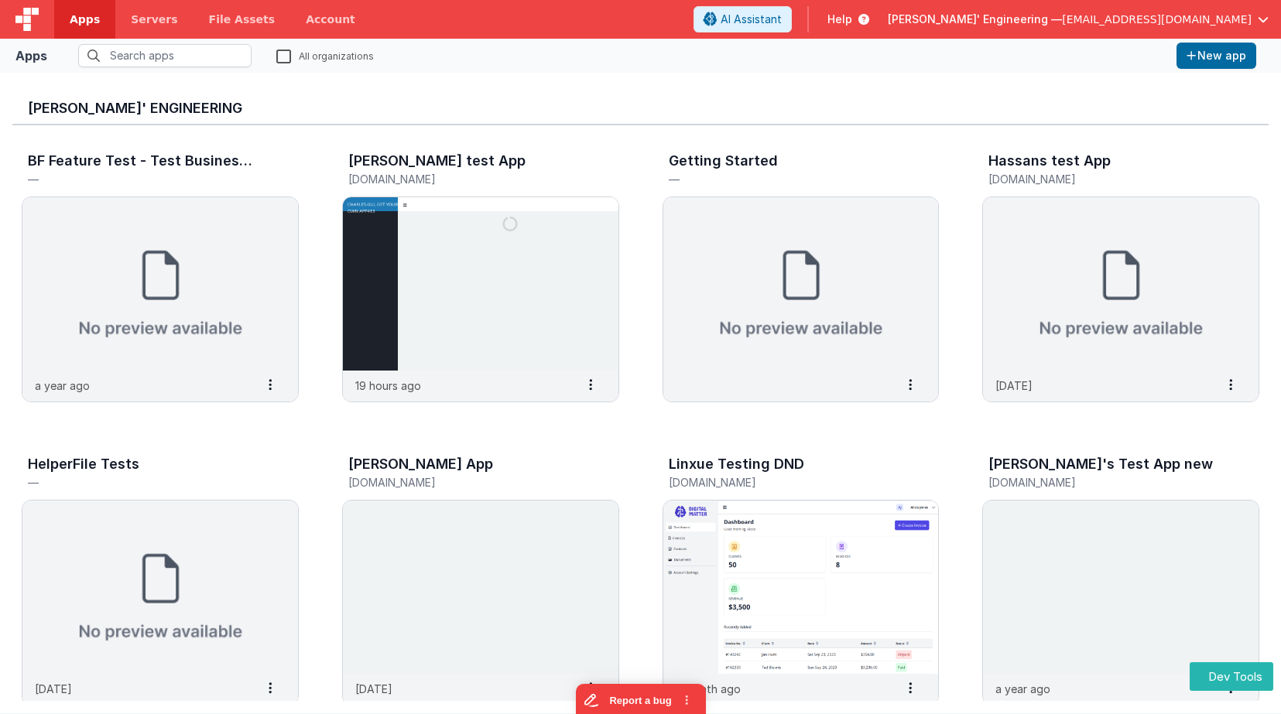
click at [465, 93] on div "[PERSON_NAME]' Engineering" at bounding box center [640, 105] width 1256 height 40
